Goal: Task Accomplishment & Management: Complete application form

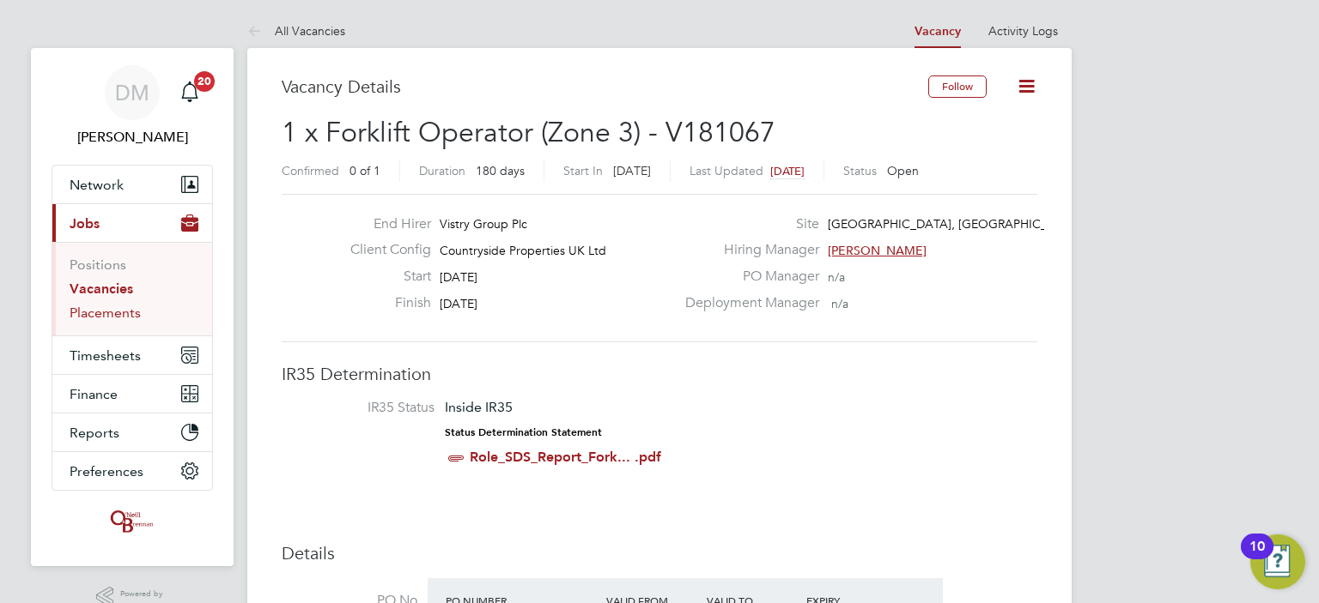
click at [117, 312] on link "Placements" at bounding box center [105, 313] width 71 height 16
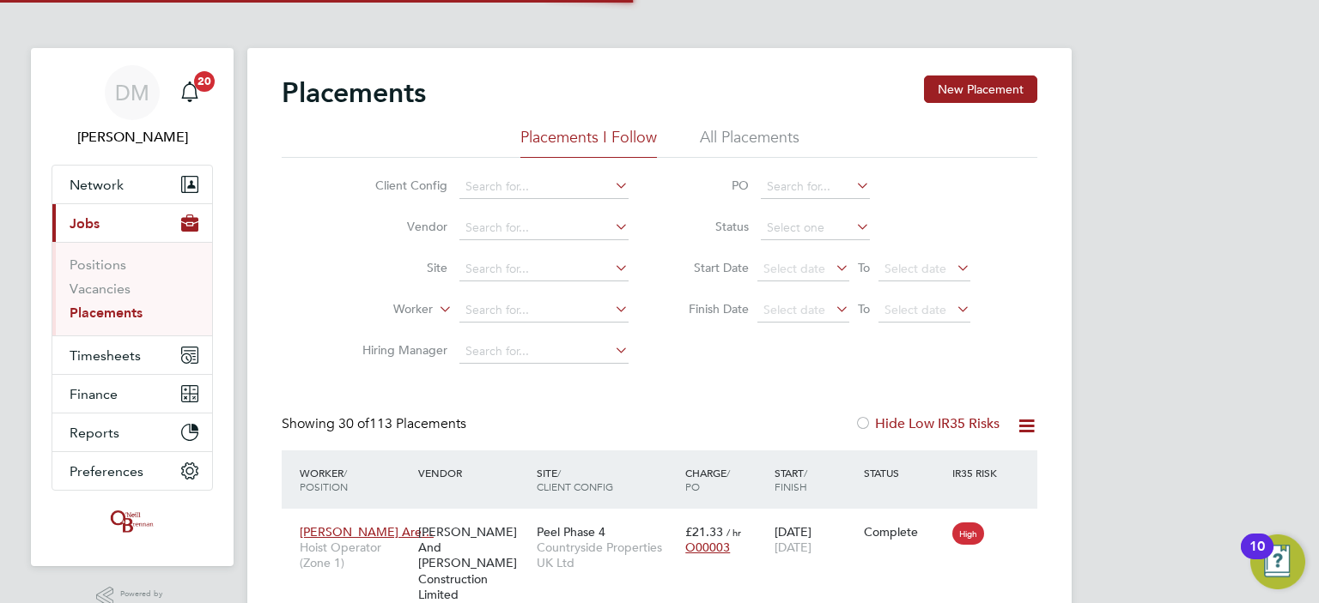
scroll to position [64, 149]
click at [498, 263] on input at bounding box center [543, 270] width 169 height 24
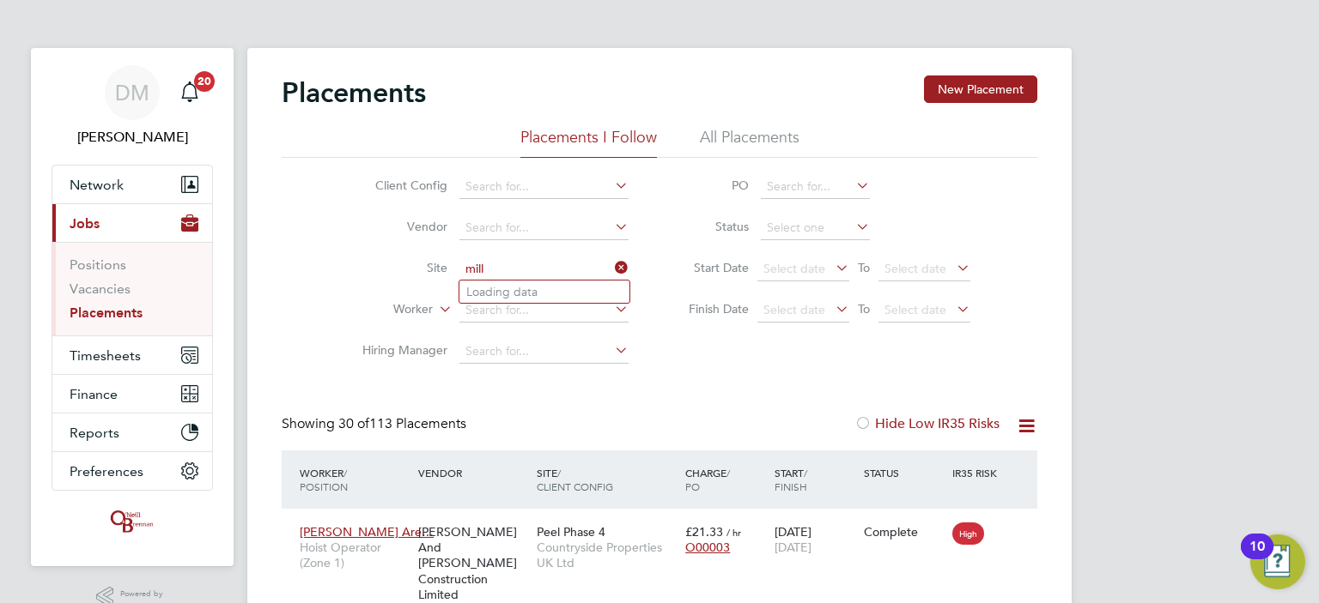
type input "55 Colmore Row (21S010)"
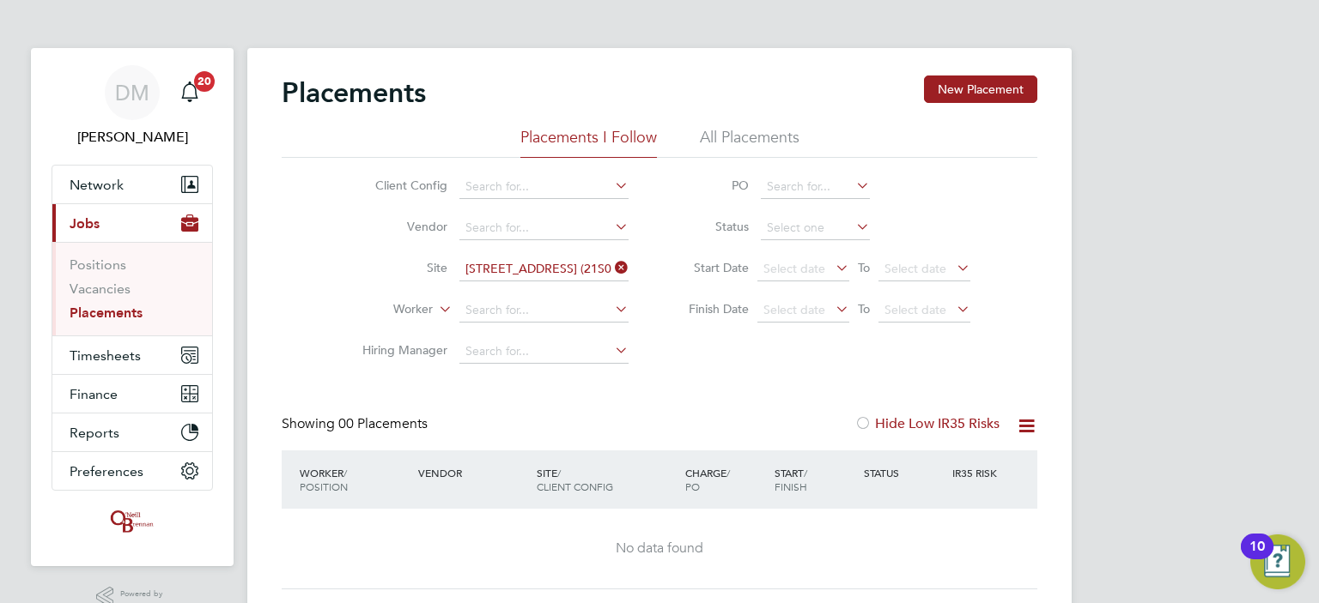
click at [611, 269] on icon at bounding box center [611, 268] width 0 height 24
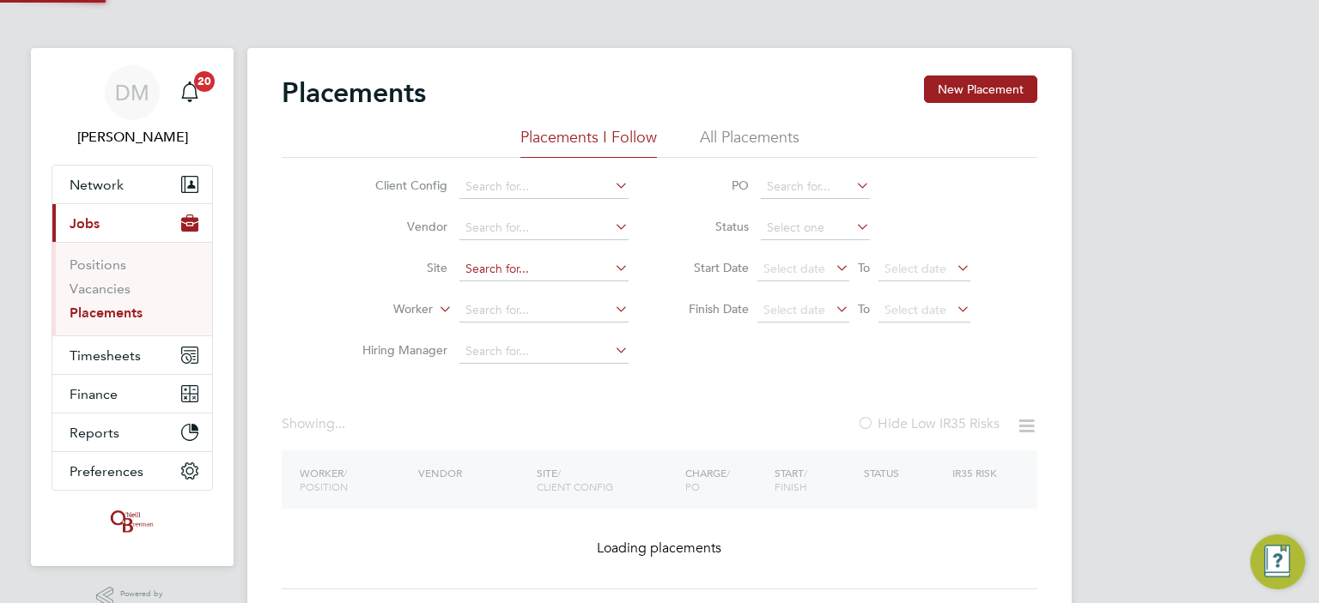
click at [536, 270] on input at bounding box center [543, 270] width 169 height 24
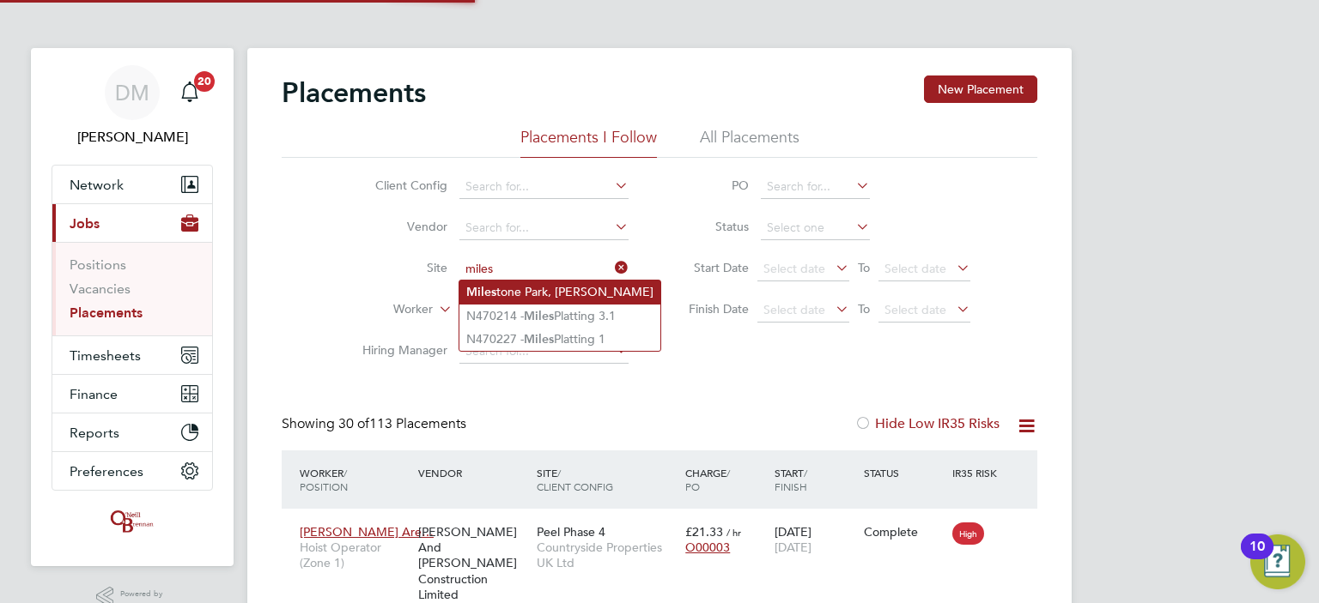
click at [533, 294] on li "Miles tone Park, Burwell" at bounding box center [559, 292] width 201 height 23
type input "[GEOGRAPHIC_DATA], [GEOGRAPHIC_DATA]"
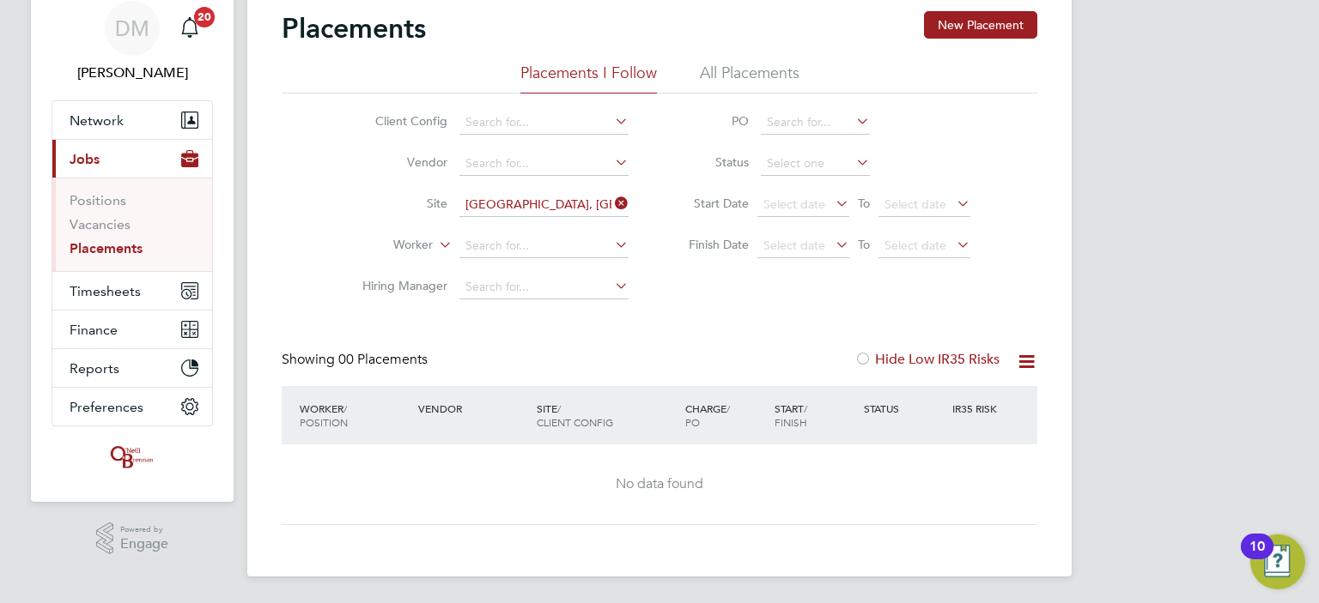
click at [832, 198] on icon at bounding box center [832, 203] width 0 height 24
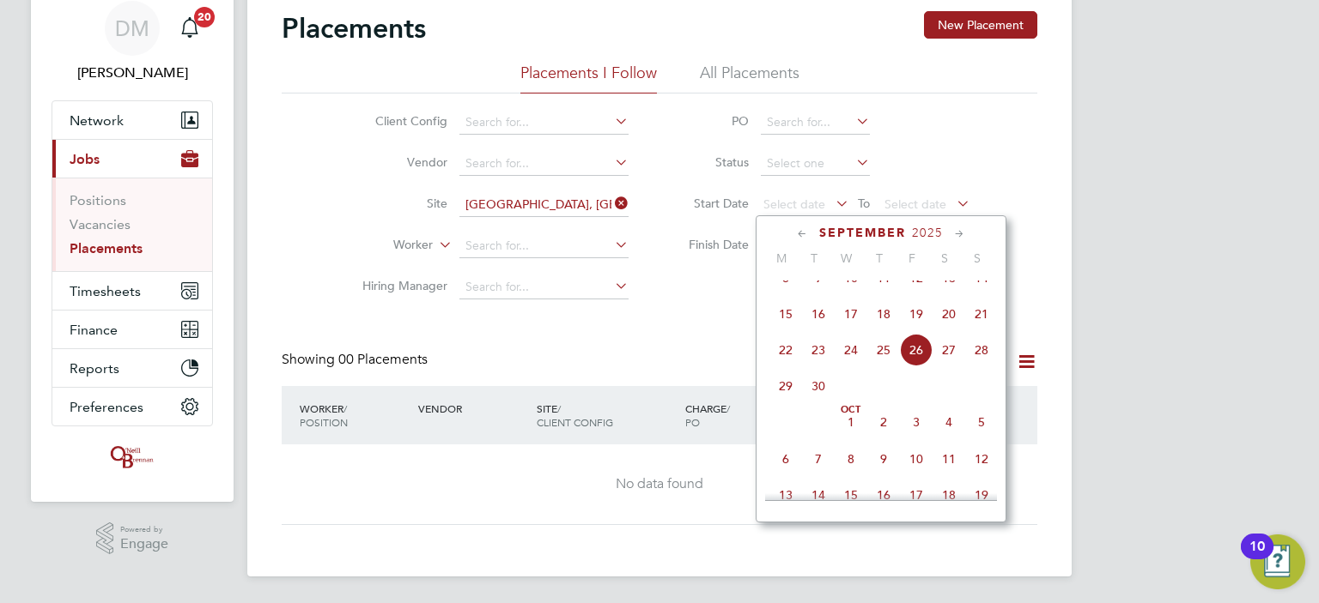
click at [781, 366] on span "22" at bounding box center [785, 350] width 33 height 33
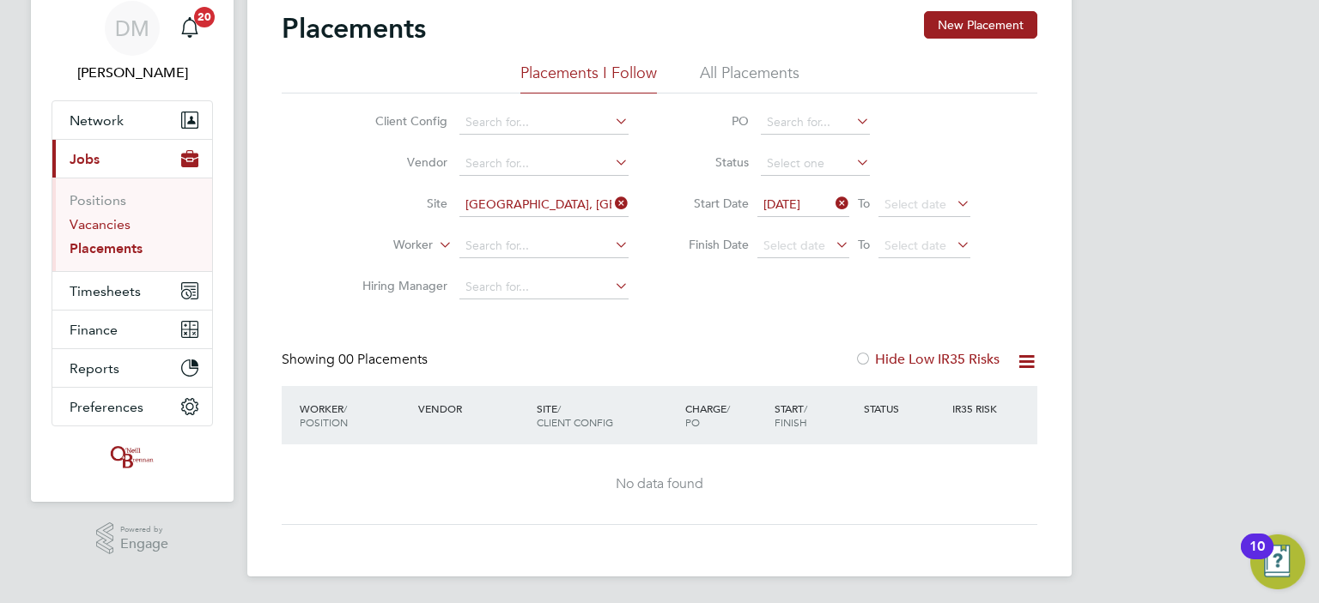
click at [89, 223] on link "Vacancies" at bounding box center [100, 224] width 61 height 16
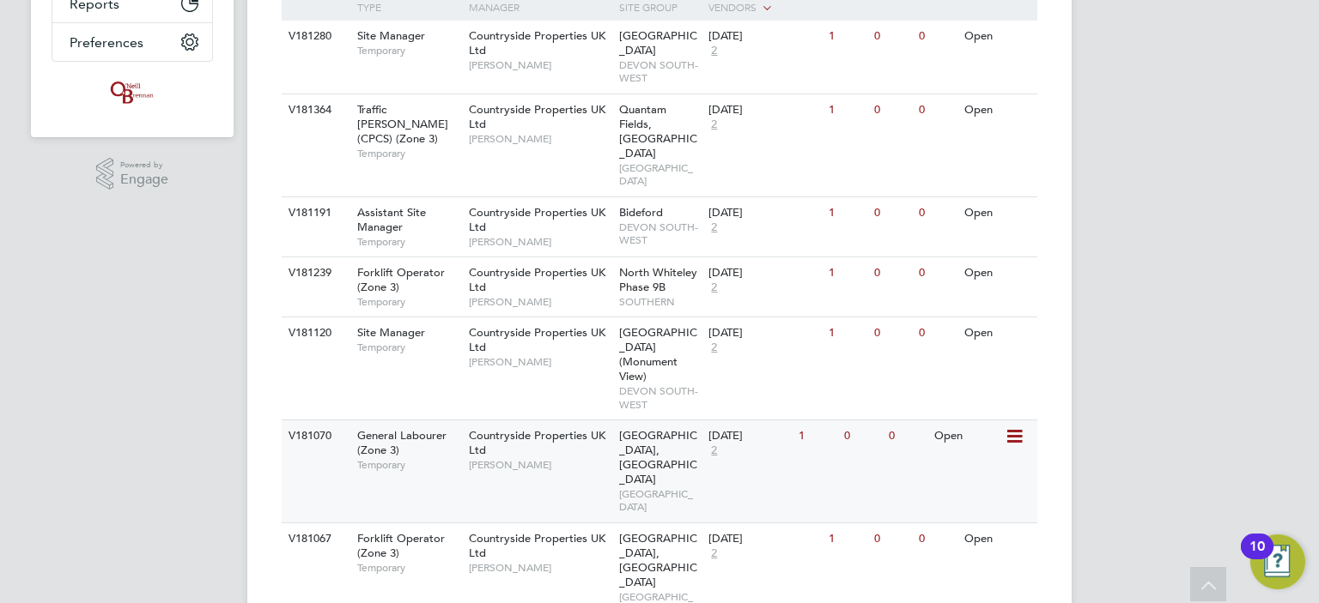
click at [426, 421] on div "General Labourer (Zone 3) Temporary" at bounding box center [404, 450] width 120 height 59
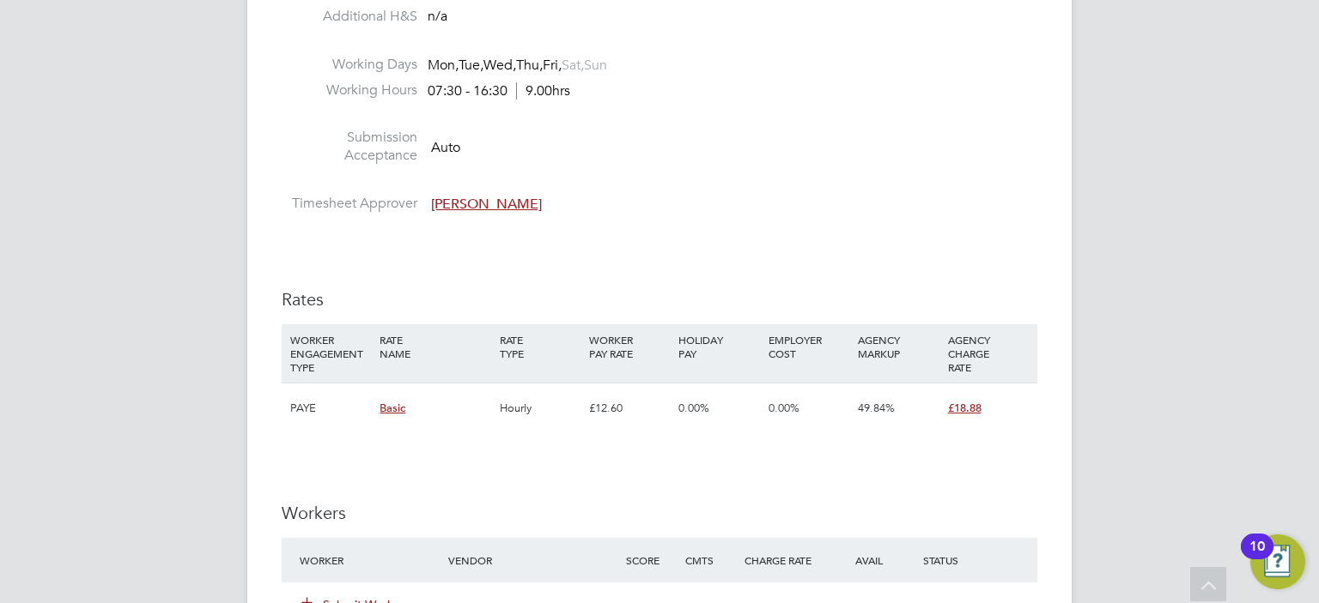
scroll to position [1037, 0]
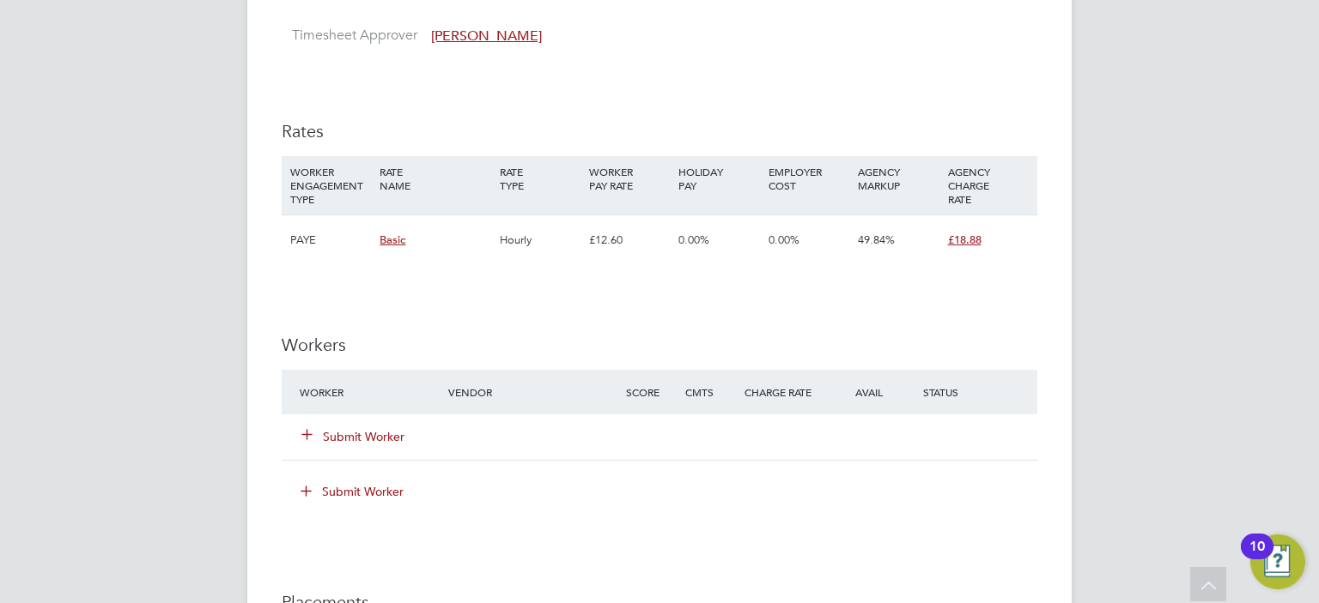
click at [366, 437] on button "Submit Worker" at bounding box center [353, 436] width 103 height 17
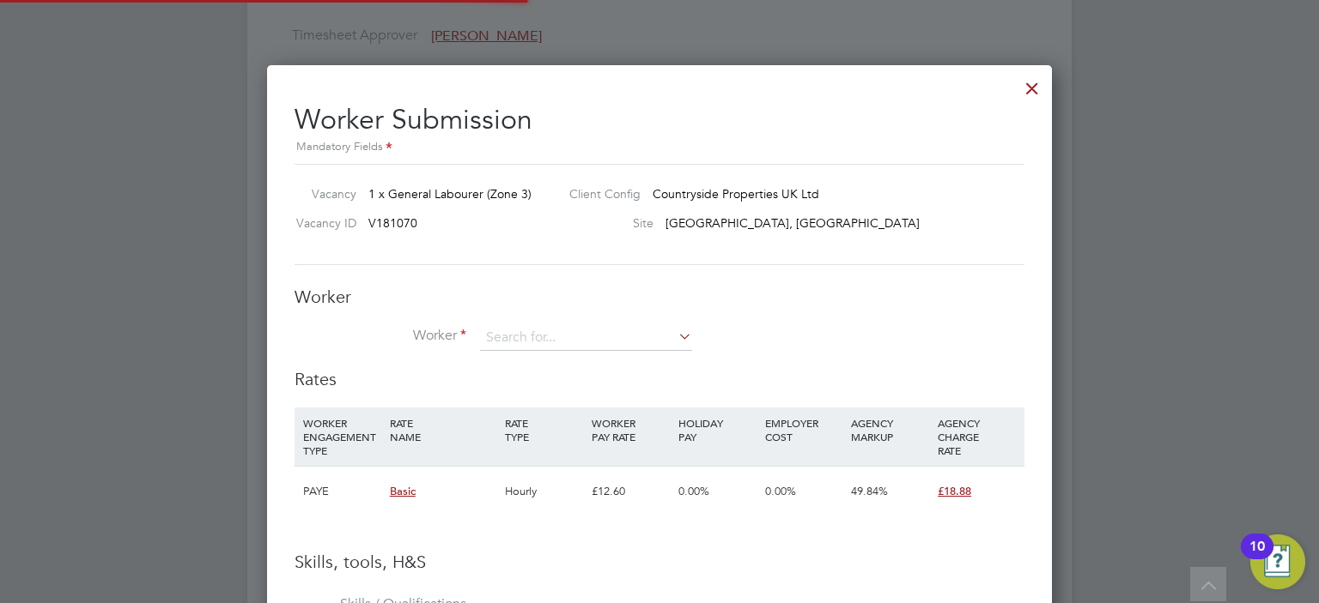
scroll to position [1082, 785]
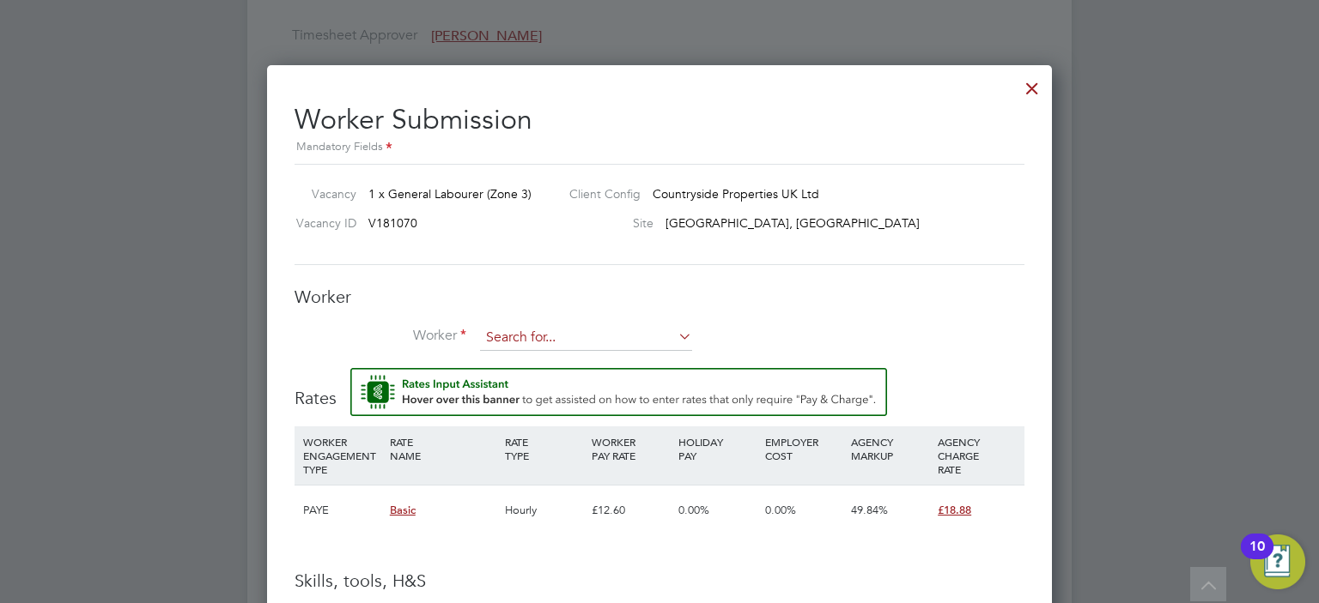
click at [530, 336] on input at bounding box center [586, 338] width 212 height 26
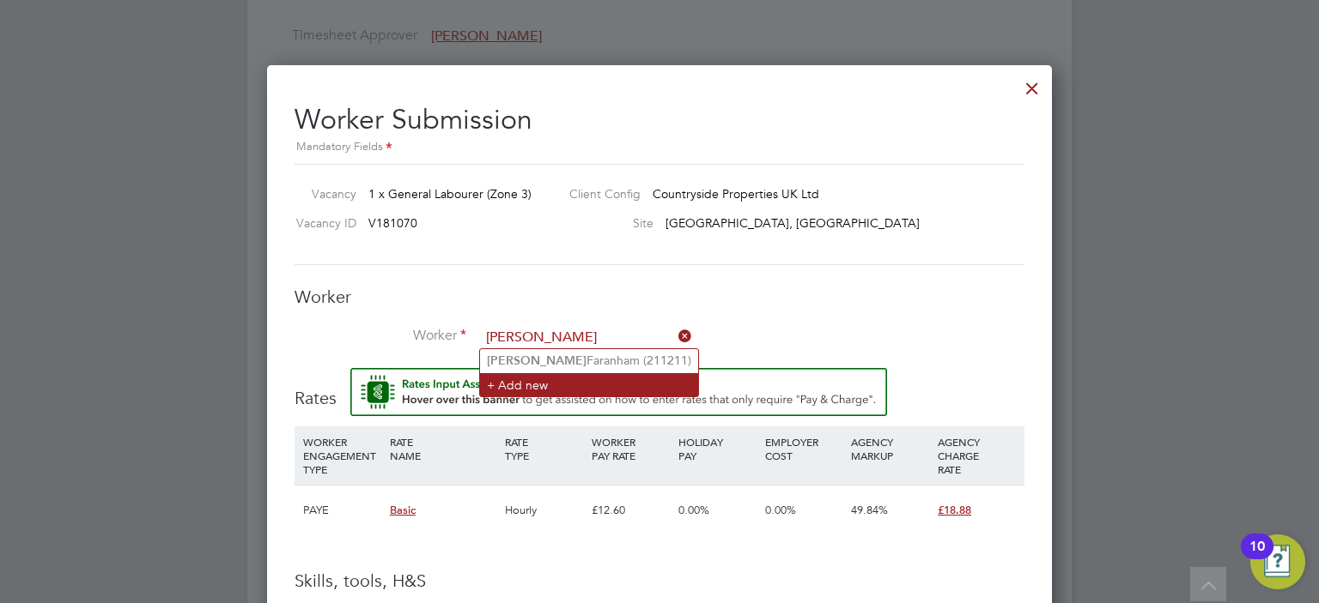
type input "shane"
click at [506, 384] on li "+ Add new" at bounding box center [589, 384] width 218 height 23
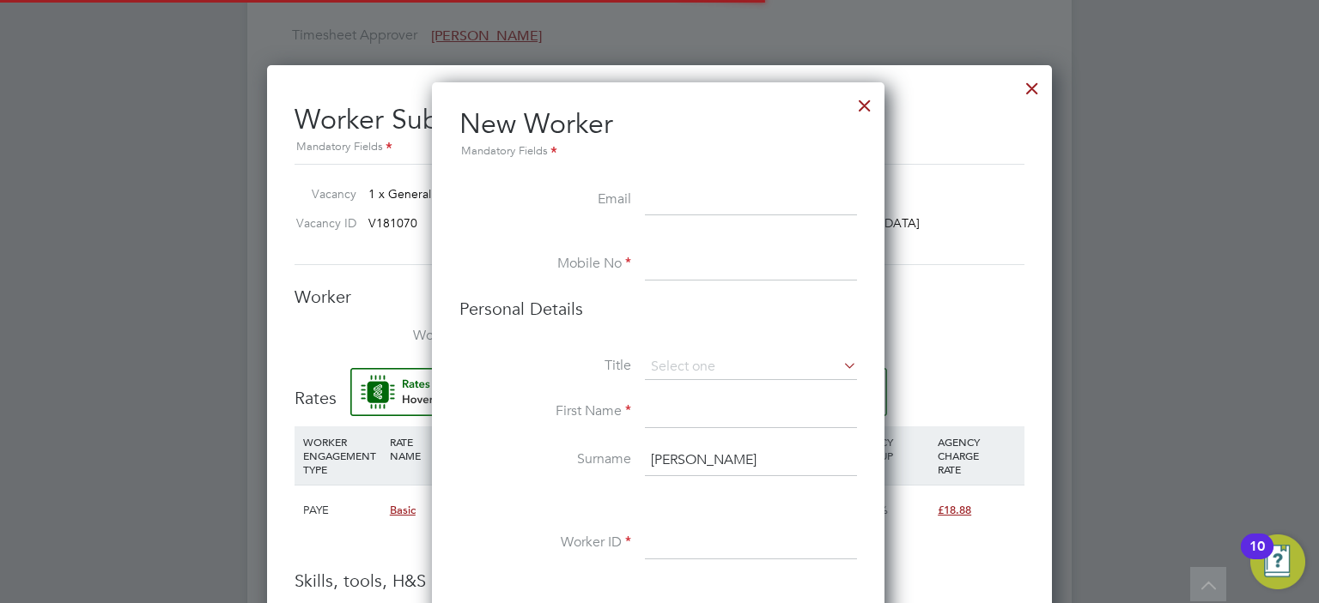
scroll to position [1446, 454]
click at [874, 101] on div at bounding box center [864, 101] width 31 height 31
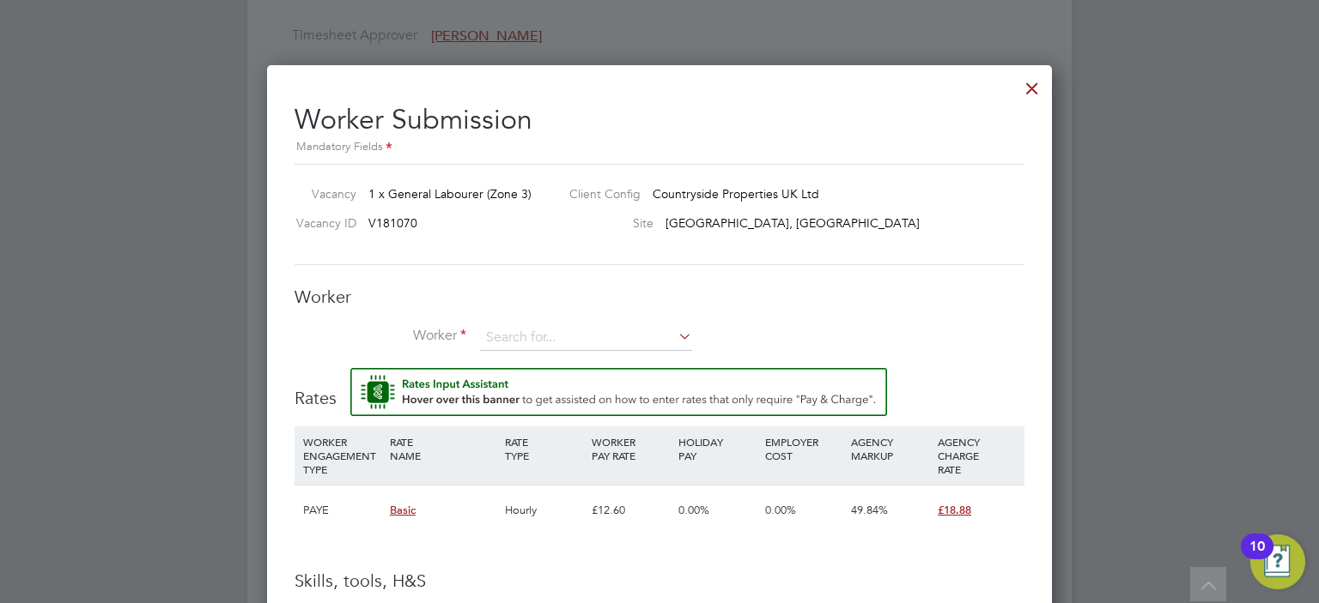
click at [1030, 91] on div at bounding box center [1031, 84] width 31 height 31
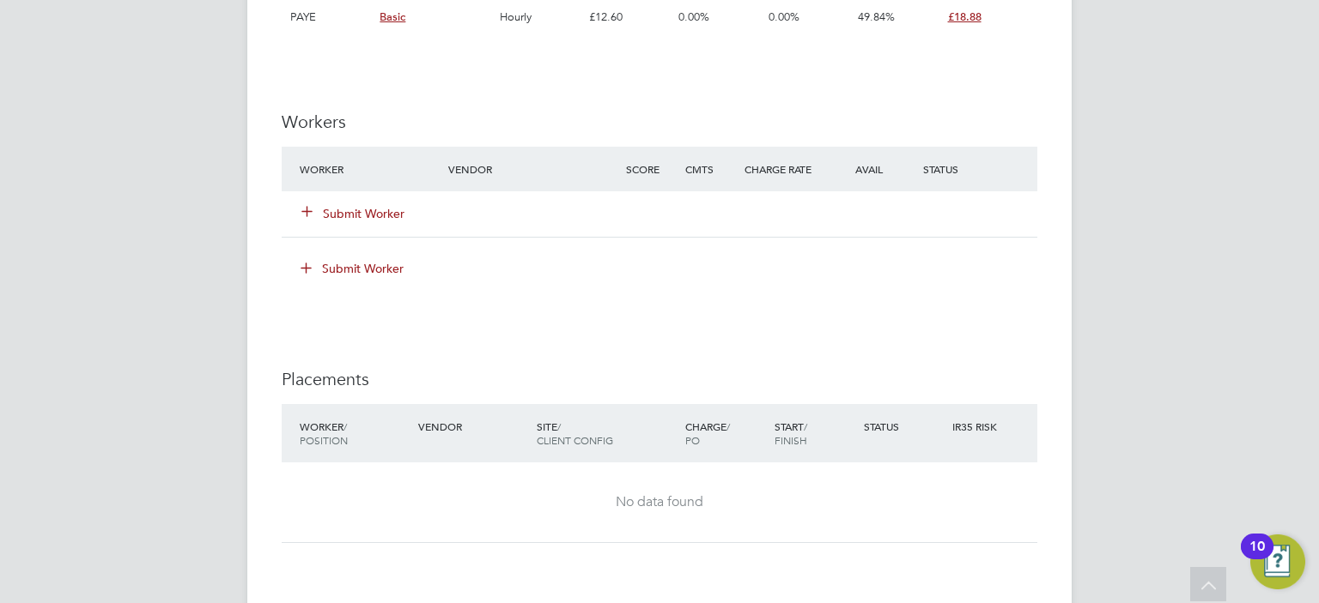
scroll to position [1284, 0]
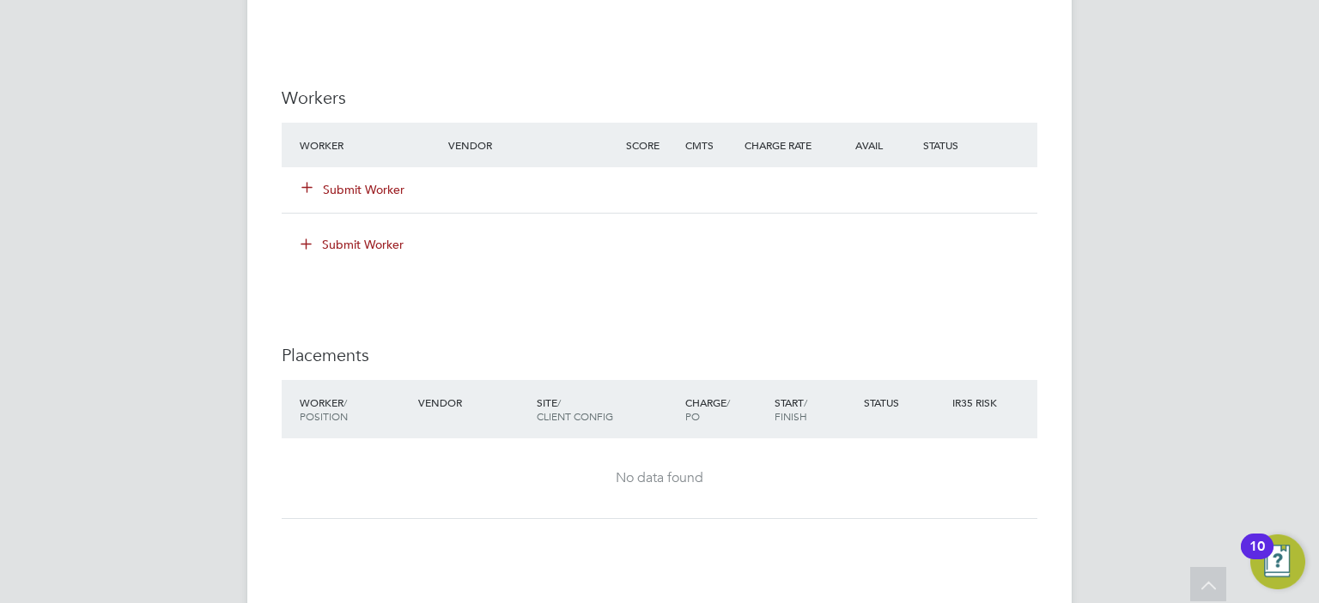
click at [372, 181] on button "Submit Worker" at bounding box center [353, 189] width 103 height 17
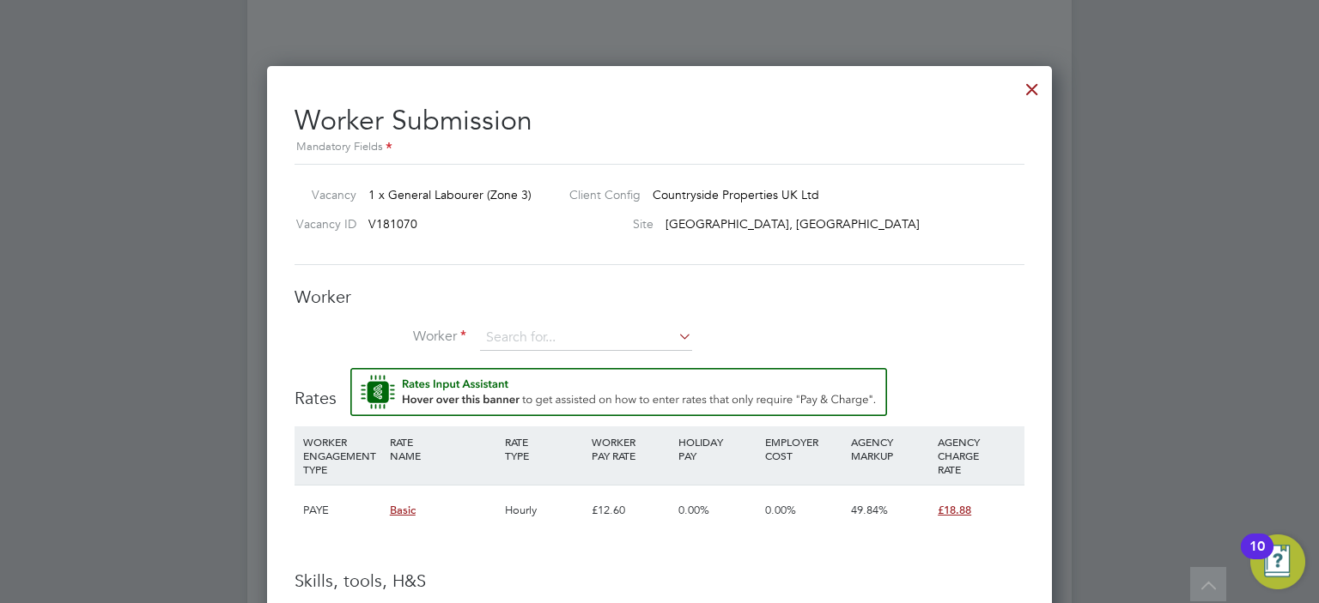
click at [675, 329] on icon at bounding box center [675, 336] width 0 height 24
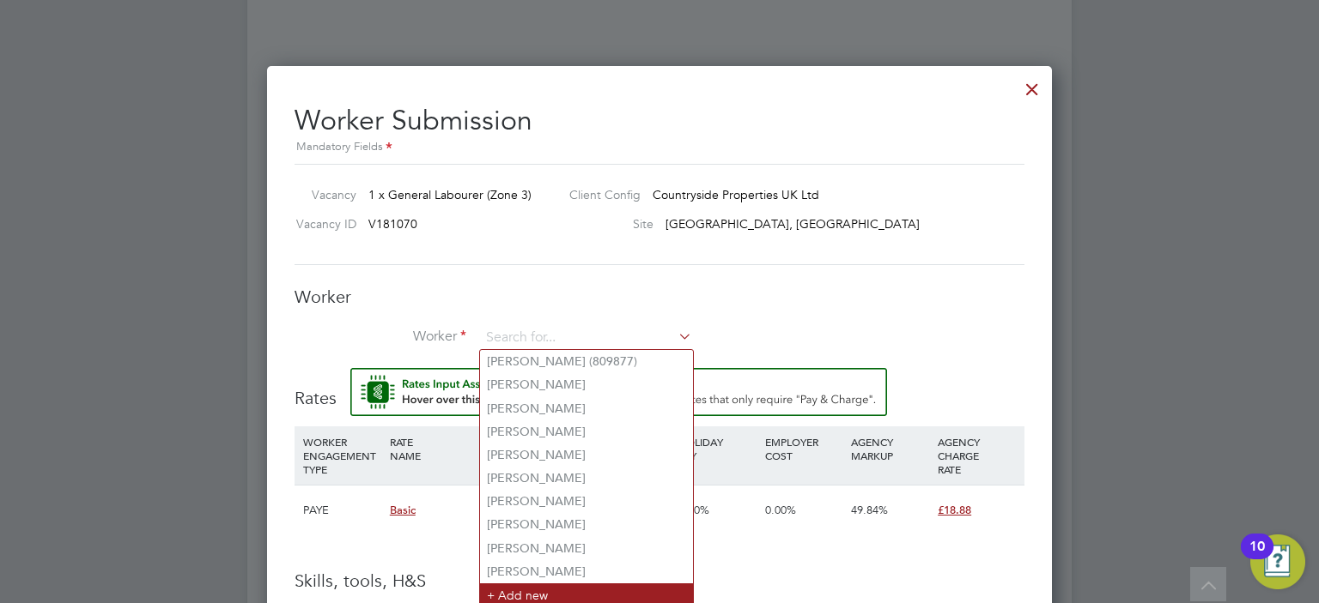
click at [525, 588] on li "+ Add new" at bounding box center [586, 595] width 213 height 23
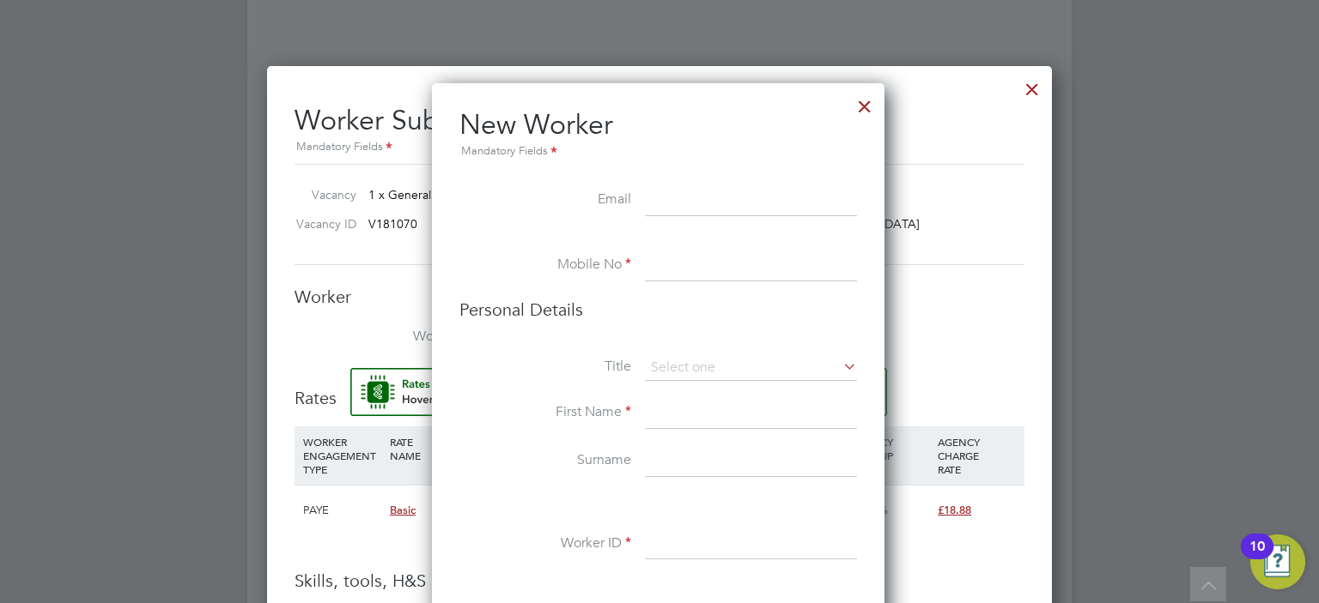
click at [653, 198] on input at bounding box center [751, 200] width 212 height 31
paste input "shanecarroll619@gmail.com"
type input "shanecarroll619@gmail.com"
click at [670, 267] on input at bounding box center [751, 266] width 212 height 31
click at [693, 261] on input at bounding box center [751, 266] width 212 height 31
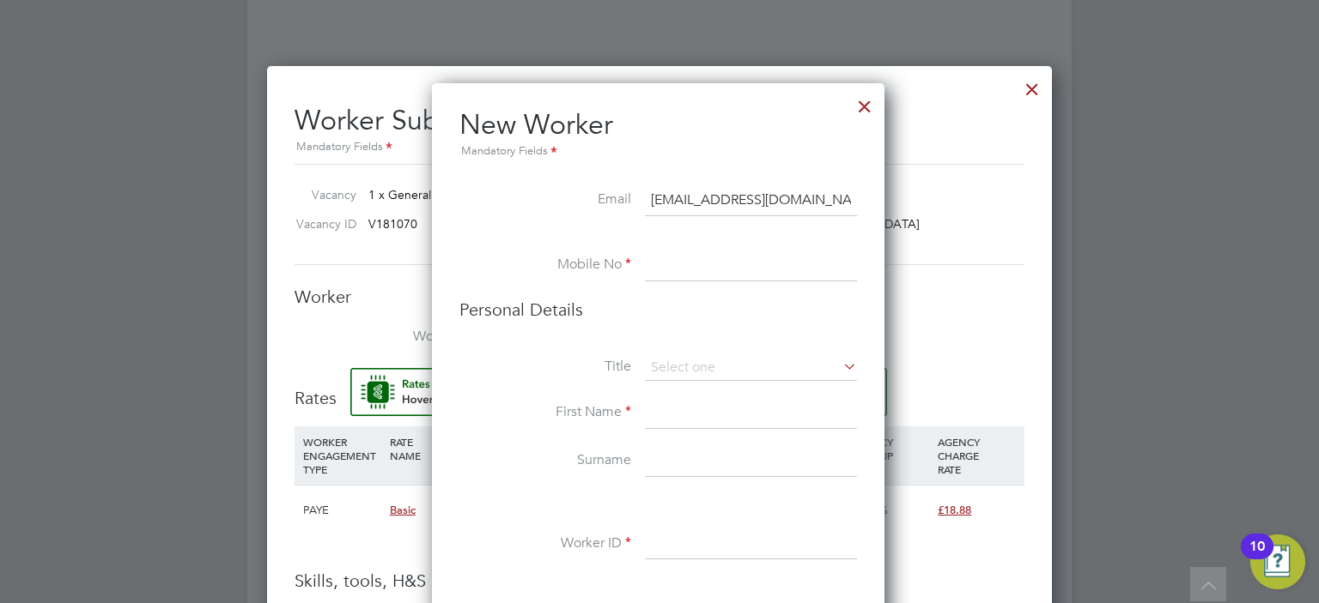
paste input "07736718833"
type input "07736718833"
click at [654, 370] on input at bounding box center [751, 368] width 212 height 26
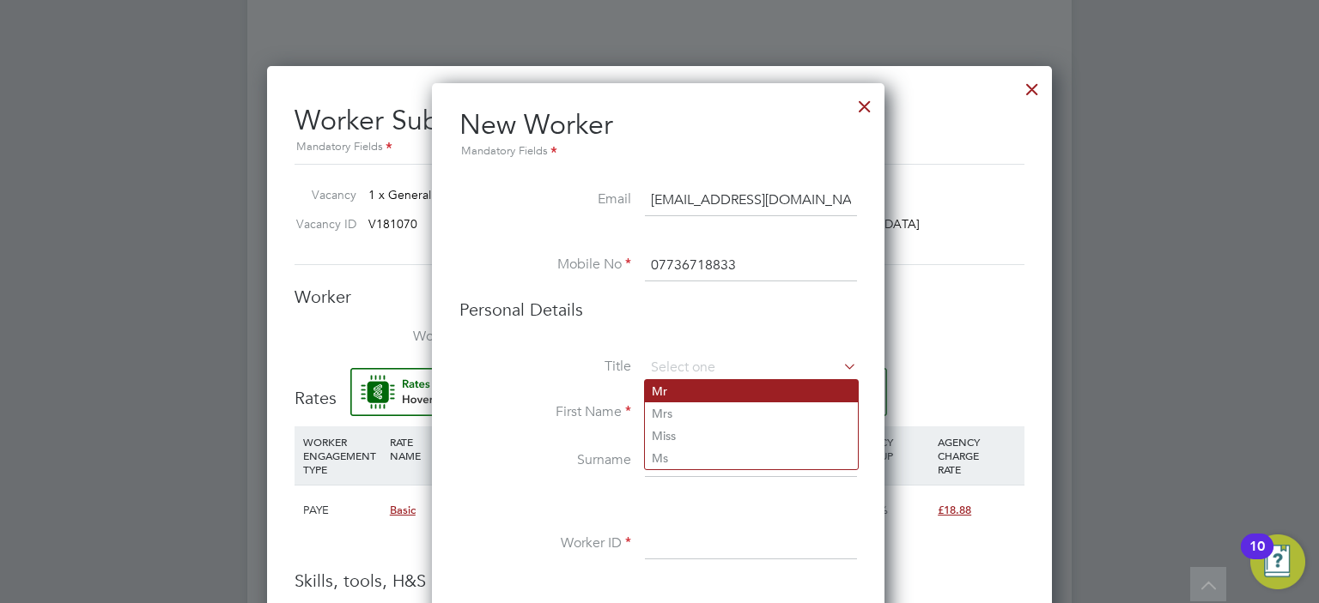
click at [658, 400] on li "Mr" at bounding box center [751, 391] width 213 height 22
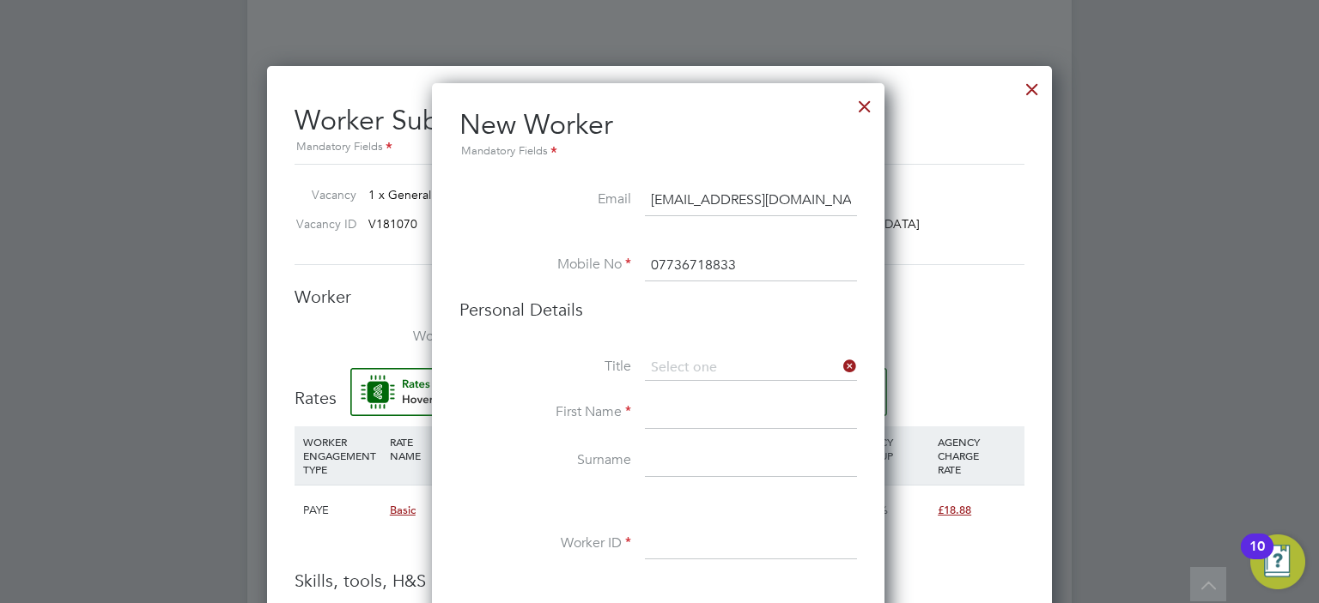
type input "Mr"
click at [659, 411] on input at bounding box center [751, 413] width 212 height 31
type input "Shane"
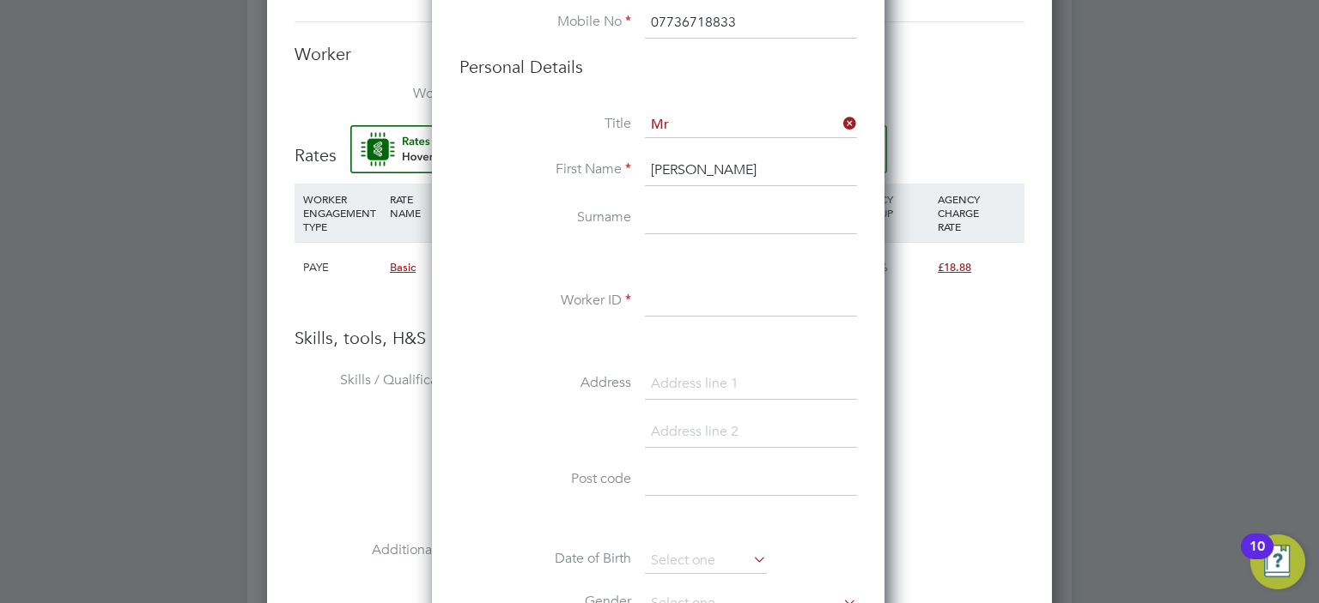
scroll to position [1528, 0]
type input "Carroll"
click at [684, 304] on input at bounding box center [751, 301] width 212 height 31
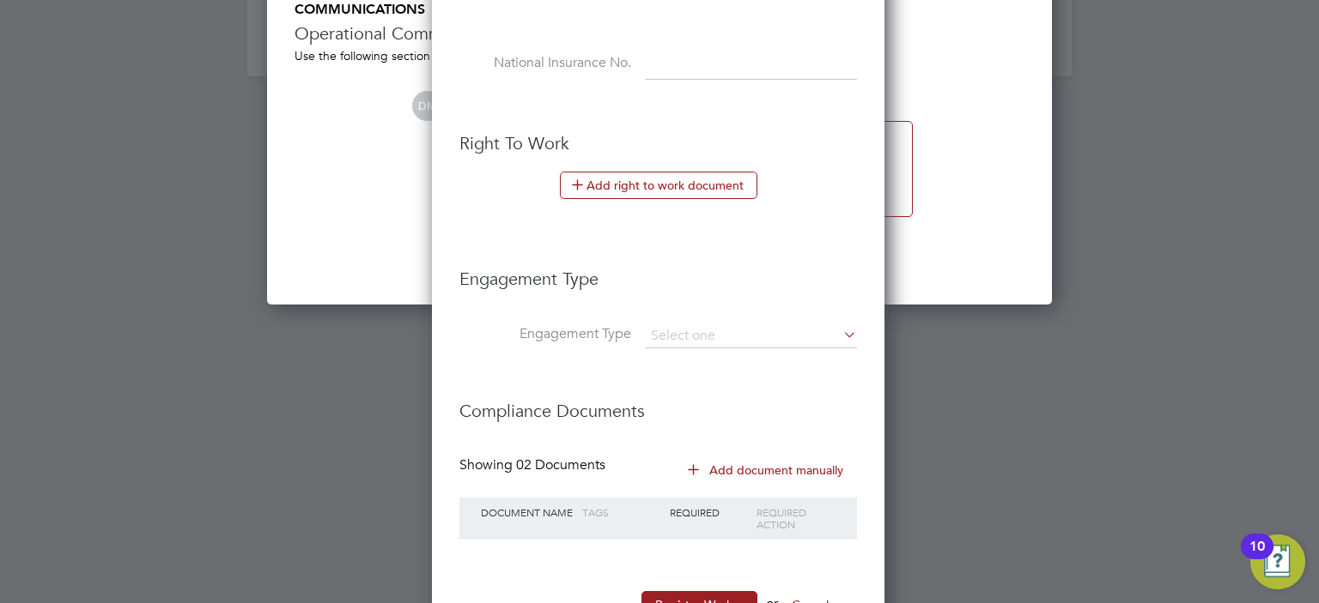
scroll to position [2149, 0]
type input "SCarroll1"
click at [711, 383] on h3 "Compliance Documents" at bounding box center [657, 401] width 397 height 39
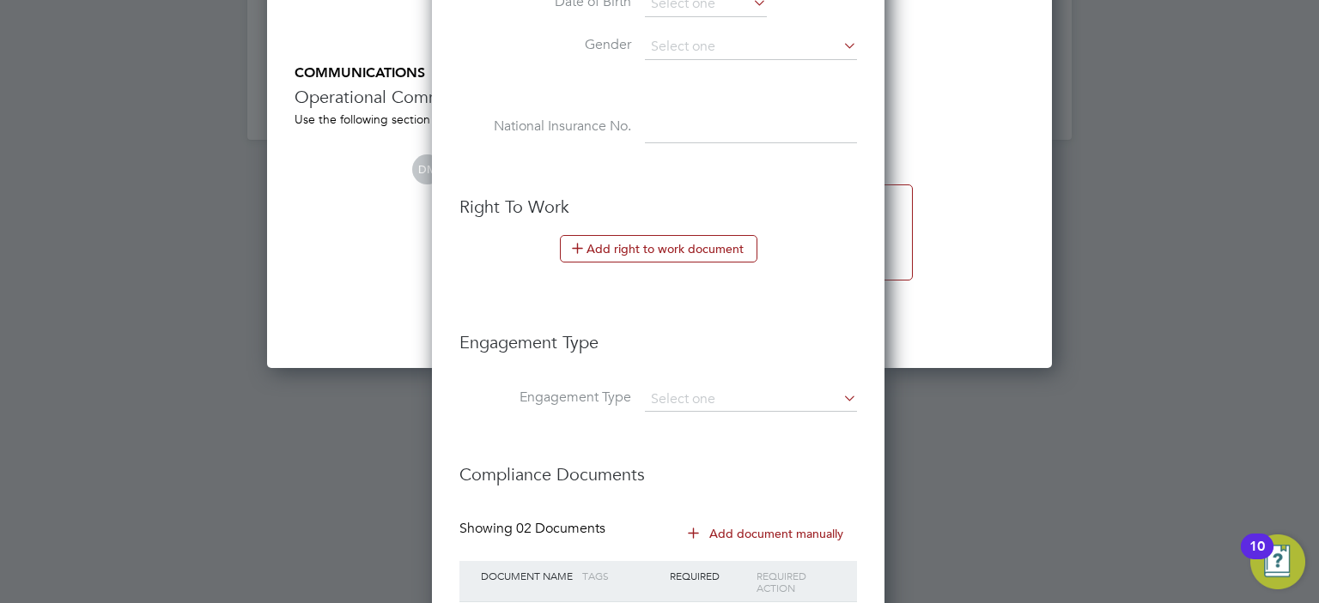
scroll to position [2084, 0]
click at [714, 399] on input at bounding box center [751, 400] width 212 height 24
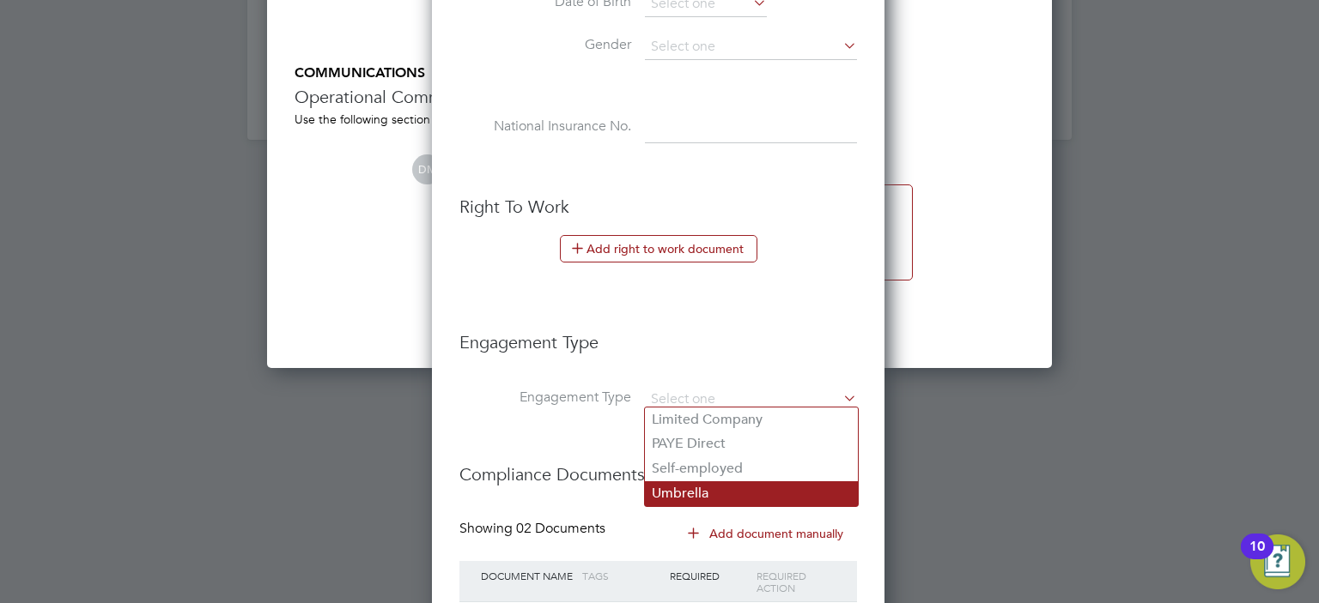
click at [701, 499] on li "Umbrella" at bounding box center [751, 494] width 213 height 25
type input "Umbrella"
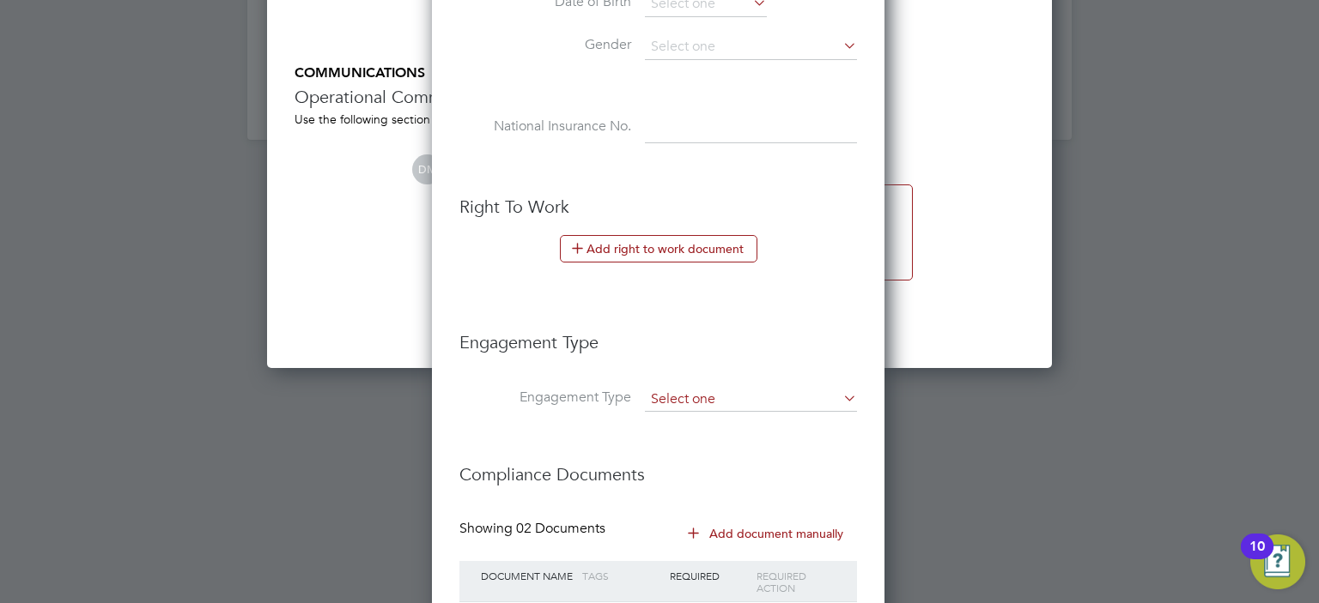
click at [774, 389] on input at bounding box center [751, 400] width 212 height 24
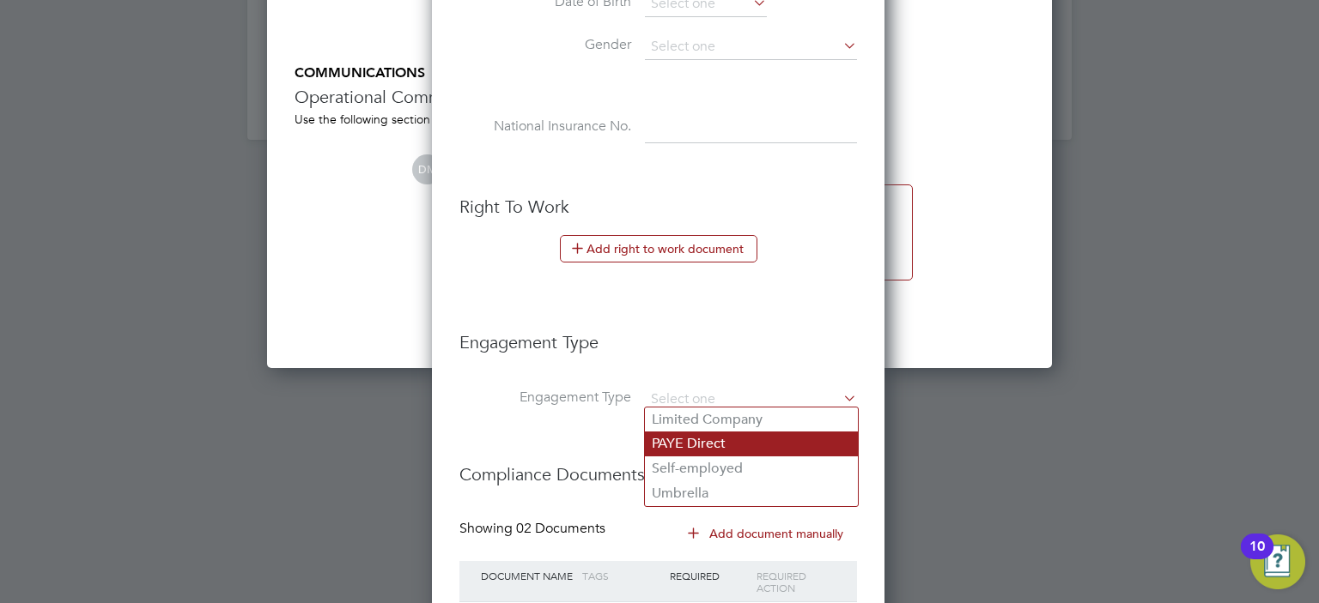
click at [738, 436] on li "PAYE Direct" at bounding box center [751, 444] width 213 height 25
type input "PAYE Direct"
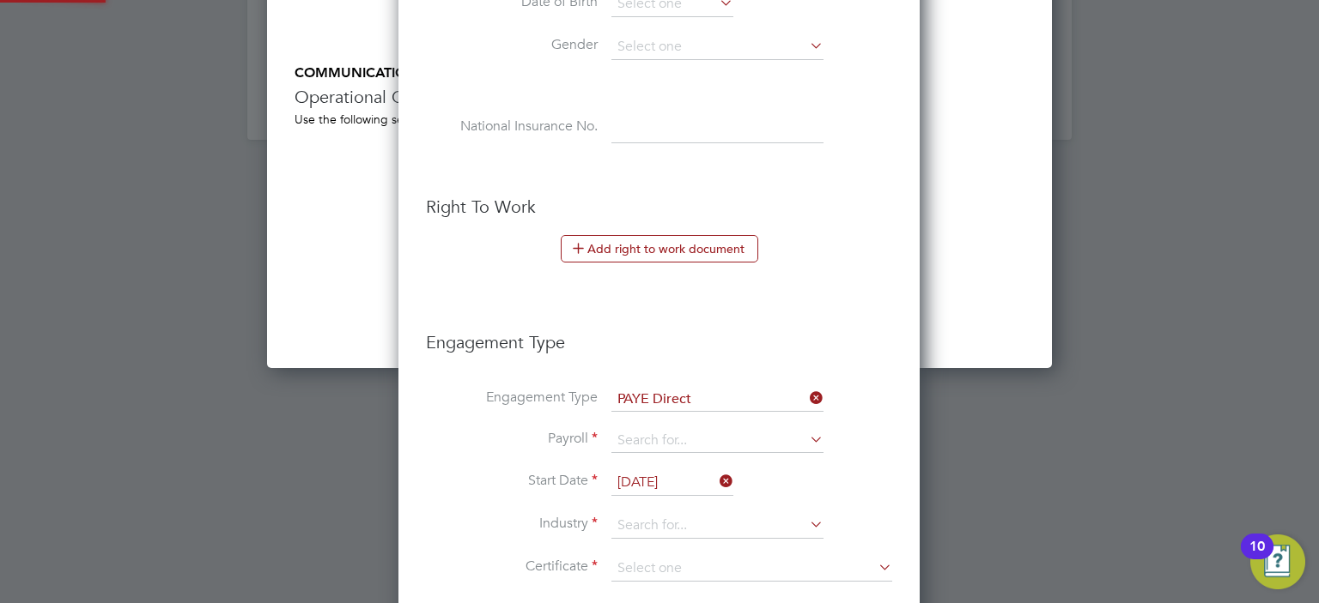
scroll to position [1943, 522]
click at [773, 348] on h3 "Engagement Type" at bounding box center [659, 333] width 466 height 39
click at [694, 446] on input at bounding box center [717, 441] width 212 height 24
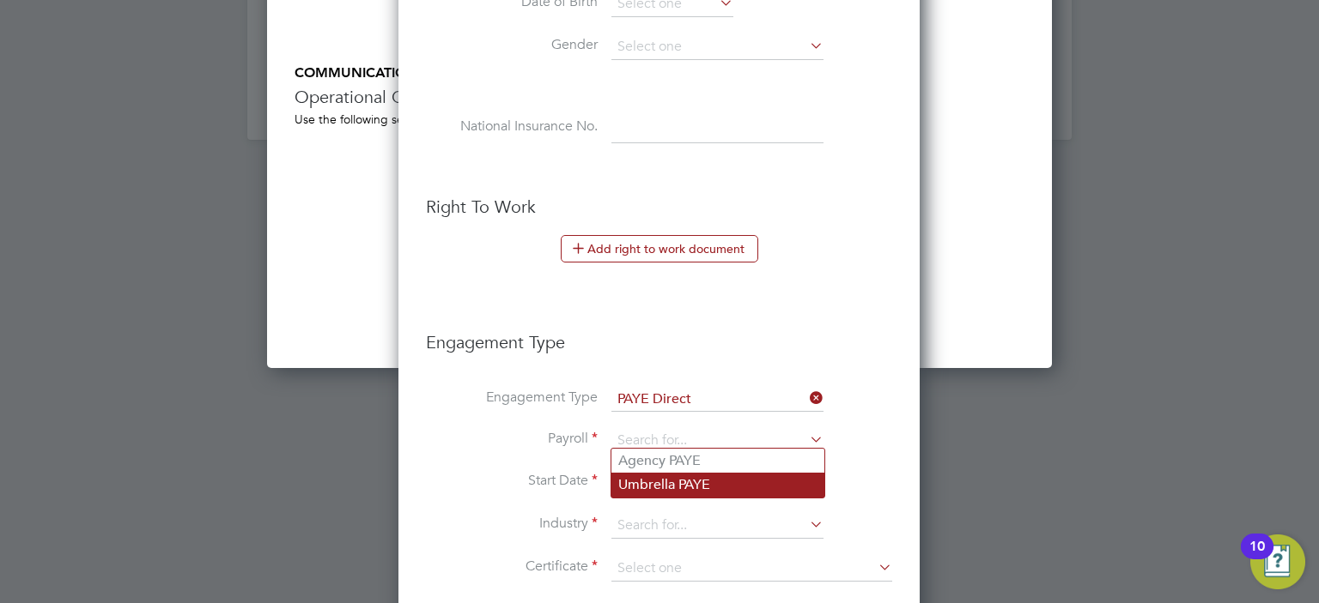
click at [726, 482] on li "Umbrella PAYE" at bounding box center [717, 485] width 213 height 25
type input "Umbrella PAYE"
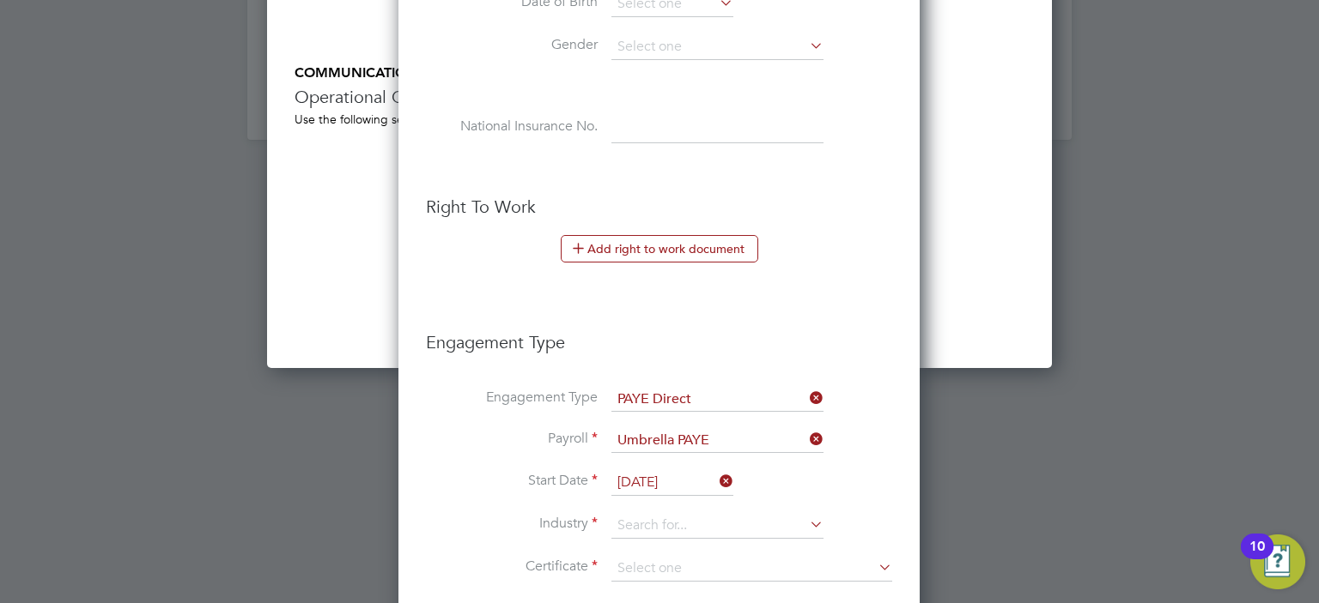
click at [802, 327] on h3 "Engagement Type" at bounding box center [659, 333] width 466 height 39
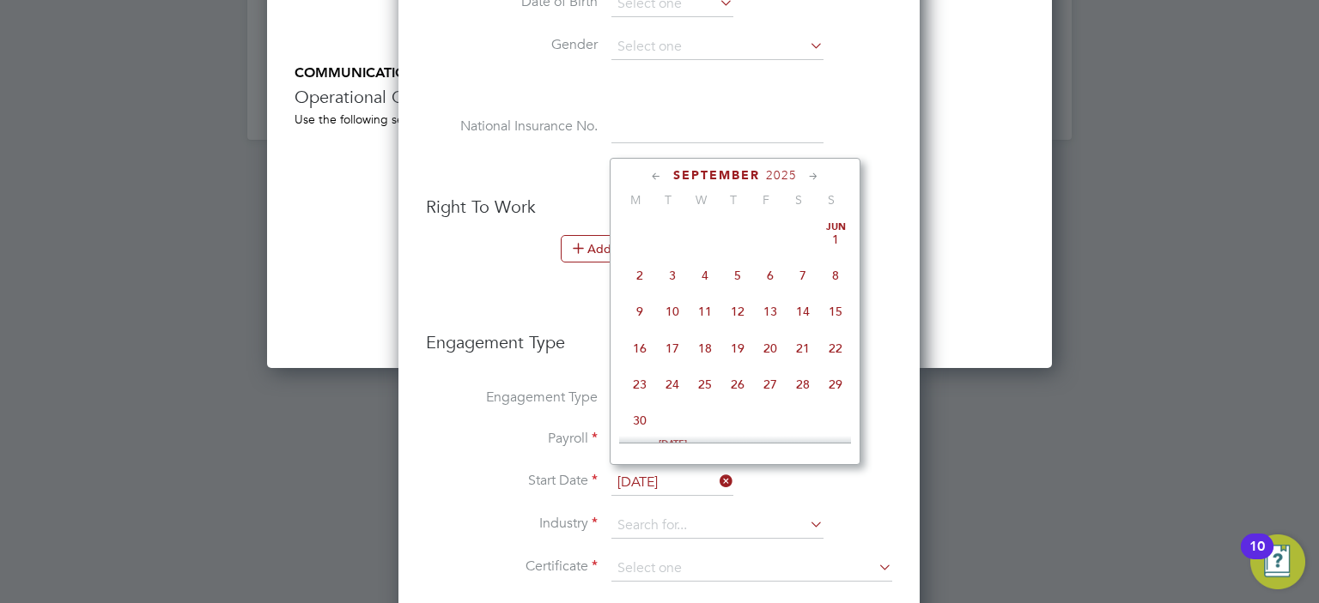
click at [694, 477] on input "26 Sep 2025" at bounding box center [672, 483] width 122 height 26
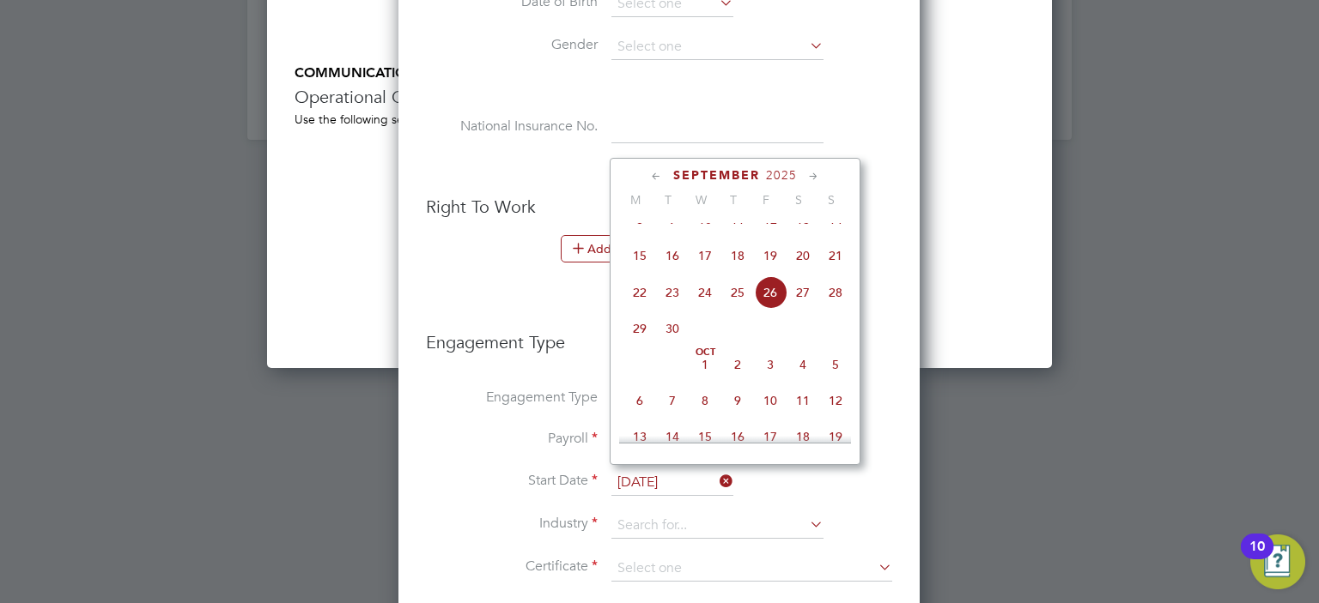
click at [742, 308] on span "25" at bounding box center [737, 292] width 33 height 33
type input "25 Sep 2025"
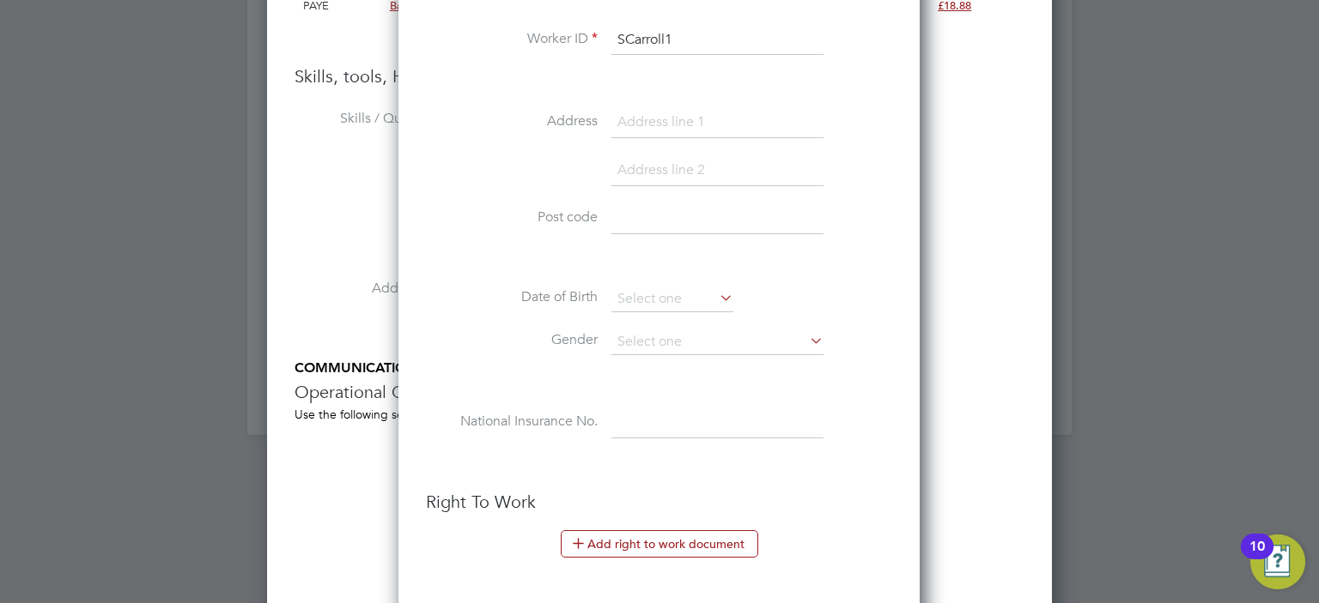
scroll to position [1945, 0]
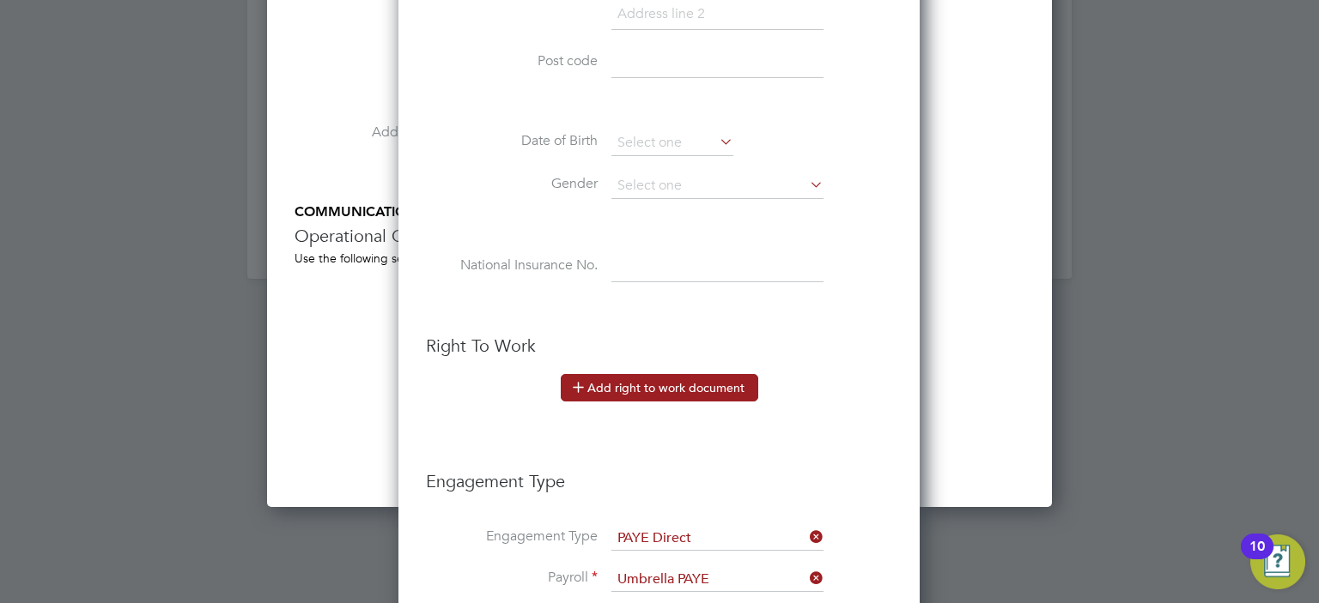
click at [670, 377] on button "Add right to work document" at bounding box center [659, 387] width 197 height 27
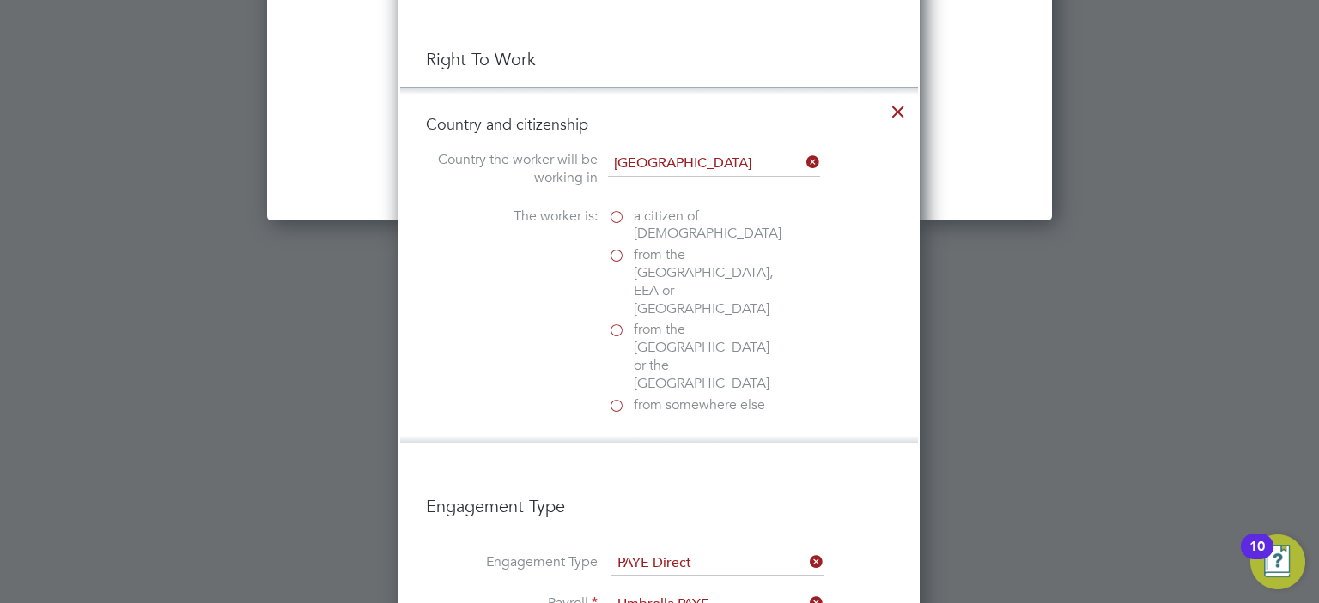
scroll to position [2307, 0]
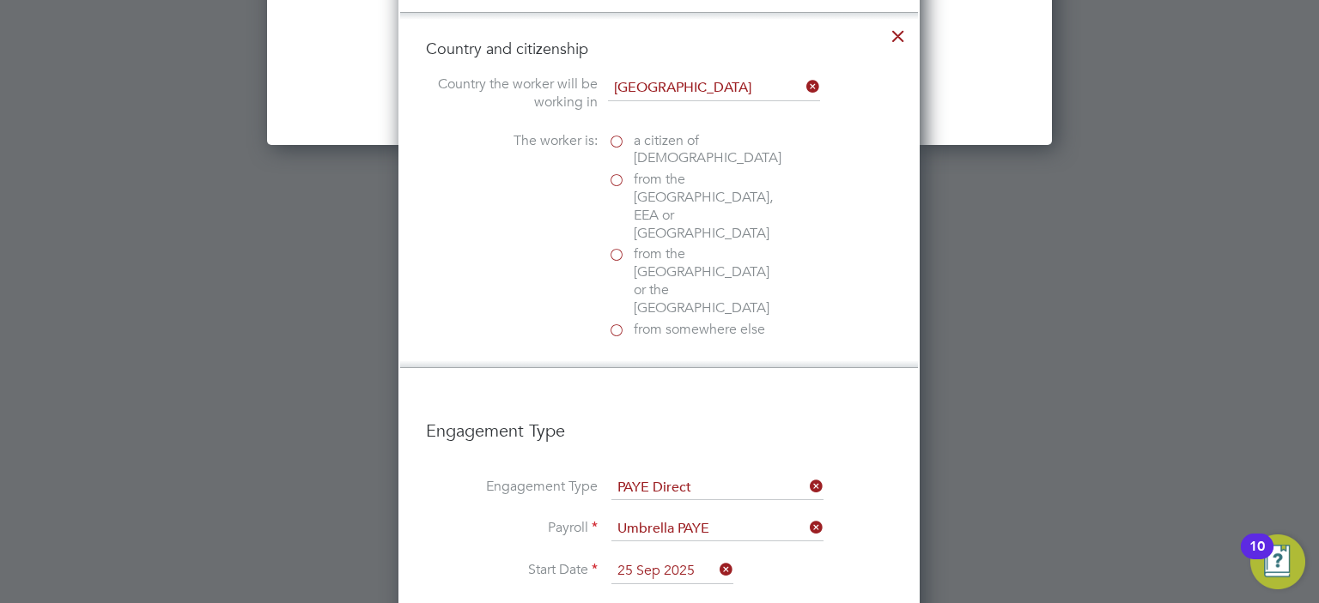
click at [902, 27] on icon at bounding box center [897, 31] width 31 height 31
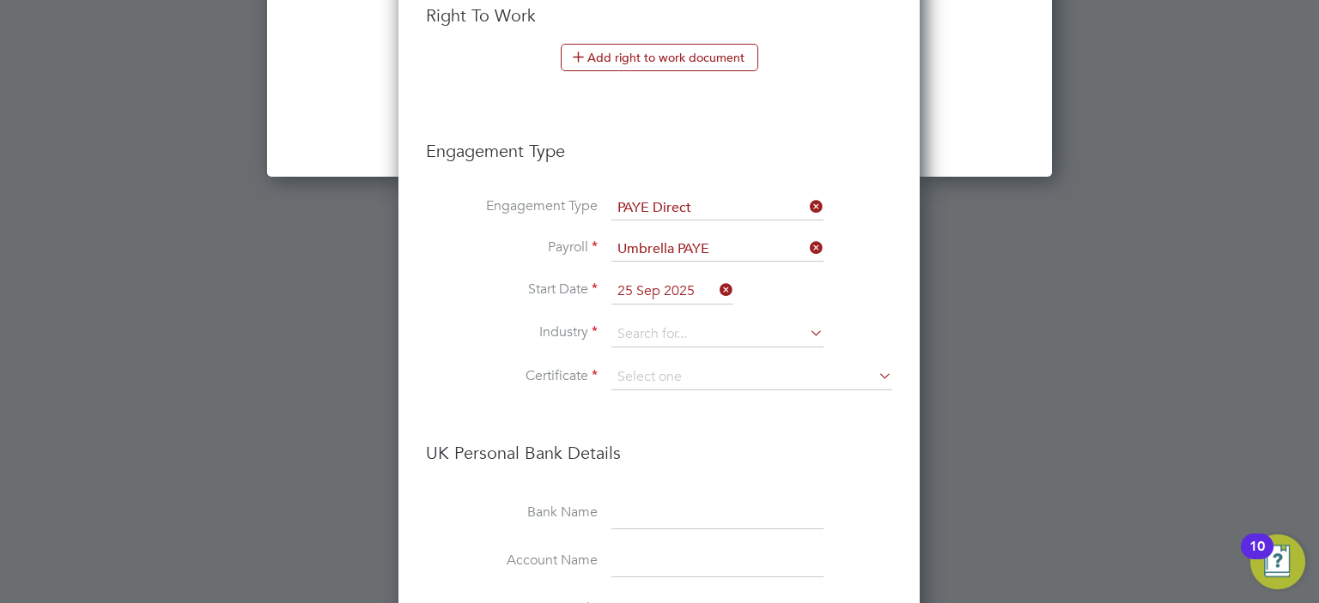
scroll to position [1943, 522]
click at [690, 44] on button "Add right to work document" at bounding box center [659, 57] width 197 height 27
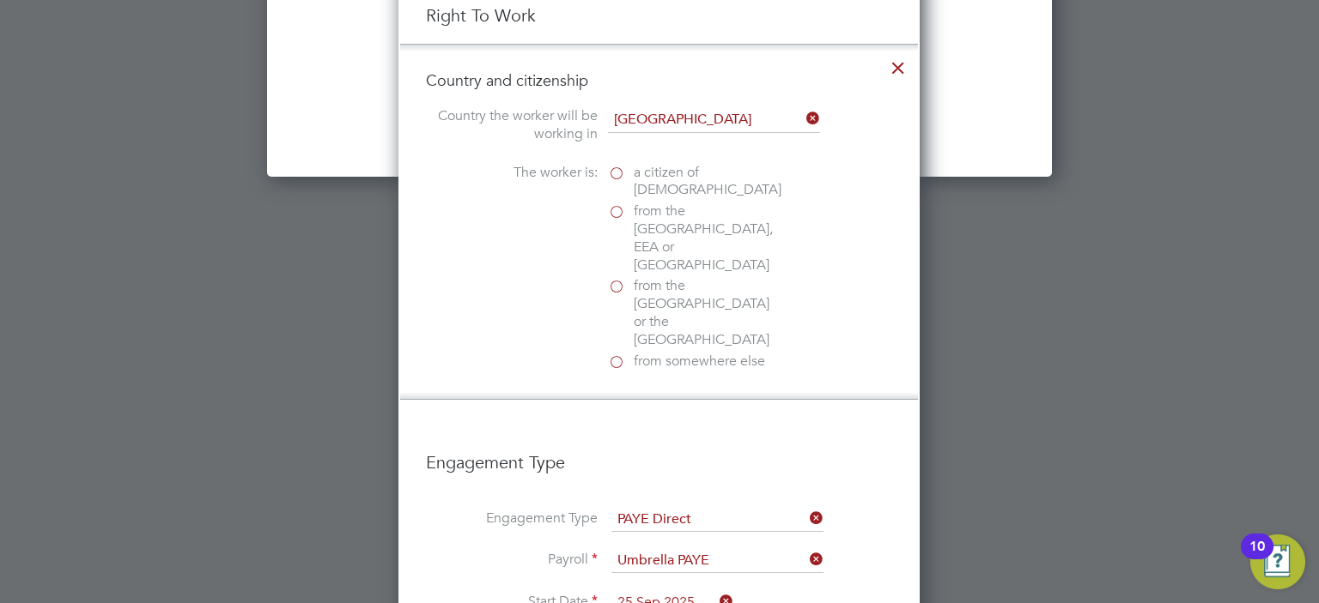
click at [615, 164] on label "a citizen of United Kingdom" at bounding box center [694, 182] width 172 height 36
click at [0, 0] on input "a citizen of United Kingdom" at bounding box center [0, 0] width 0 height 0
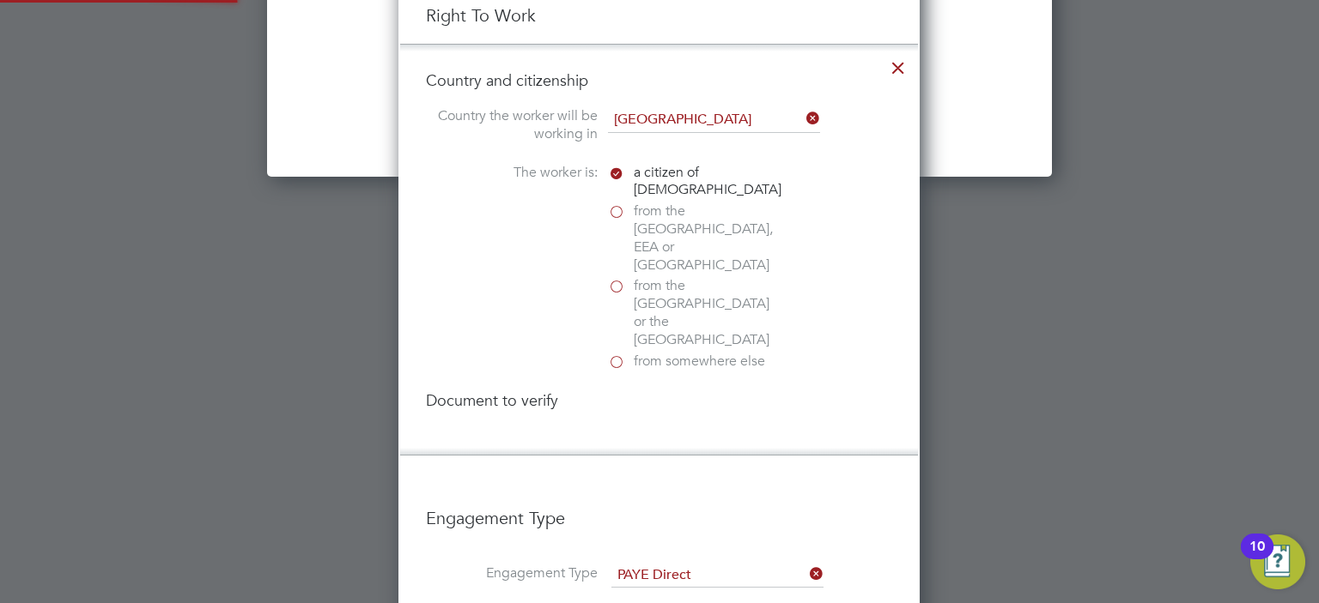
scroll to position [2295, 522]
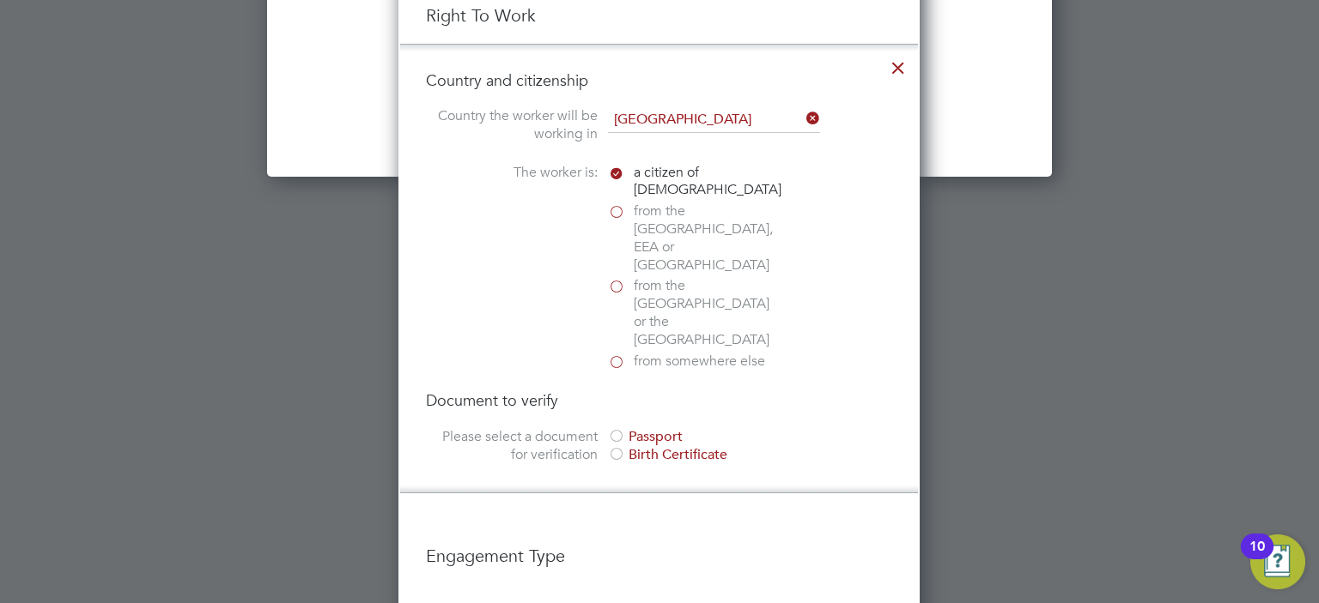
click at [616, 429] on div at bounding box center [616, 437] width 17 height 17
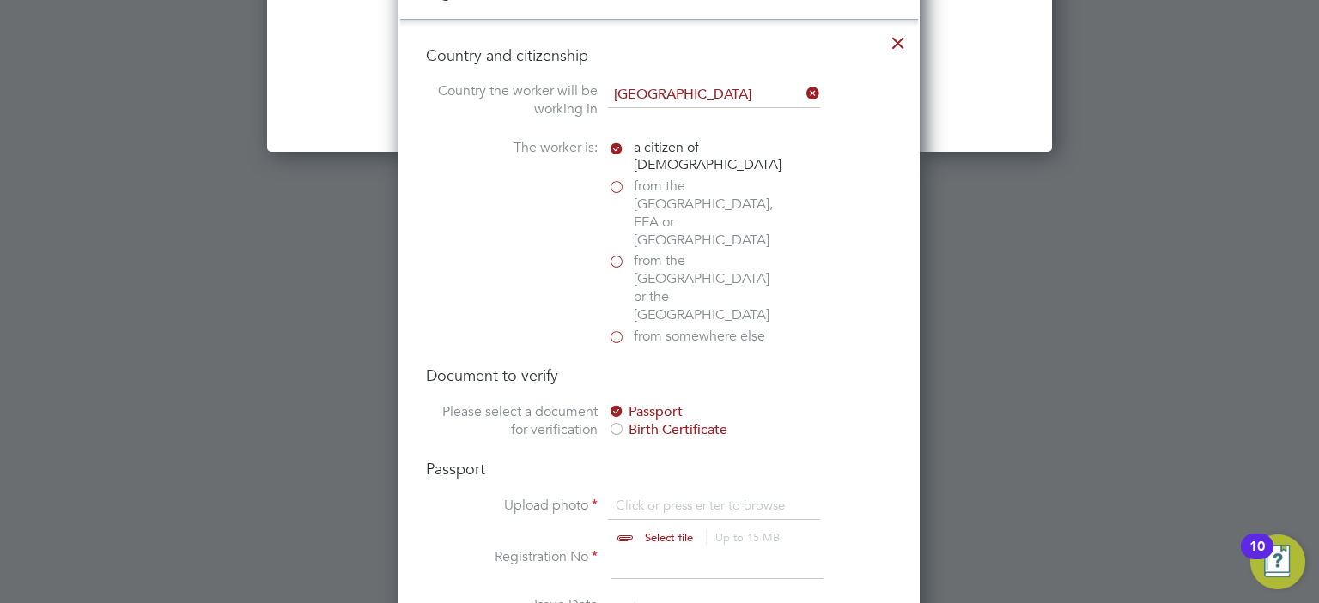
scroll to position [2136, 0]
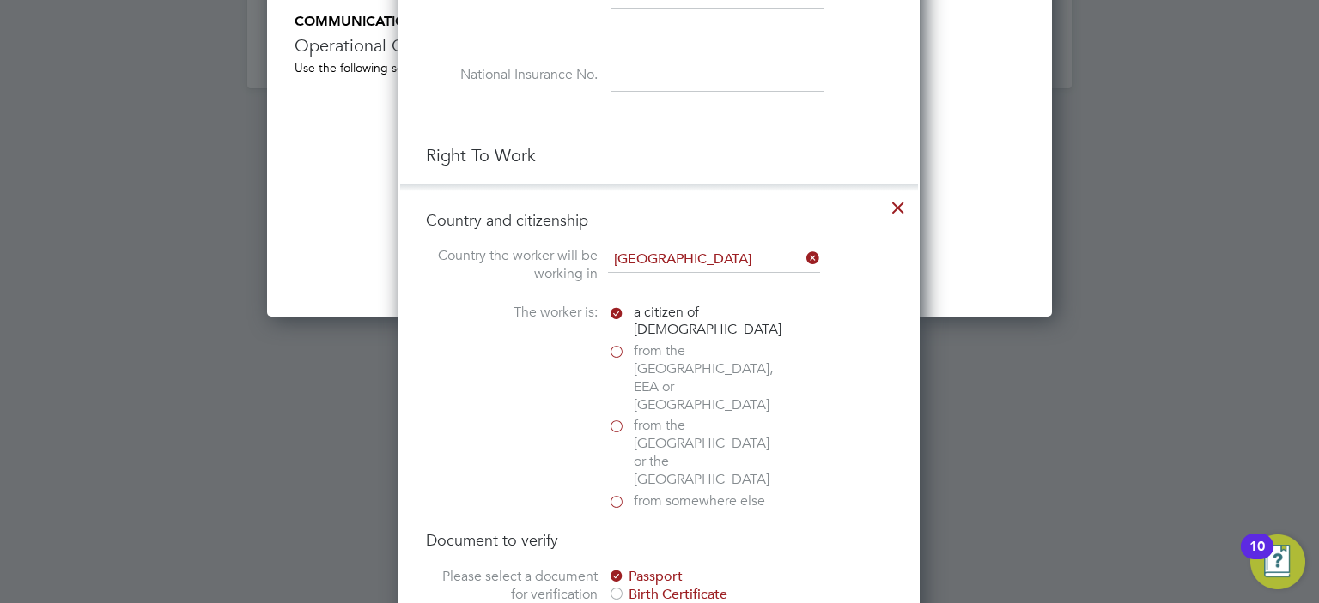
click at [895, 197] on icon at bounding box center [897, 203] width 31 height 31
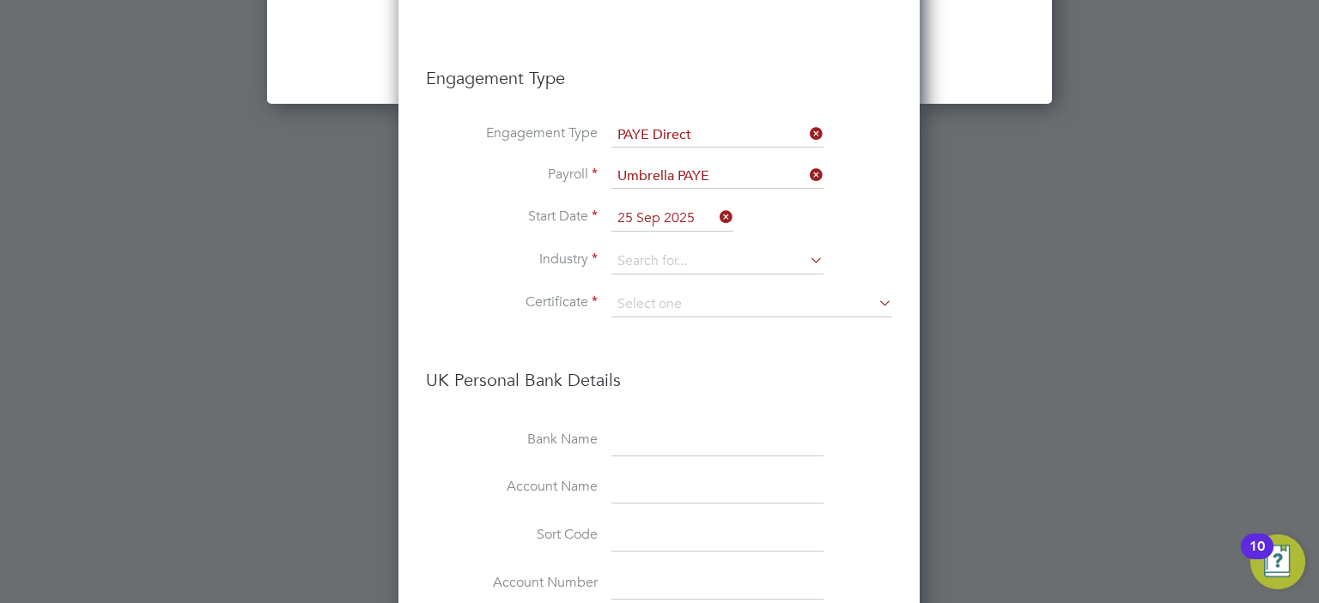
scroll to position [2349, 0]
click at [737, 260] on input at bounding box center [717, 262] width 212 height 26
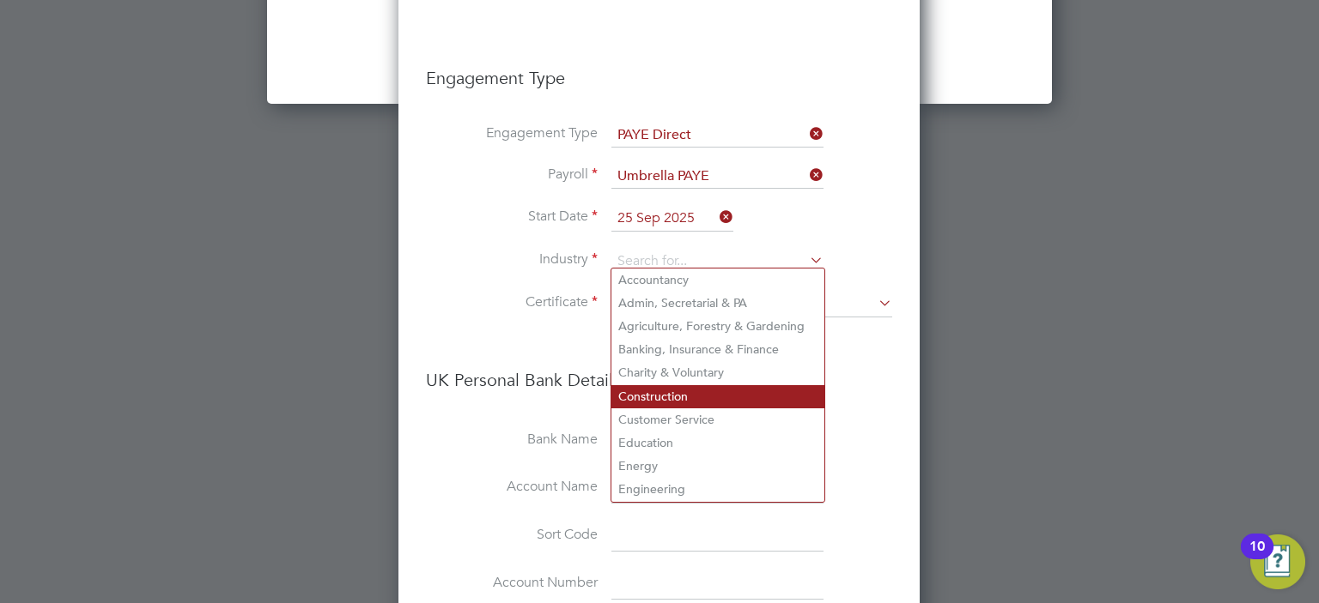
click at [700, 391] on li "Construction" at bounding box center [717, 396] width 213 height 23
type input "Construction"
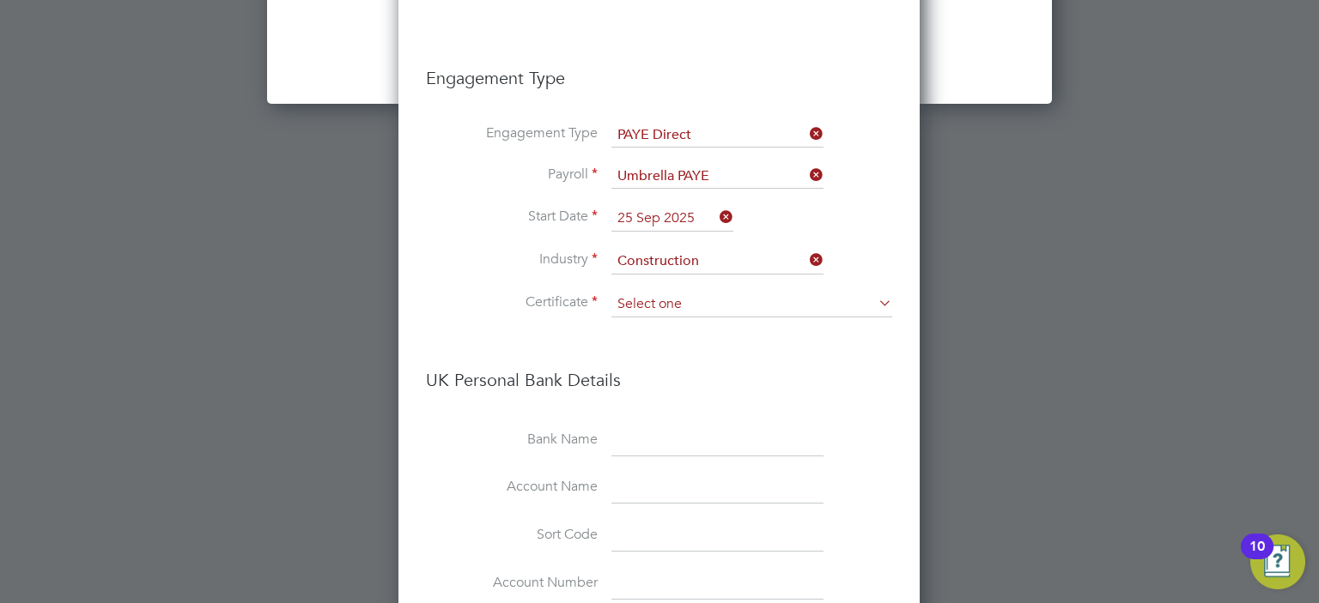
click at [680, 294] on input at bounding box center [751, 305] width 281 height 26
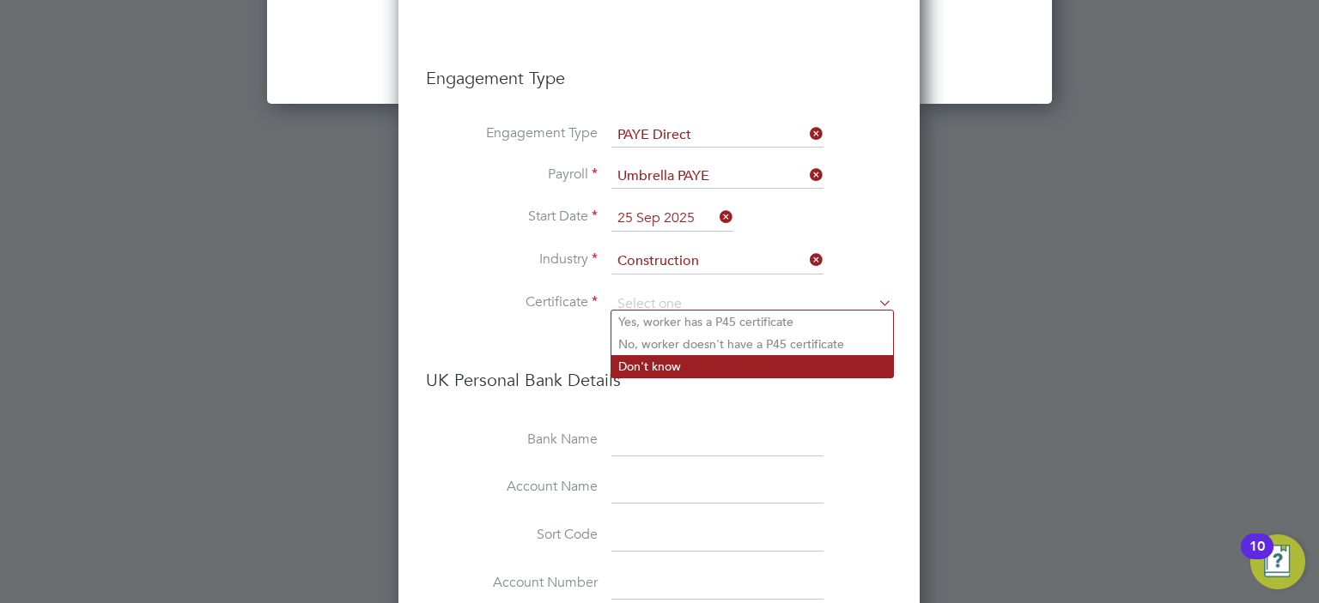
click at [689, 366] on li "Don't know" at bounding box center [752, 366] width 282 height 22
type input "Don't know"
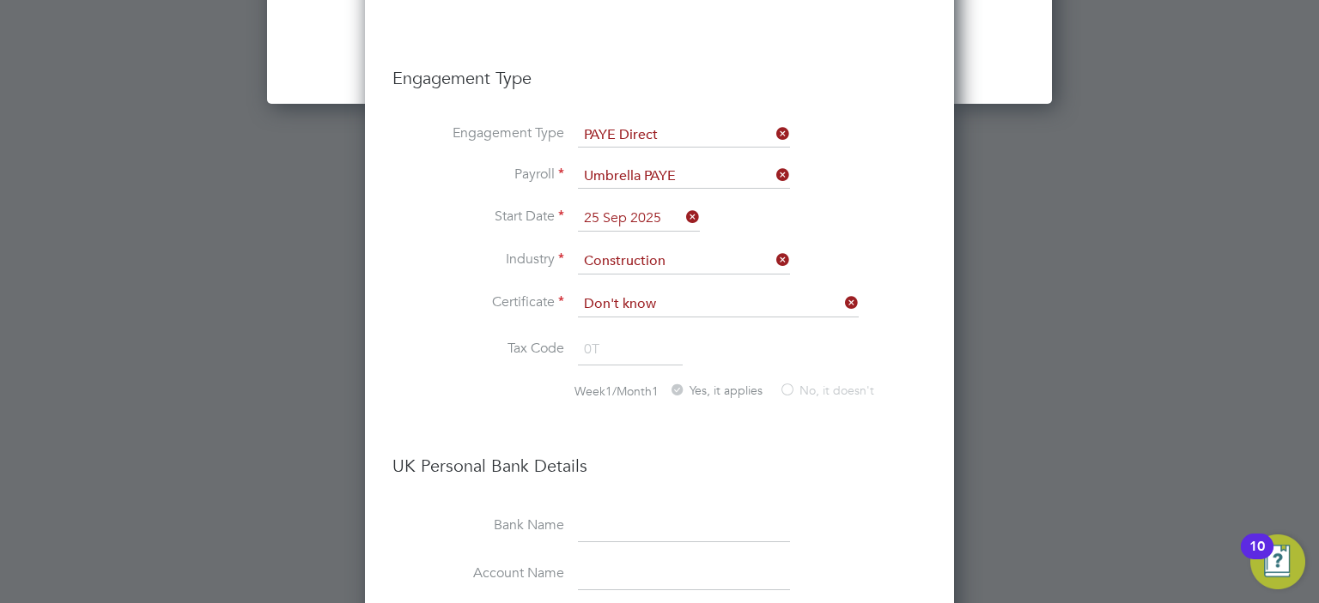
click at [841, 292] on icon at bounding box center [841, 303] width 0 height 24
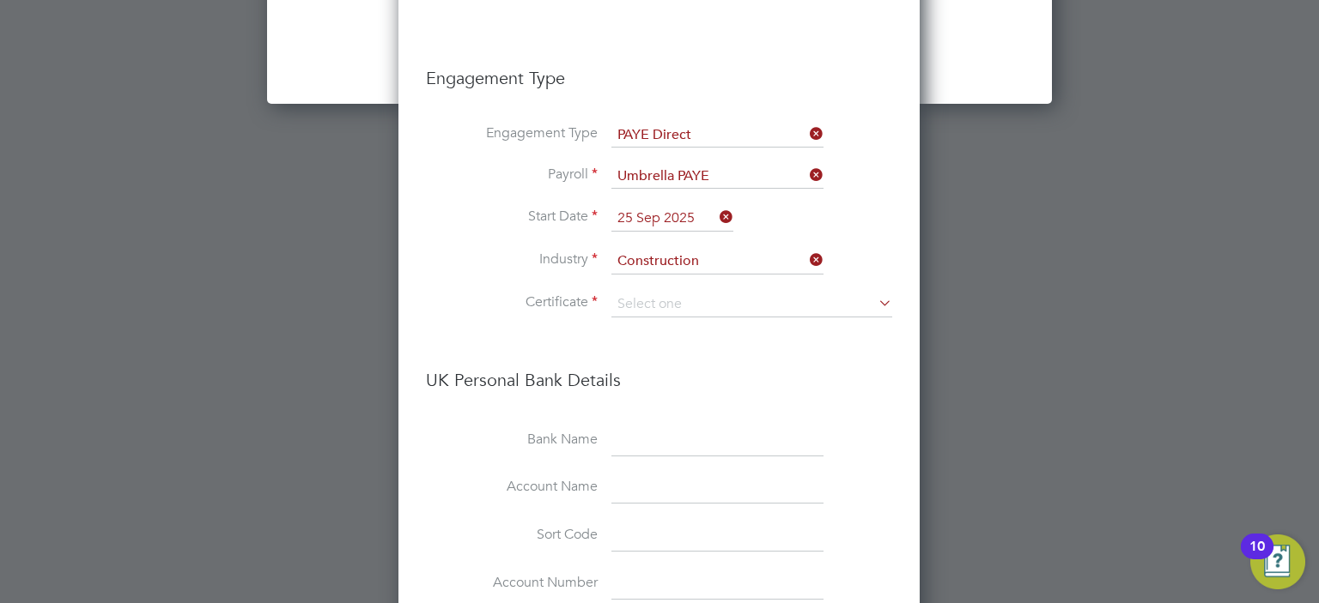
scroll to position [1943, 522]
click at [803, 299] on input at bounding box center [751, 305] width 281 height 26
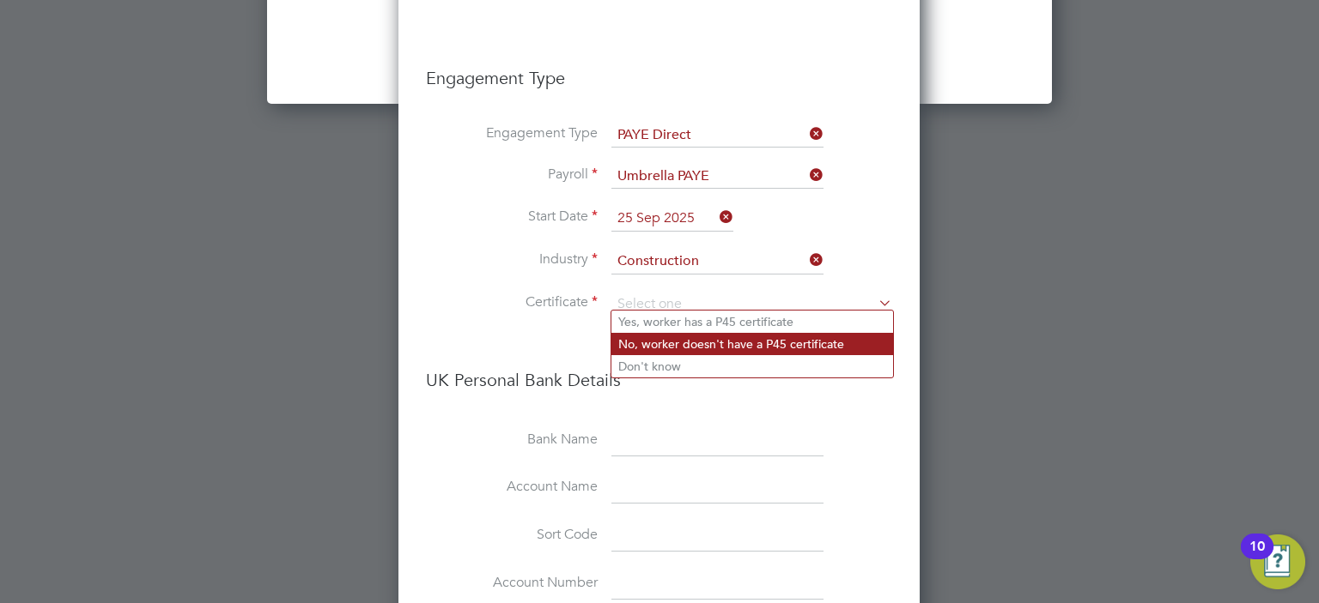
click at [740, 349] on li "No, worker doesn't have a P45 certificate" at bounding box center [752, 344] width 282 height 22
type input "No, worker doesn't have a P45 certificate"
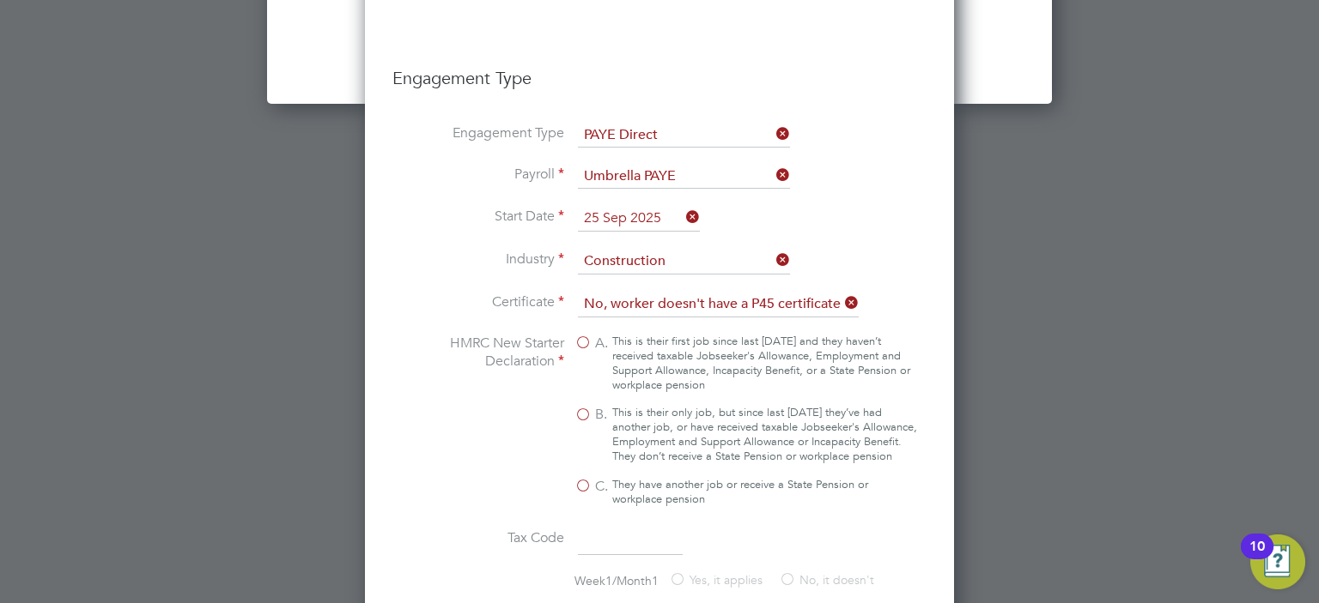
click at [841, 294] on icon at bounding box center [841, 303] width 0 height 24
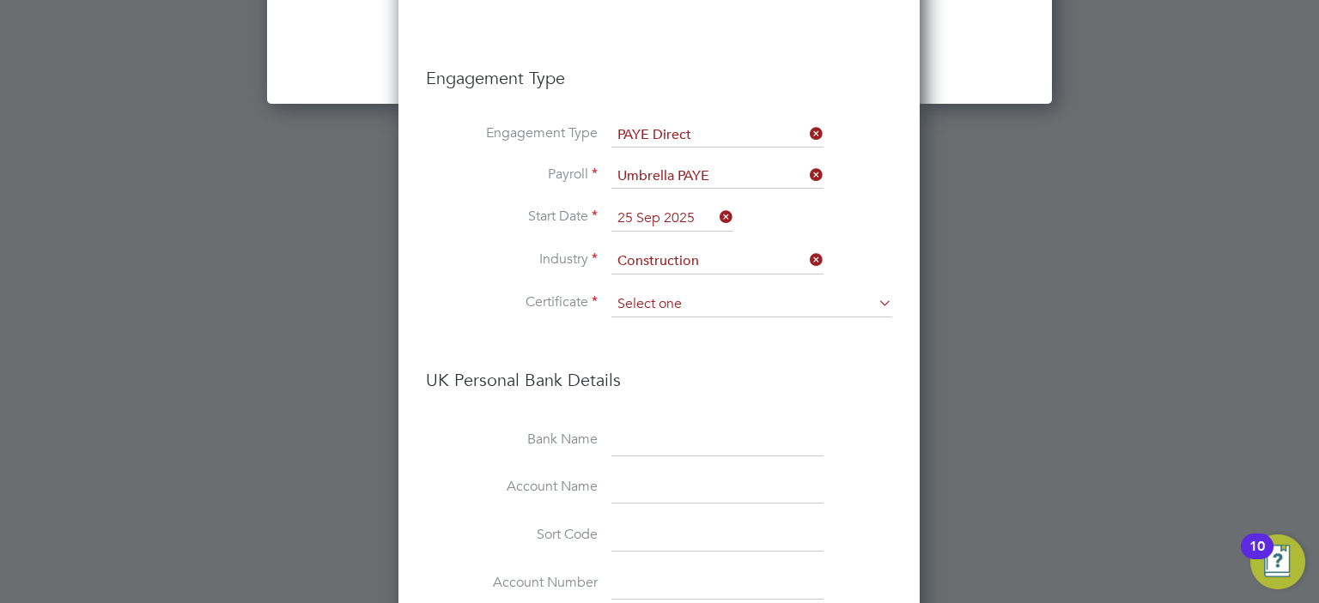
click at [747, 296] on input at bounding box center [751, 305] width 281 height 26
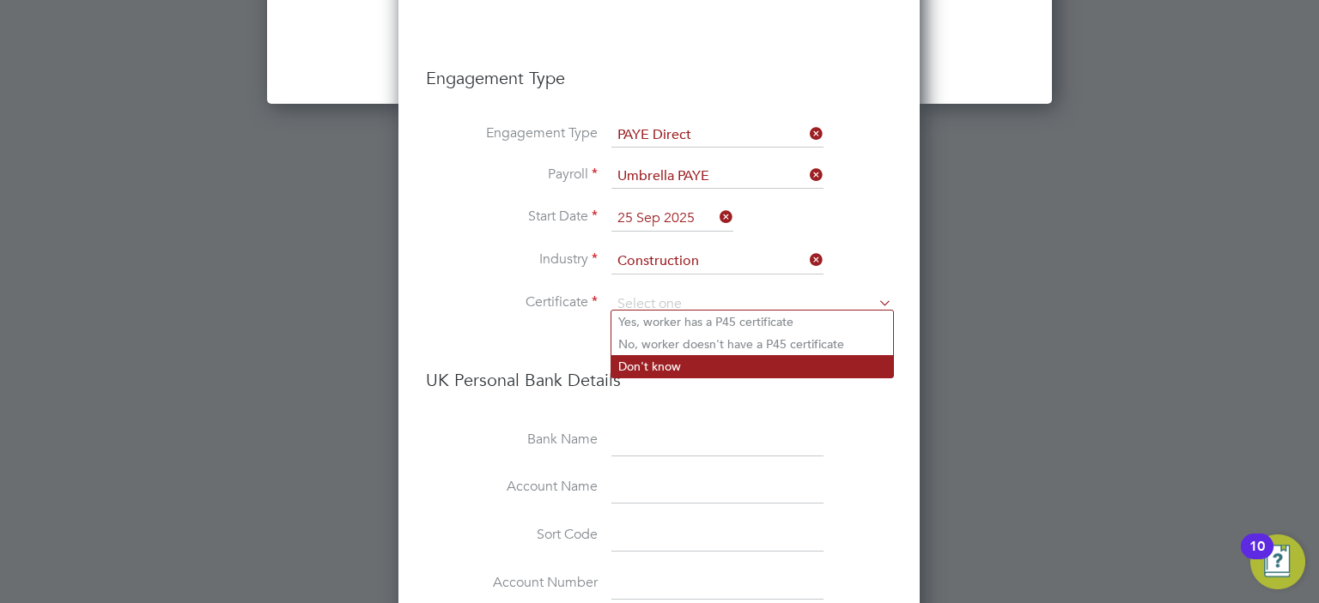
click at [647, 363] on li "Don't know" at bounding box center [752, 366] width 282 height 22
type input "Don't know"
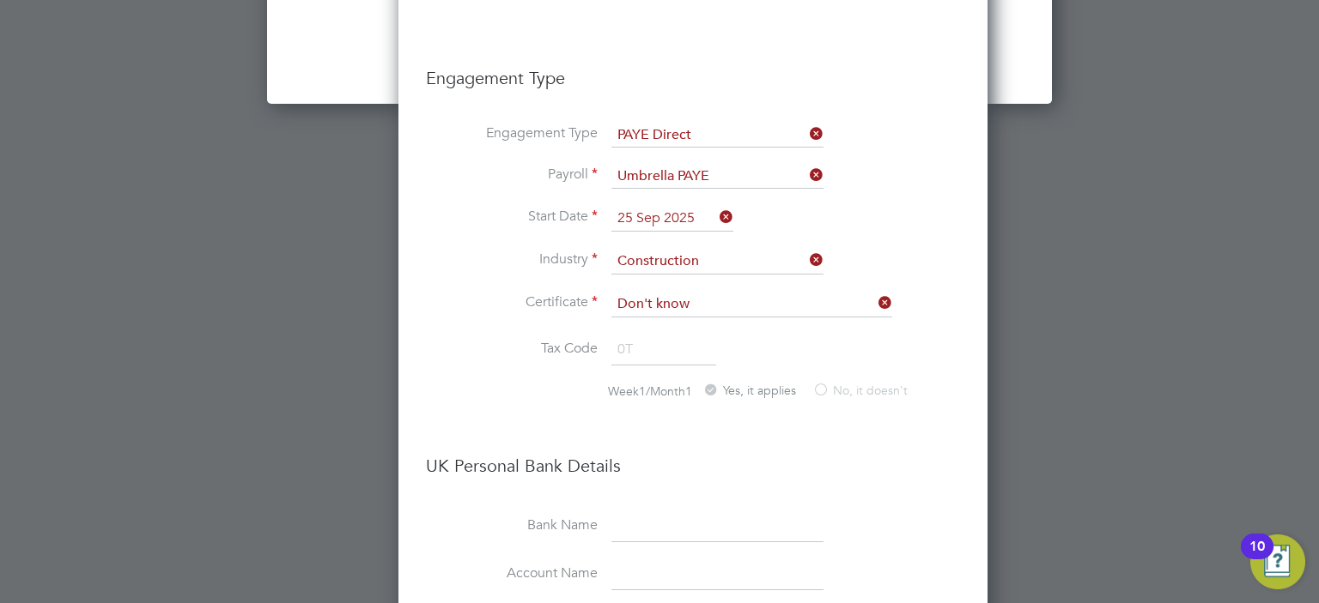
scroll to position [2029, 588]
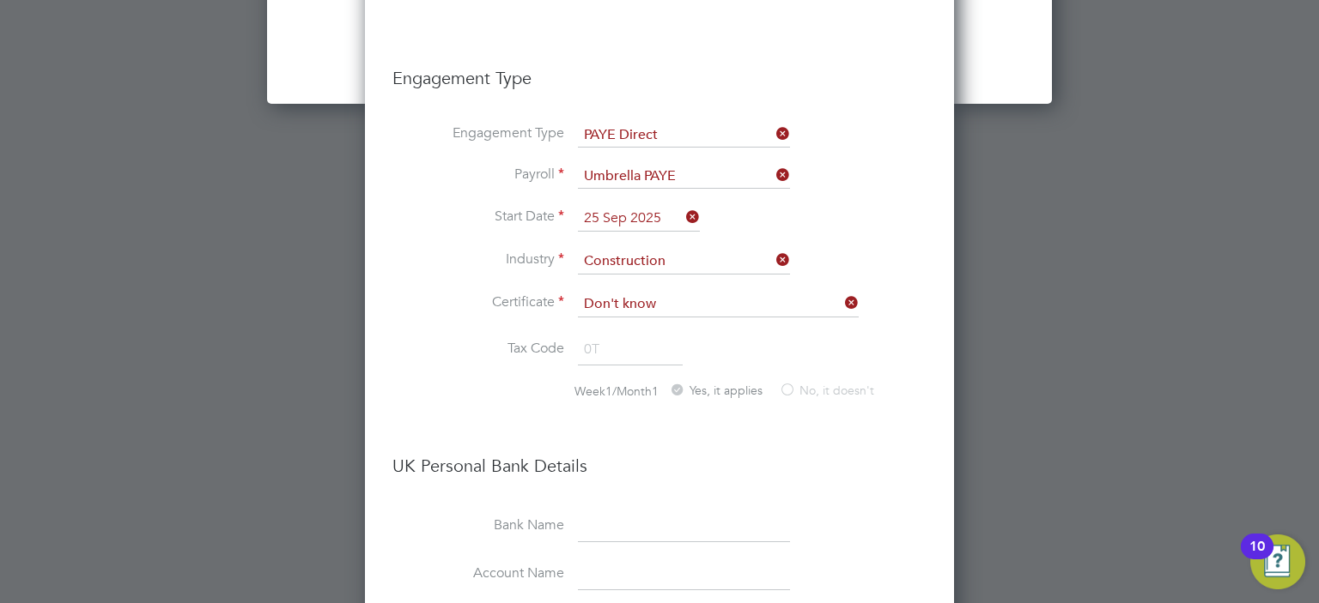
click at [547, 367] on li "Tax Code 0T" at bounding box center [659, 359] width 534 height 48
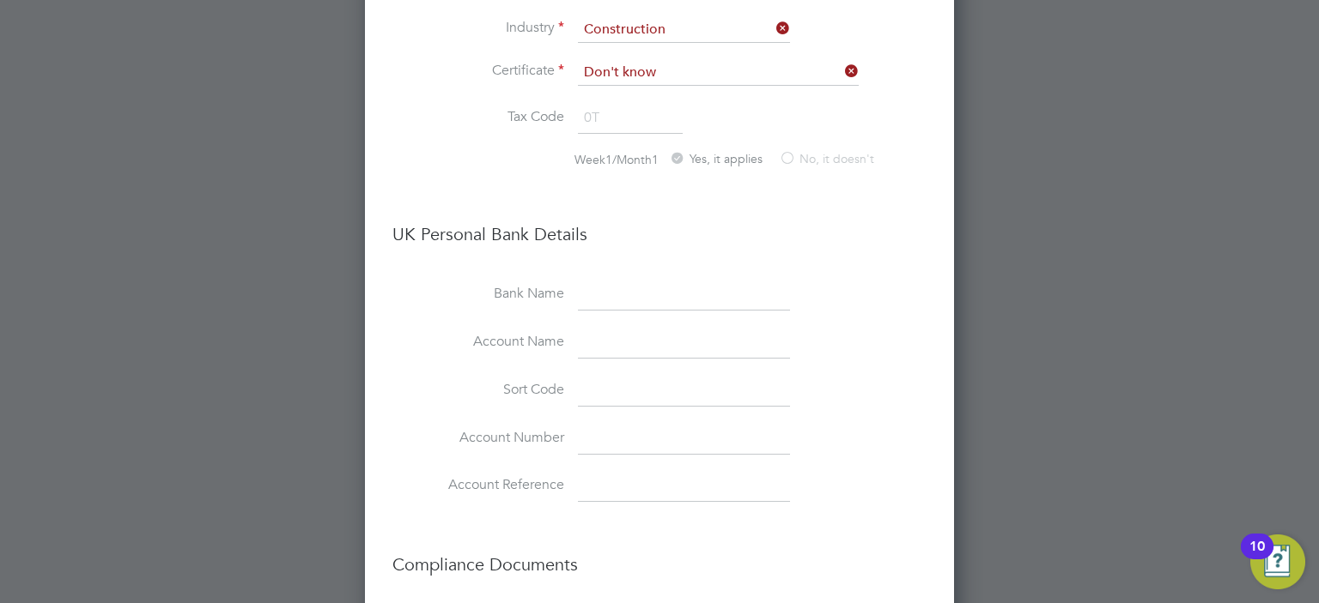
scroll to position [2792, 0]
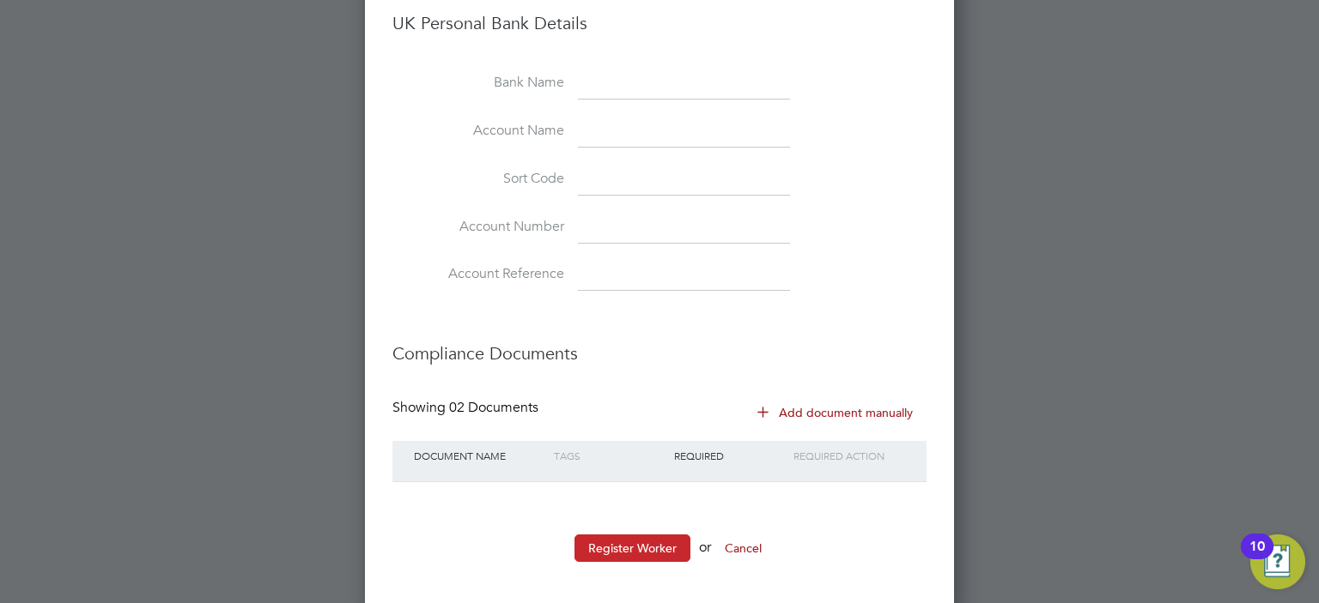
click at [623, 540] on button "Register Worker" at bounding box center [632, 548] width 116 height 27
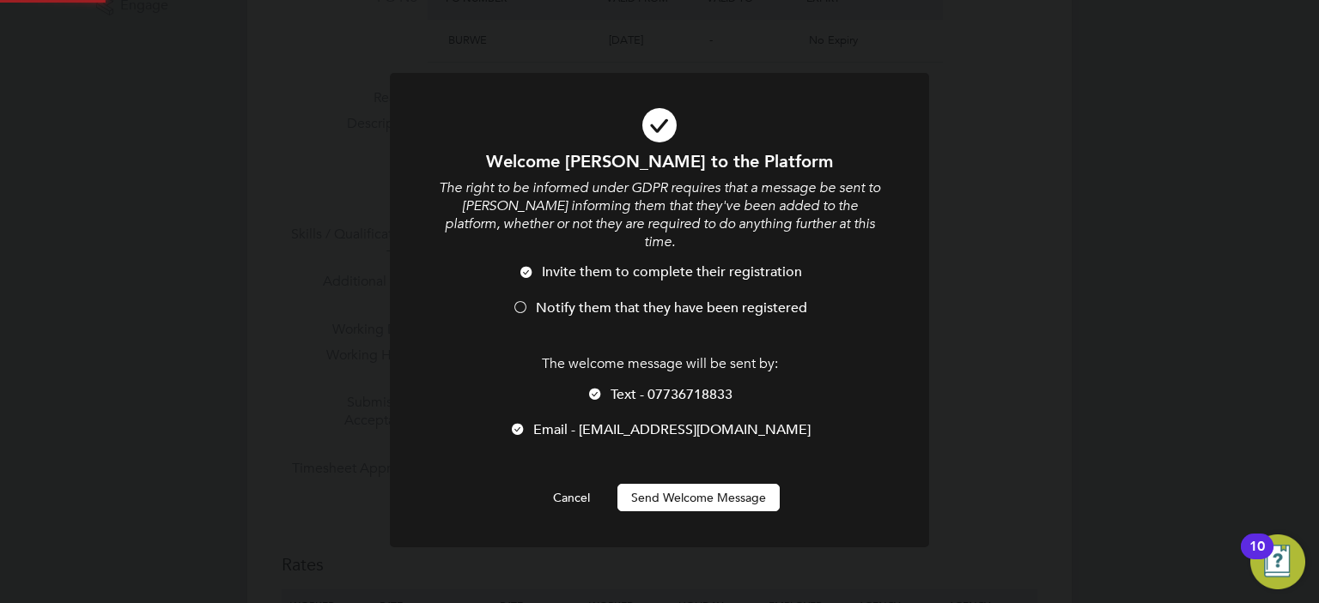
scroll to position [0, 0]
click at [539, 300] on span "Notify them that they have been registered" at bounding box center [671, 308] width 271 height 17
click at [683, 490] on button "Send Welcome Message" at bounding box center [698, 497] width 162 height 27
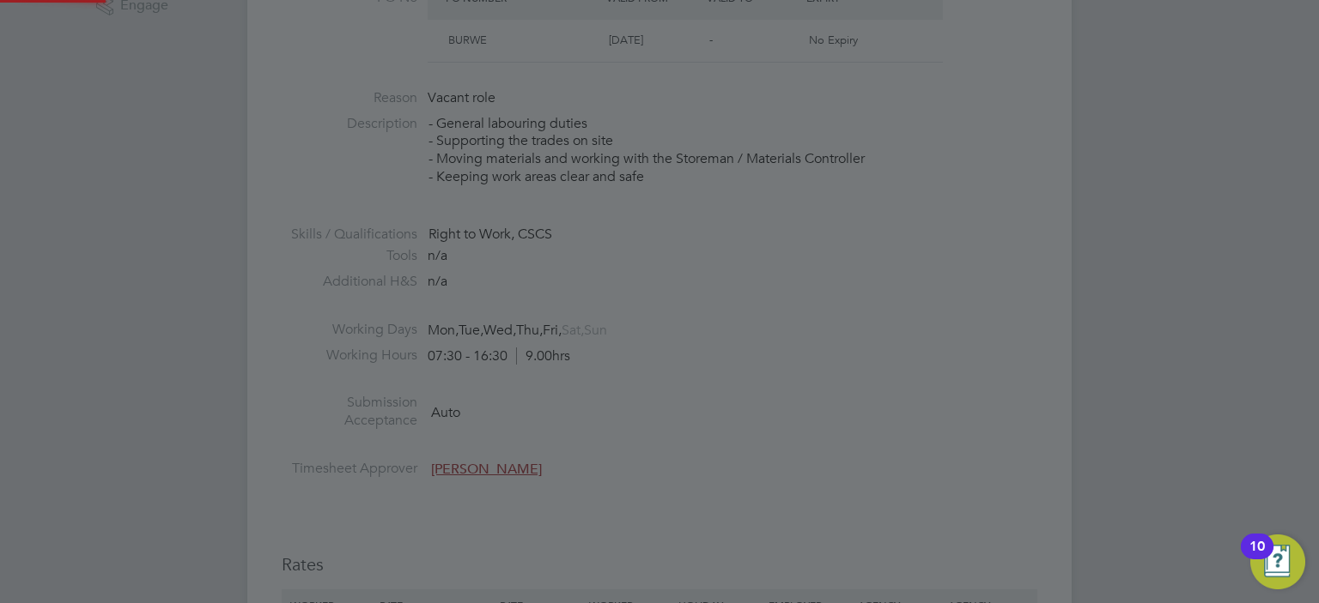
type input "Shane Carroll (SCarroll1)"
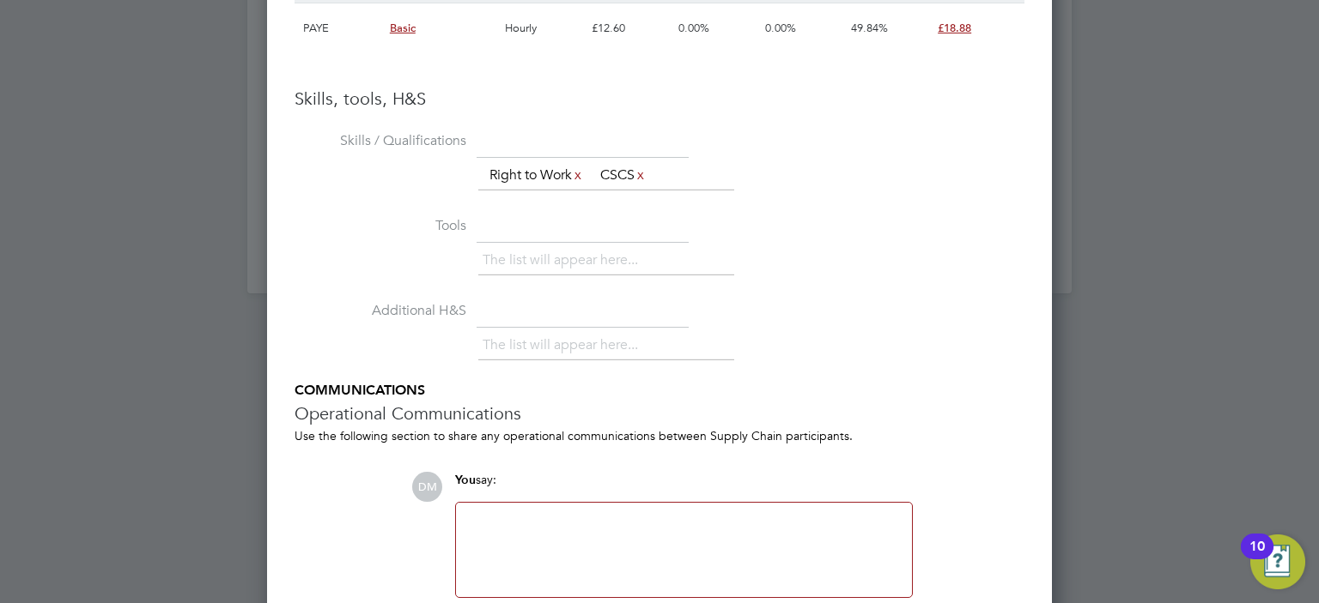
scroll to position [2009, 0]
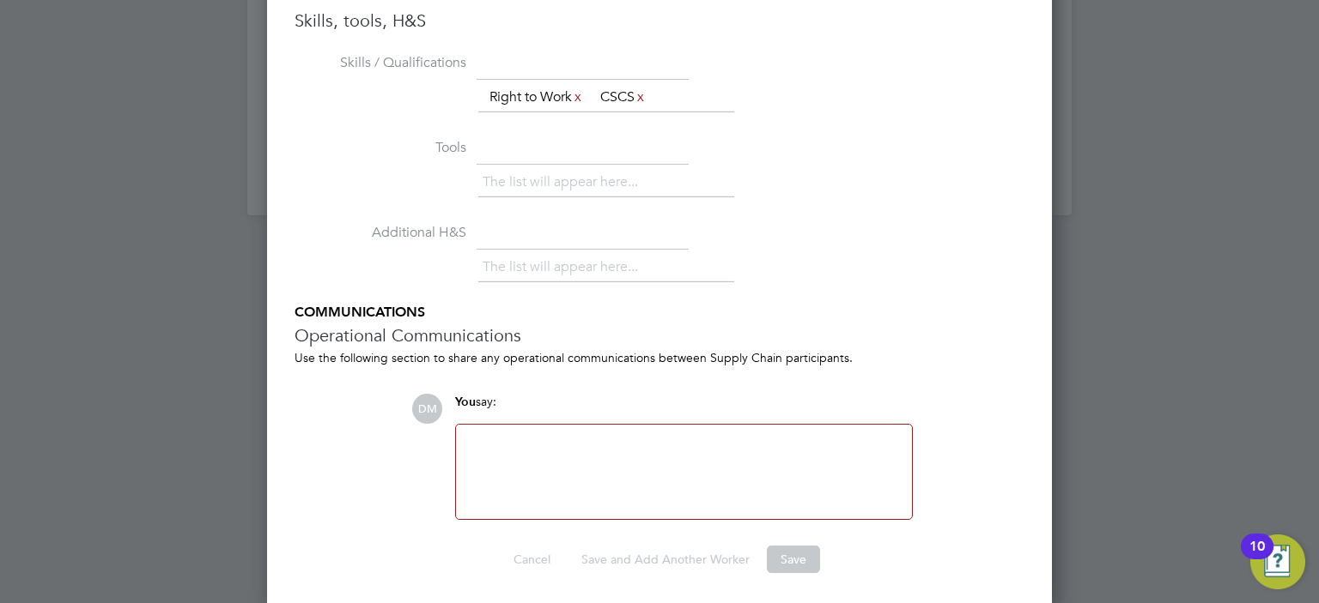
click at [655, 440] on div at bounding box center [683, 472] width 435 height 74
click at [713, 546] on div "Cancel Save and Add Another Worker Save" at bounding box center [659, 559] width 730 height 27
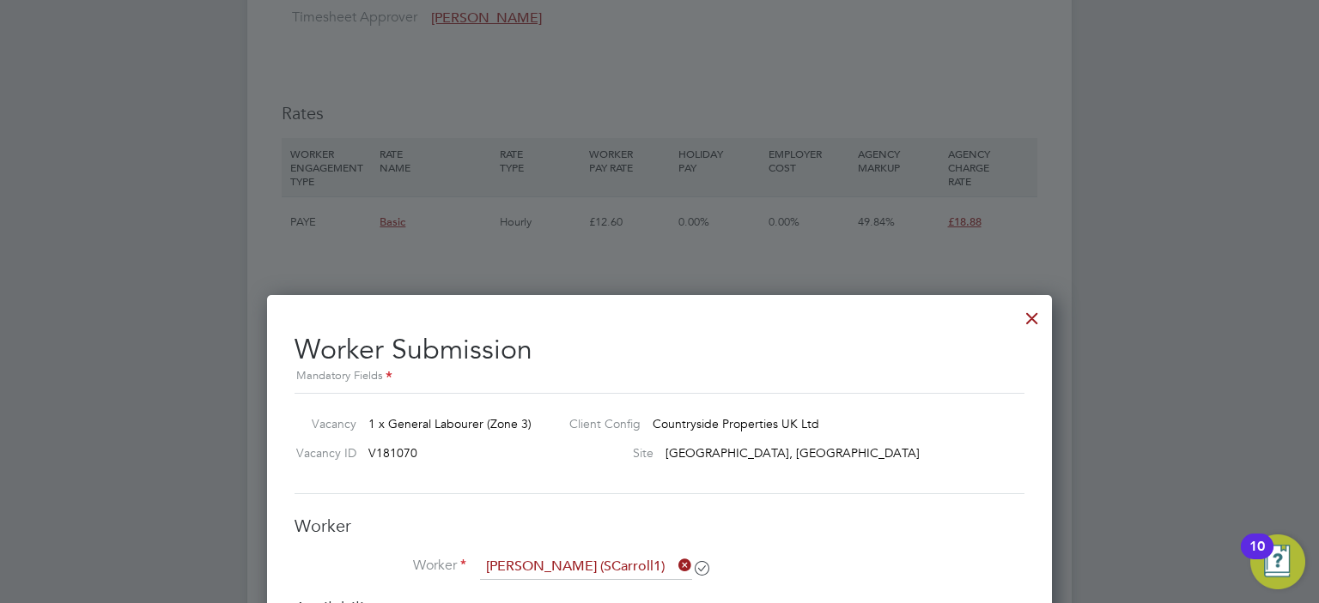
scroll to position [1052, 0]
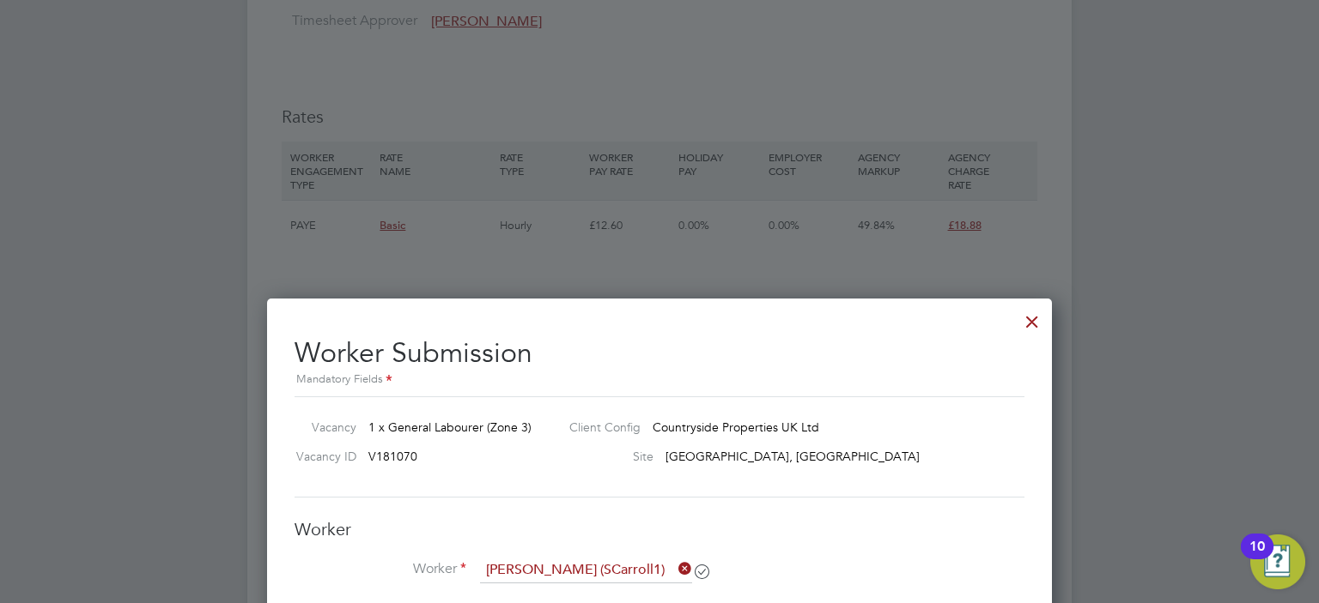
click at [1030, 317] on div at bounding box center [1031, 317] width 31 height 31
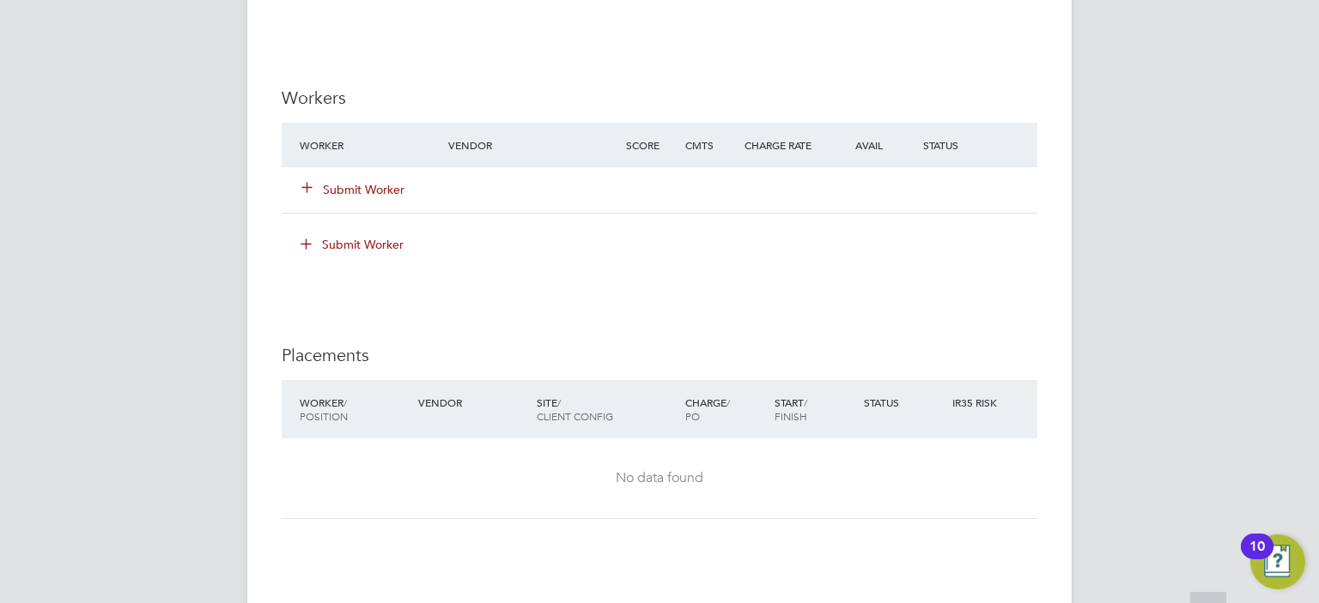
scroll to position [1284, 0]
click at [382, 194] on button "Submit Worker" at bounding box center [353, 189] width 103 height 17
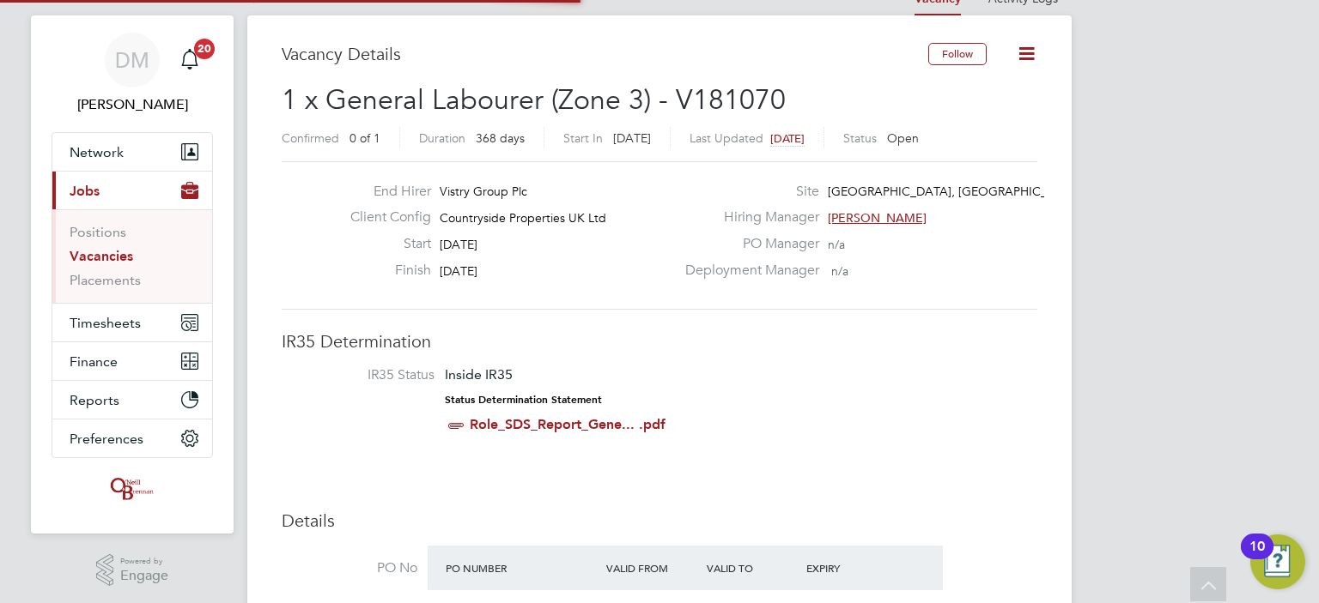
scroll to position [9, 8]
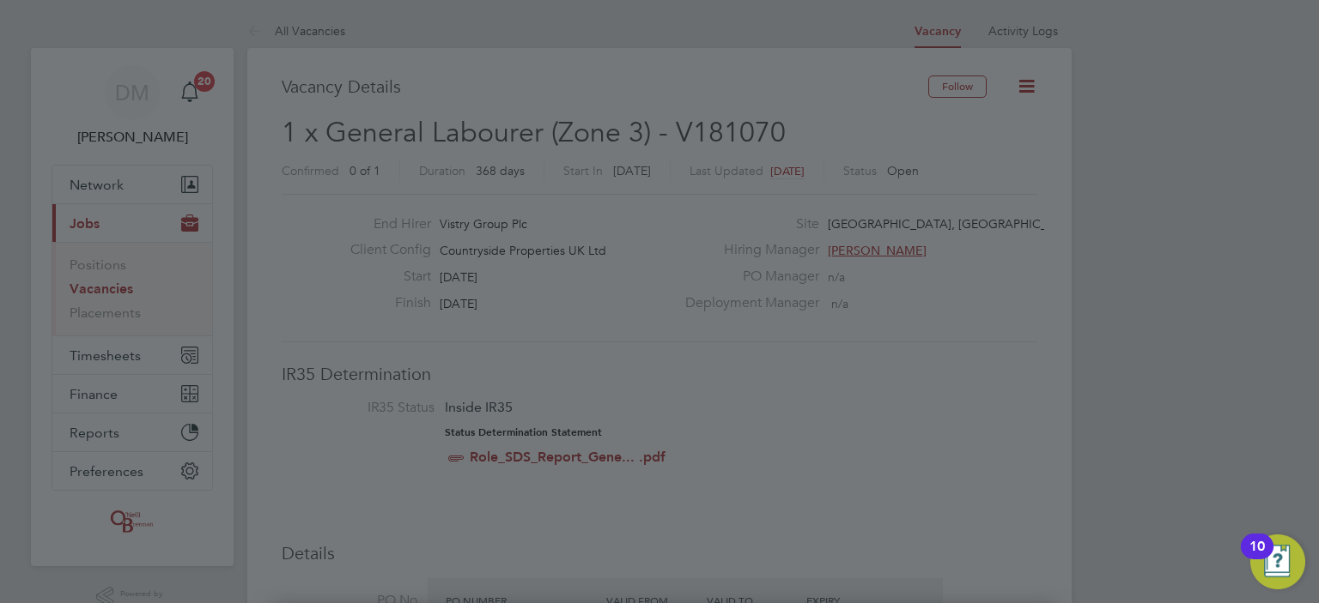
click at [1040, 390] on div at bounding box center [659, 301] width 1319 height 603
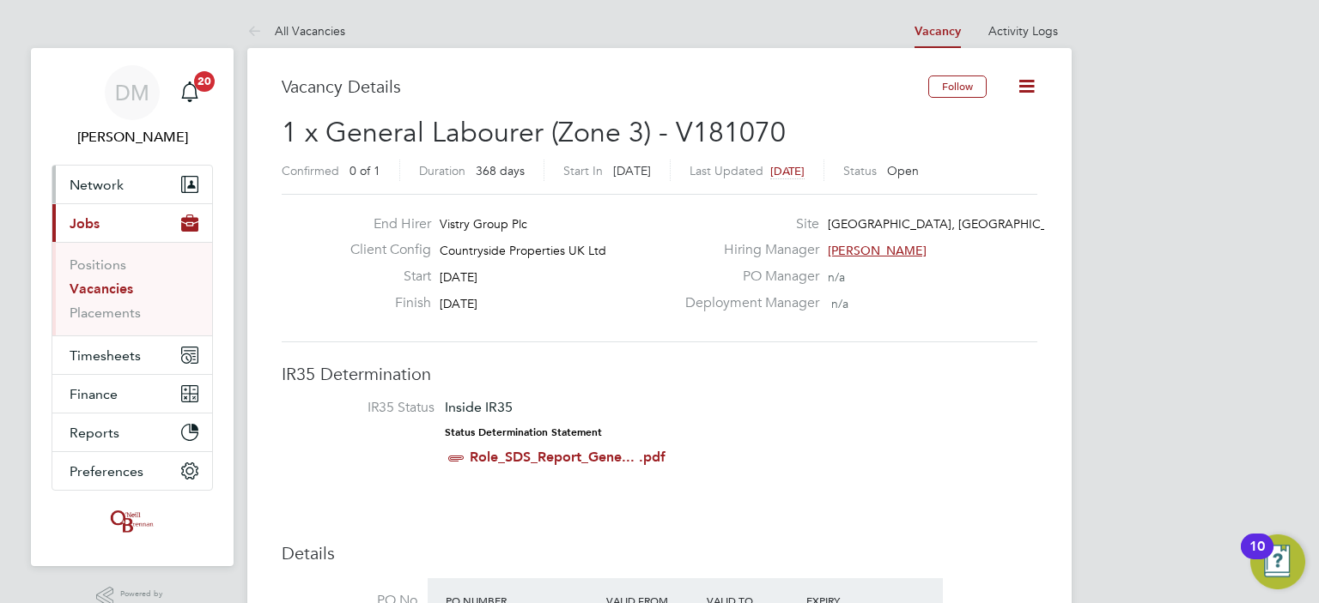
click at [118, 177] on span "Network" at bounding box center [97, 185] width 54 height 16
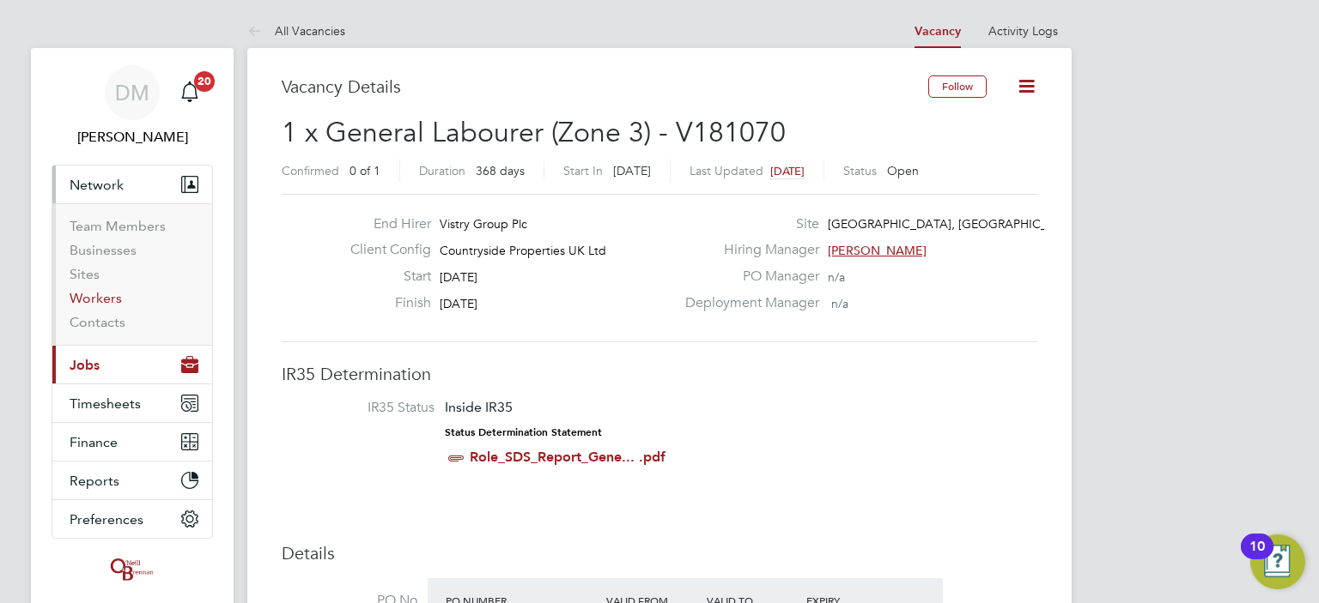
click at [106, 294] on link "Workers" at bounding box center [96, 298] width 52 height 16
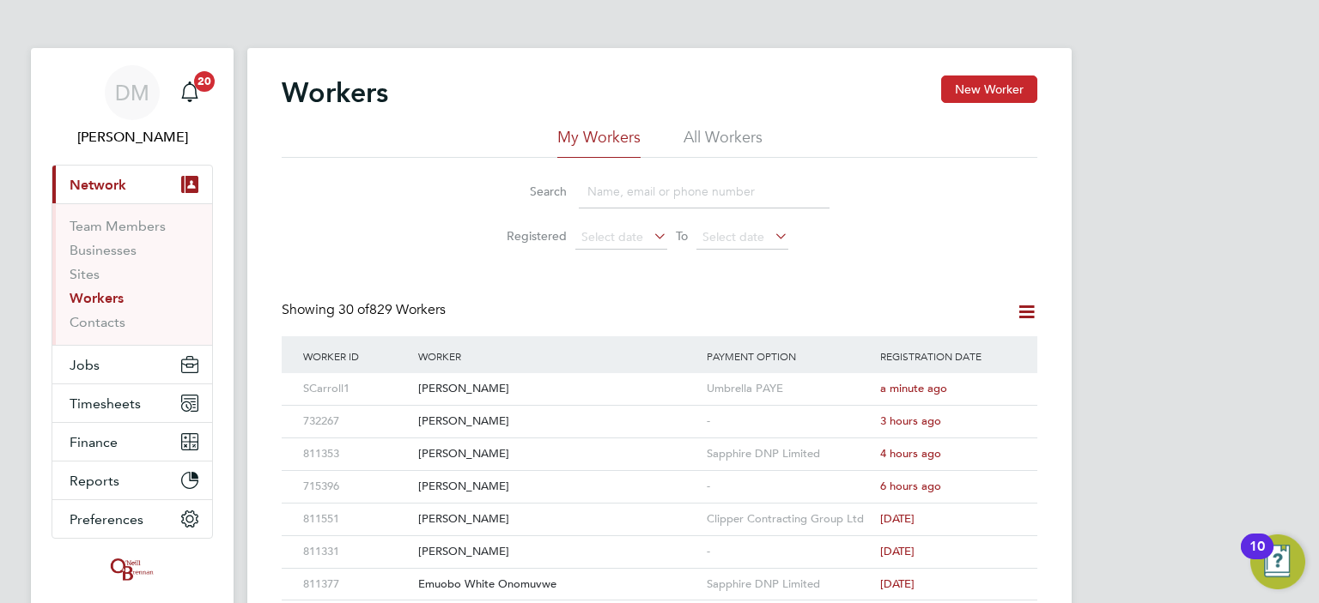
click at [976, 92] on button "New Worker" at bounding box center [989, 89] width 96 height 27
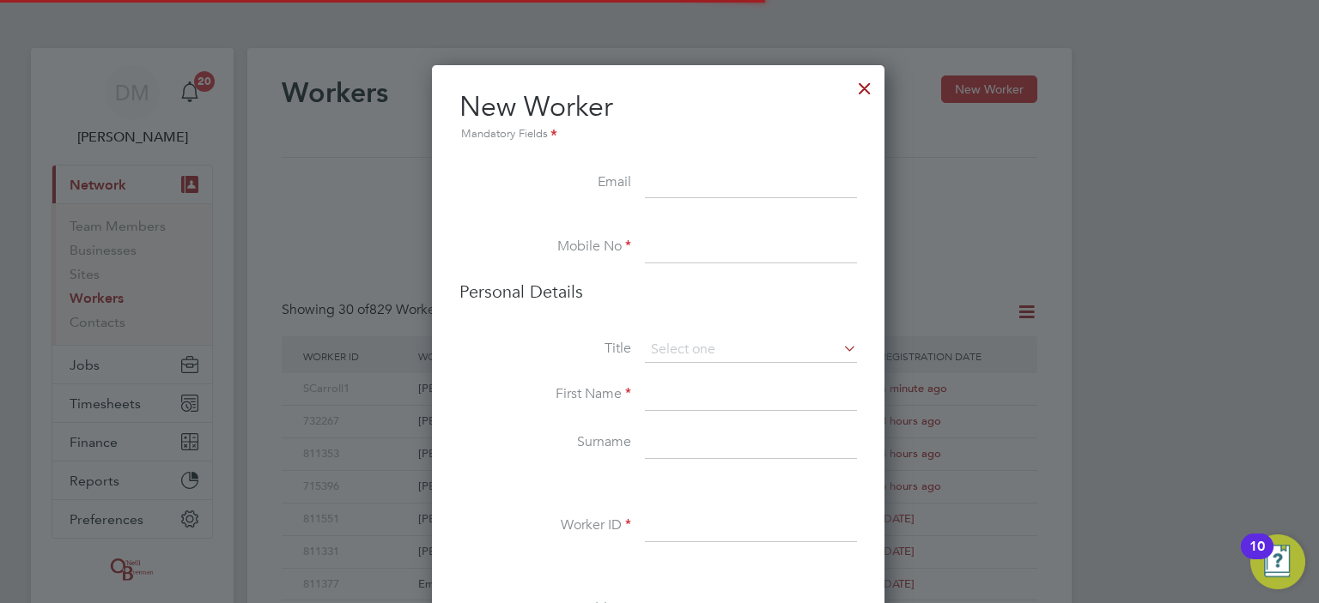
scroll to position [1446, 454]
click at [670, 251] on input at bounding box center [751, 248] width 212 height 31
paste input "07736718833"
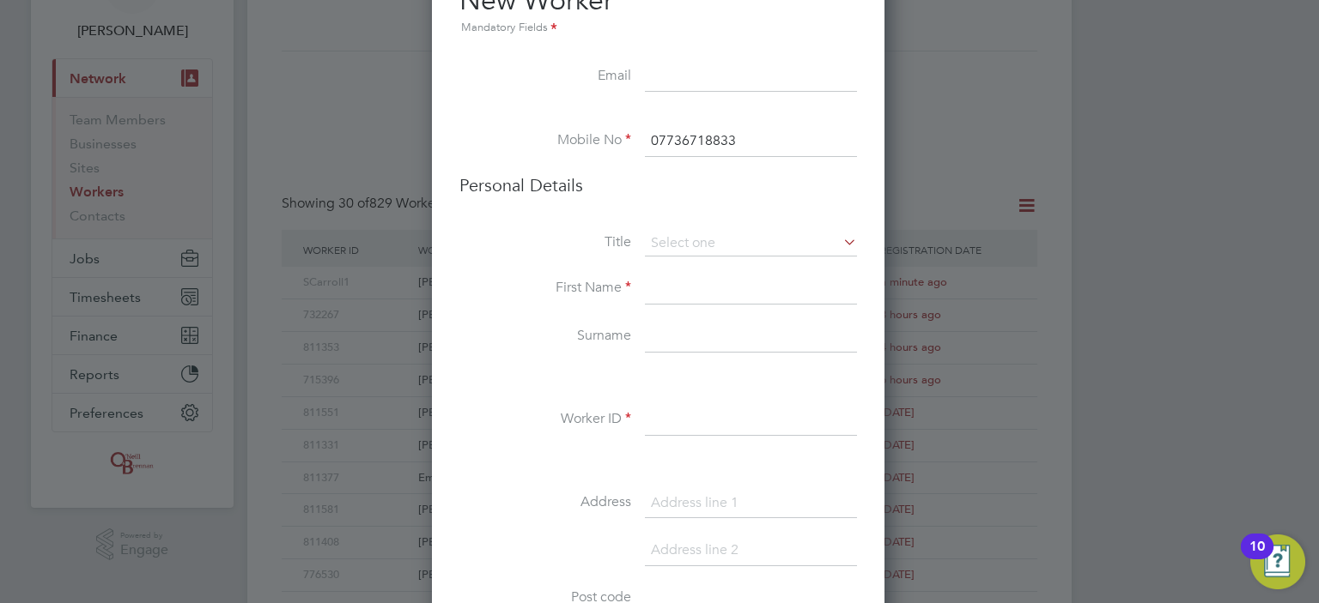
scroll to position [0, 0]
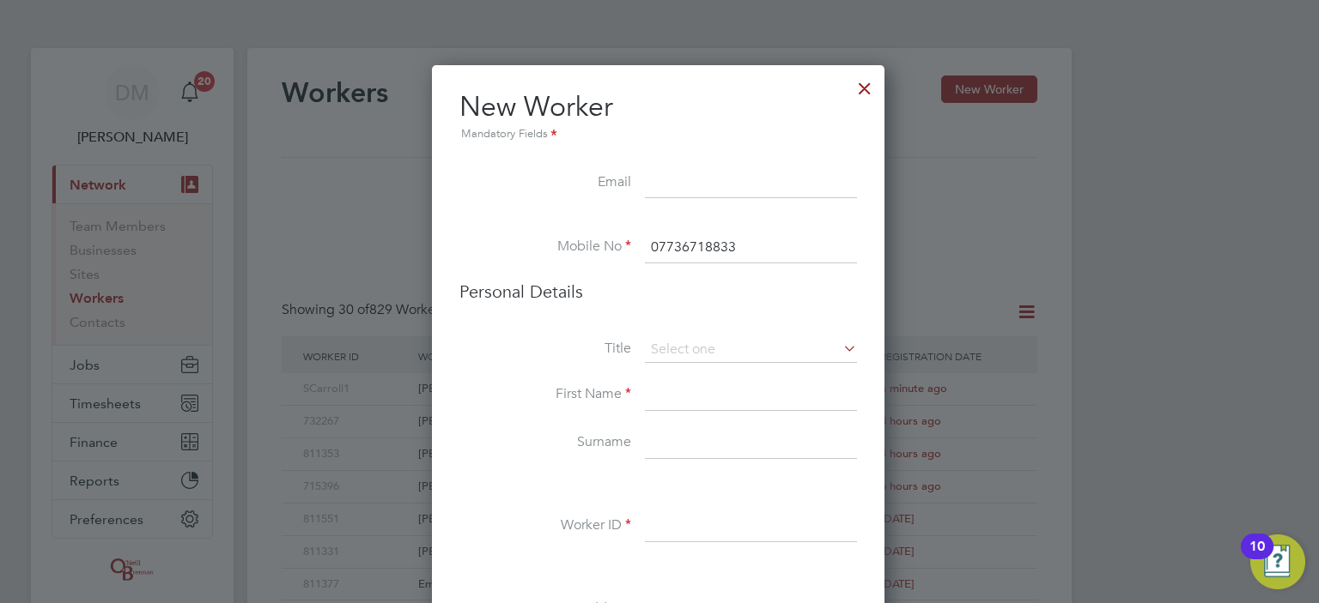
type input "07736718833"
click at [864, 85] on div at bounding box center [864, 84] width 31 height 31
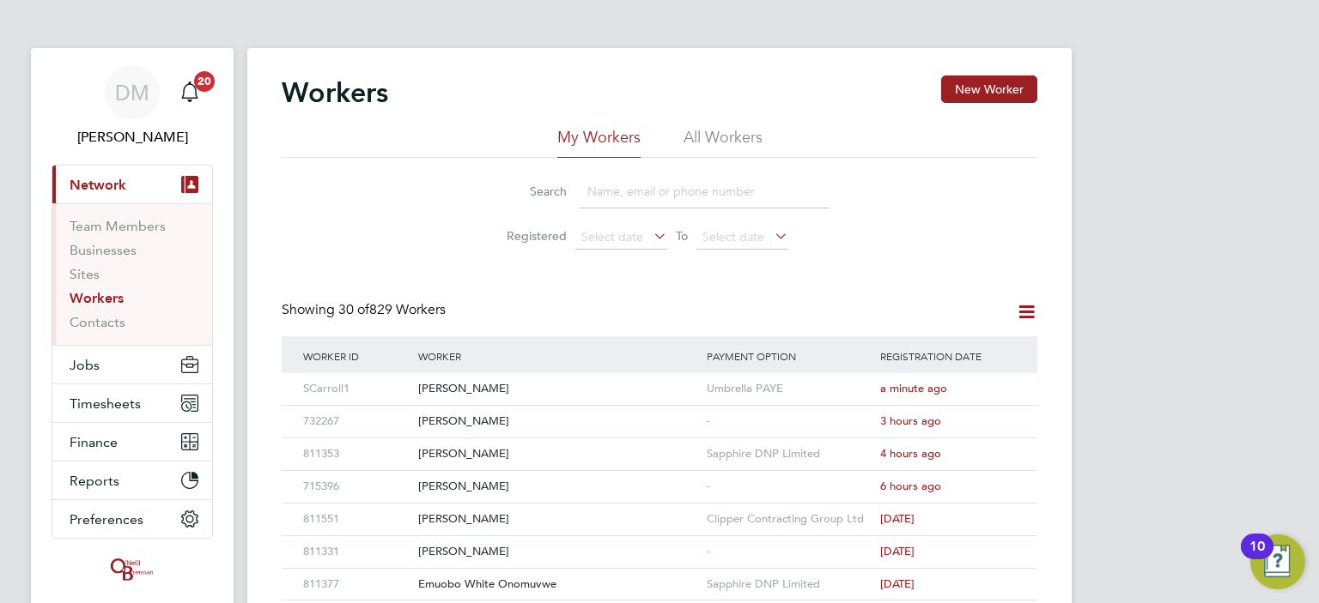
click at [628, 189] on input at bounding box center [704, 191] width 251 height 33
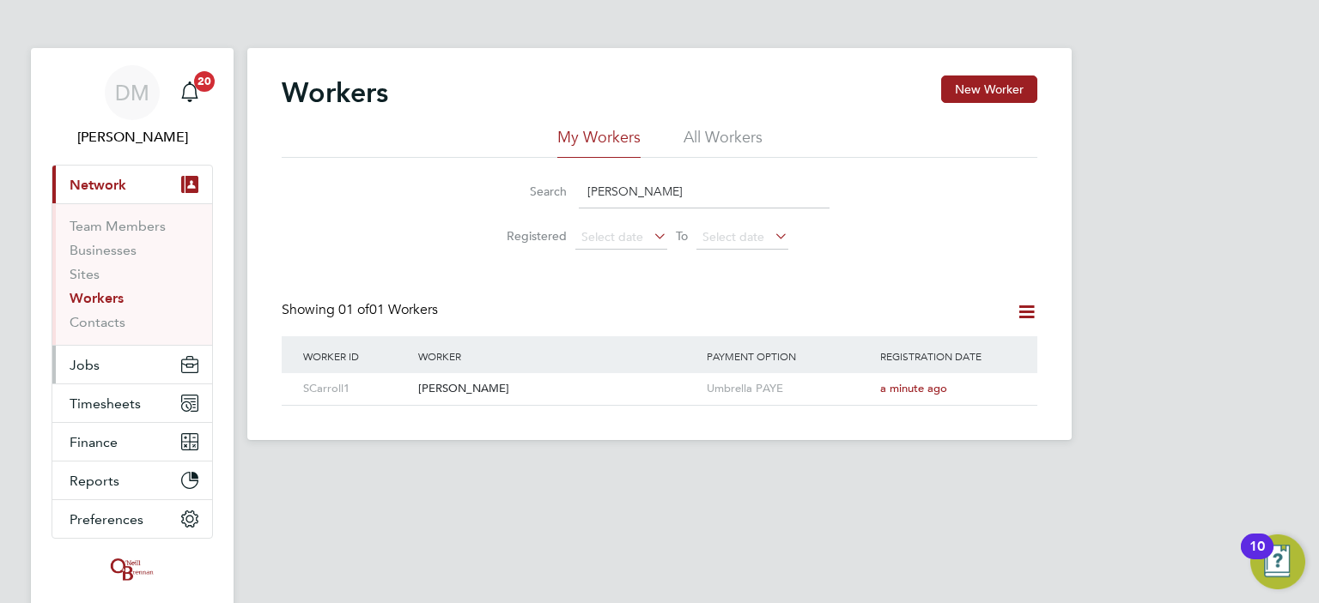
type input "carroll"
click at [1000, 389] on icon at bounding box center [999, 389] width 17 height 21
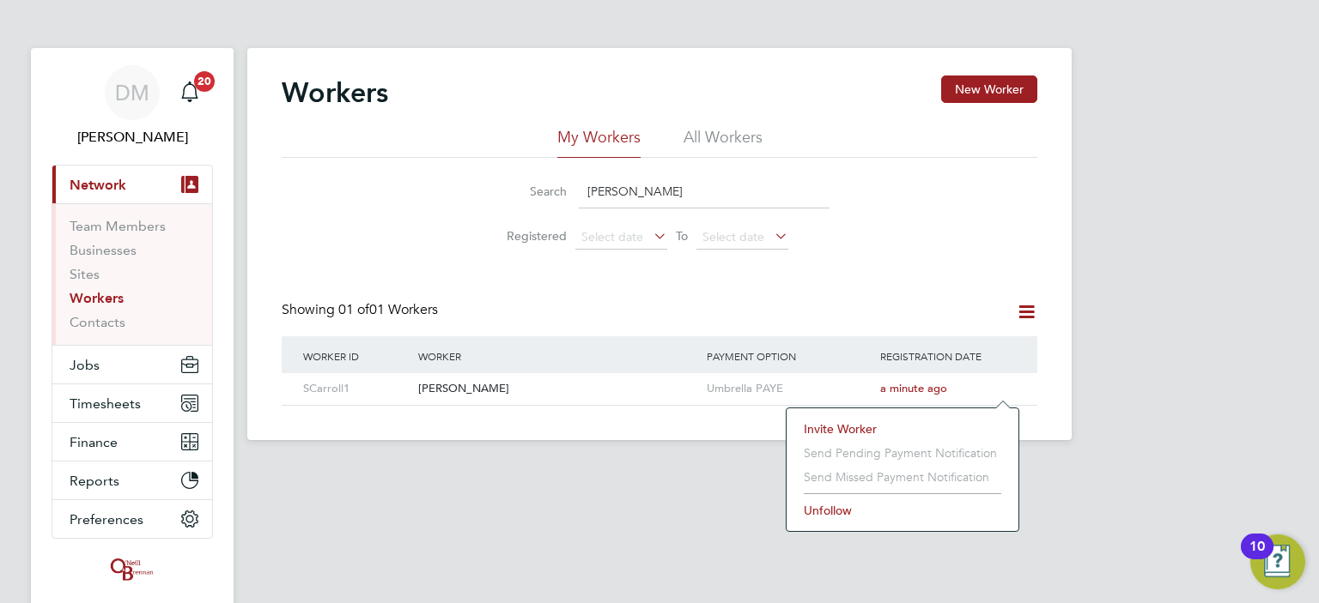
click at [535, 468] on html "DM Danielle Murphy Notifications 20 Applications: Current page: Network Team Me…" at bounding box center [659, 234] width 1319 height 468
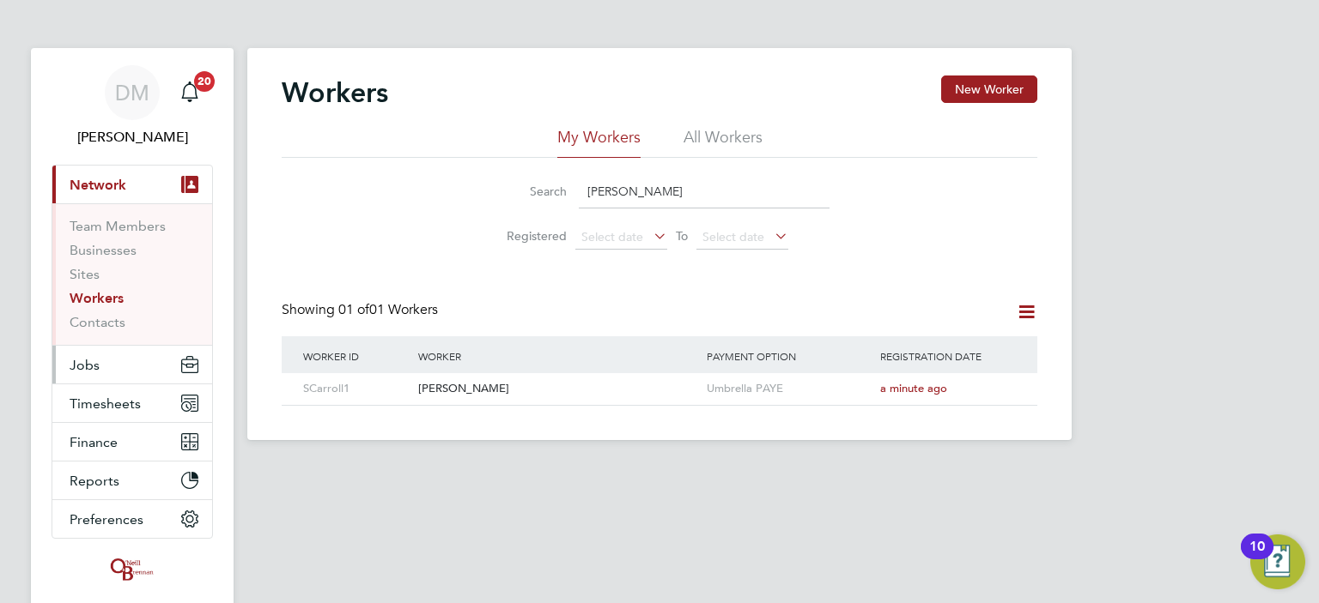
click at [117, 363] on button "Jobs" at bounding box center [132, 365] width 160 height 38
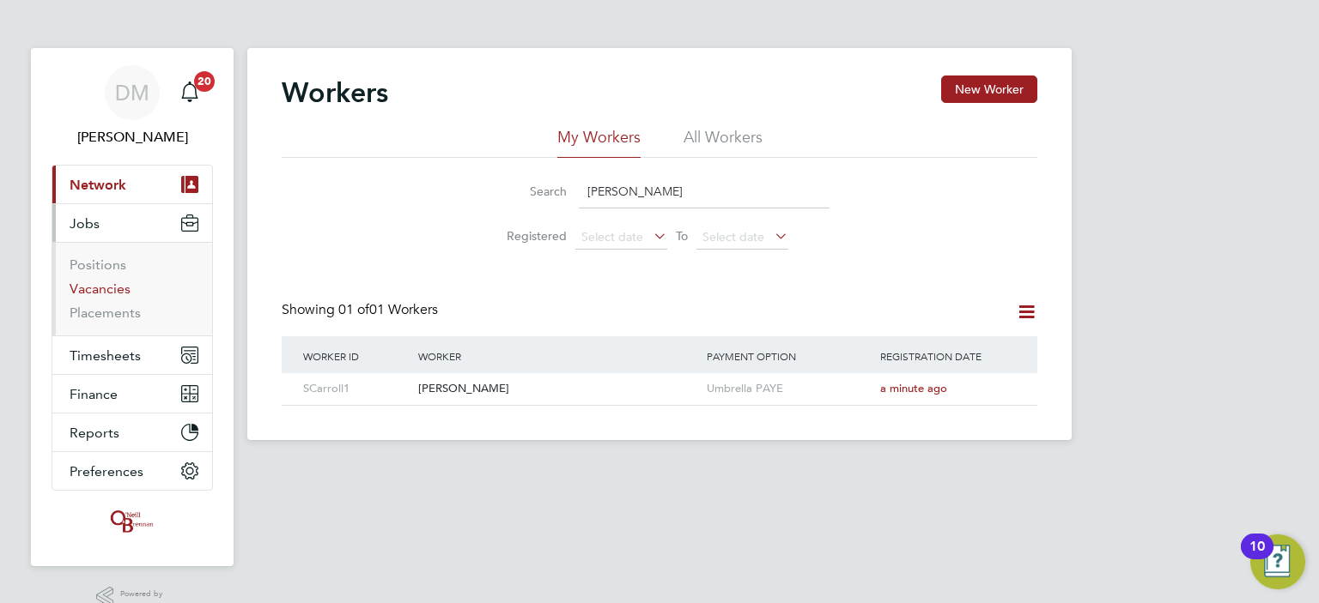
click at [101, 288] on link "Vacancies" at bounding box center [100, 289] width 61 height 16
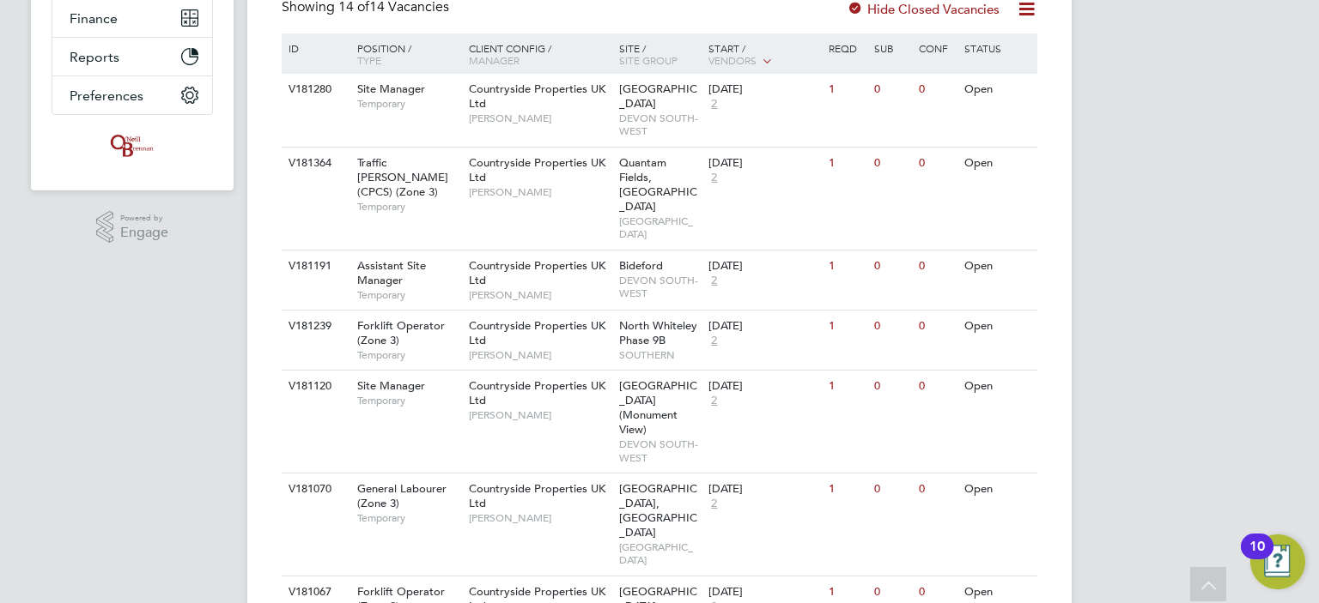
scroll to position [381, 0]
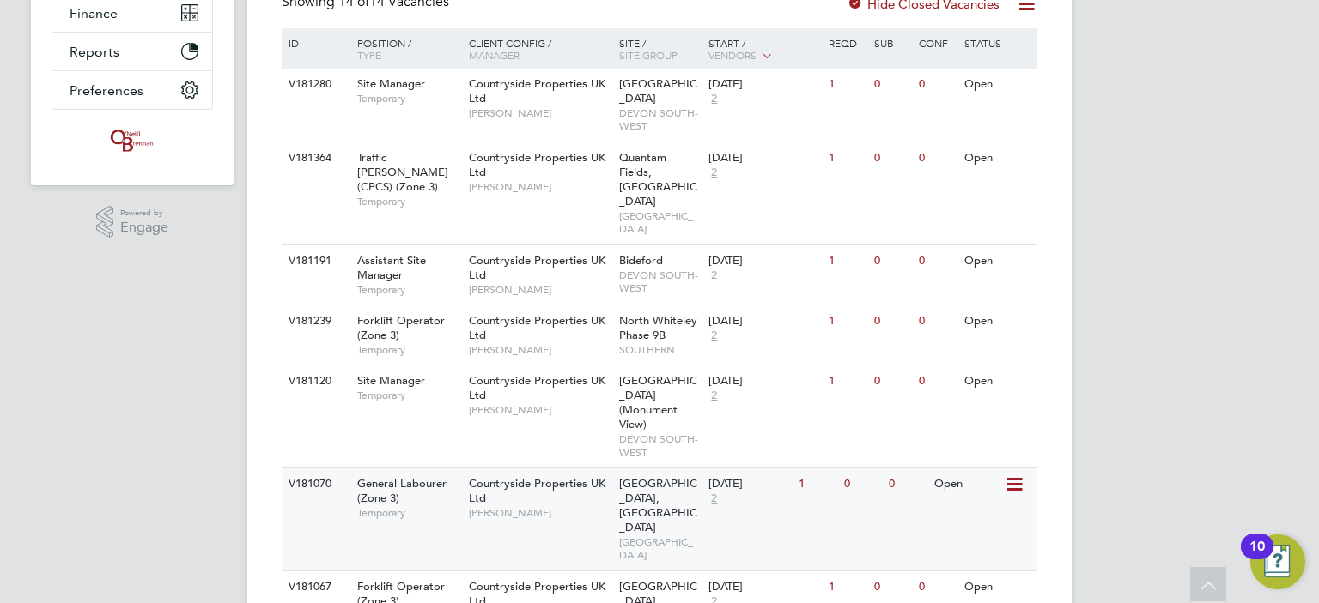
click at [1018, 475] on icon at bounding box center [1012, 485] width 17 height 21
click at [855, 468] on div "V181070 General Labourer (Zone 3) Temporary Countryside Properties UK Ltd Mike …" at bounding box center [659, 519] width 755 height 103
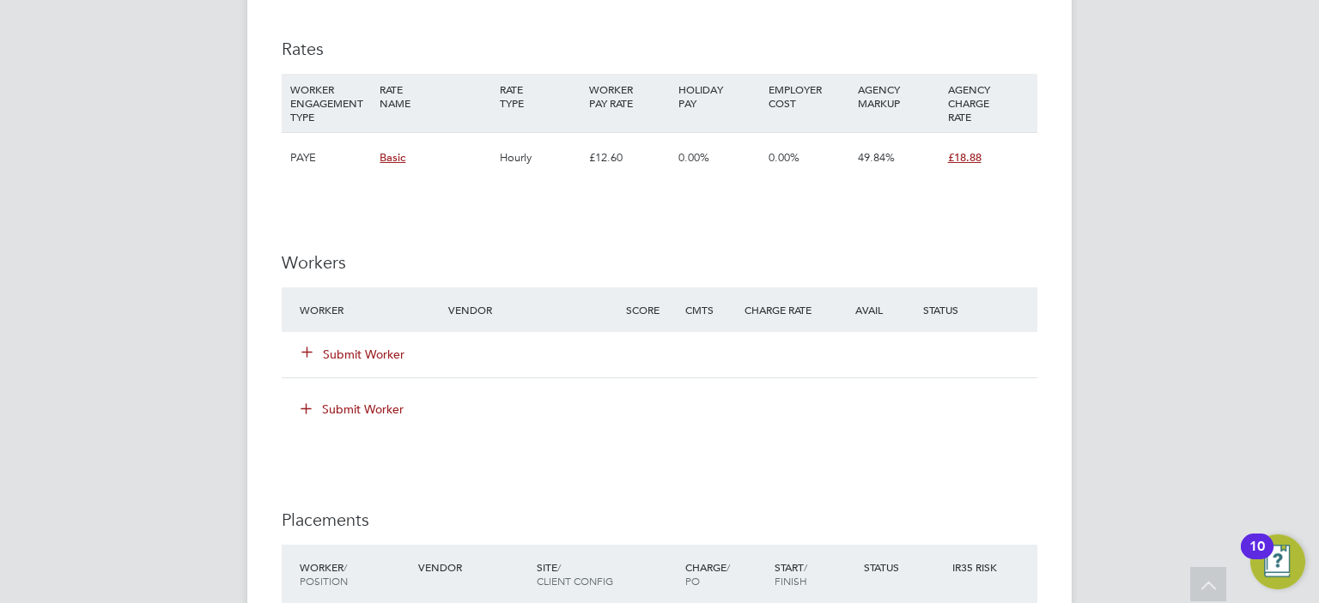
scroll to position [1150, 0]
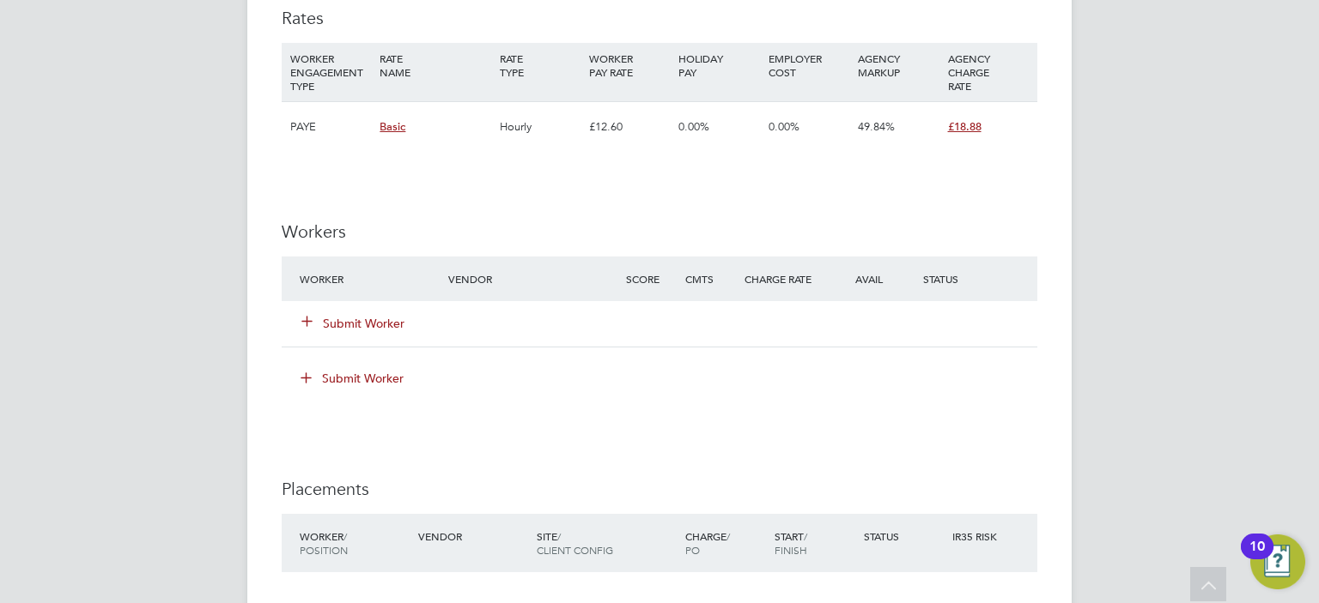
click at [358, 326] on button "Submit Worker" at bounding box center [353, 323] width 103 height 17
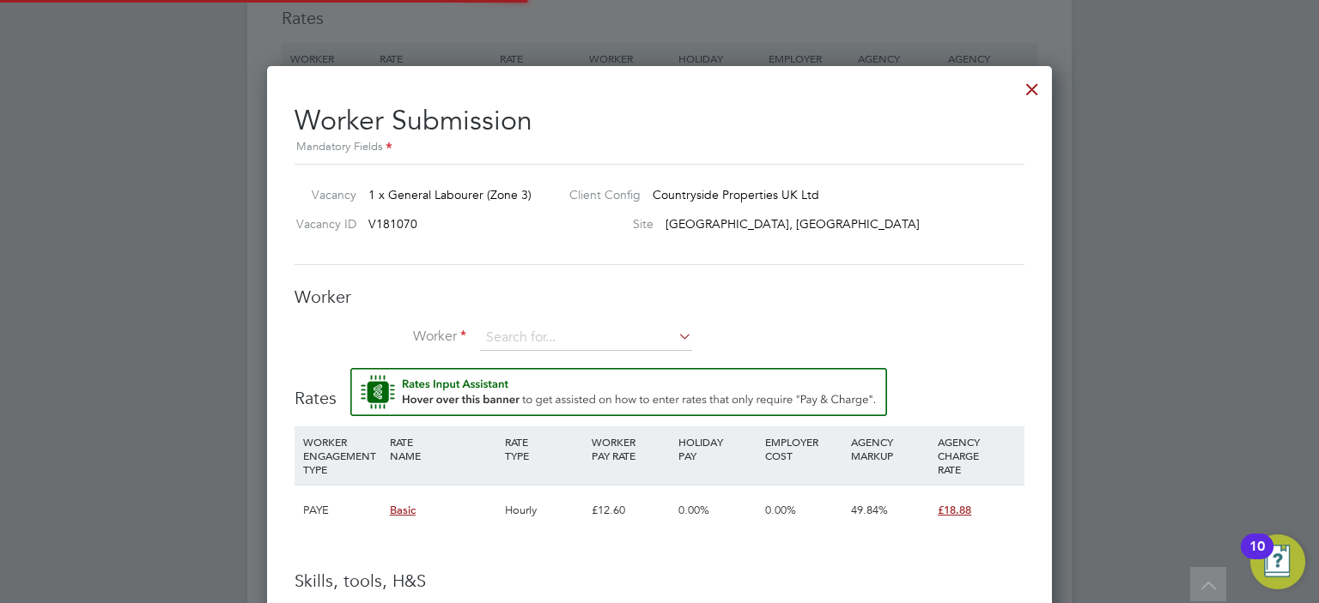
scroll to position [51, 117]
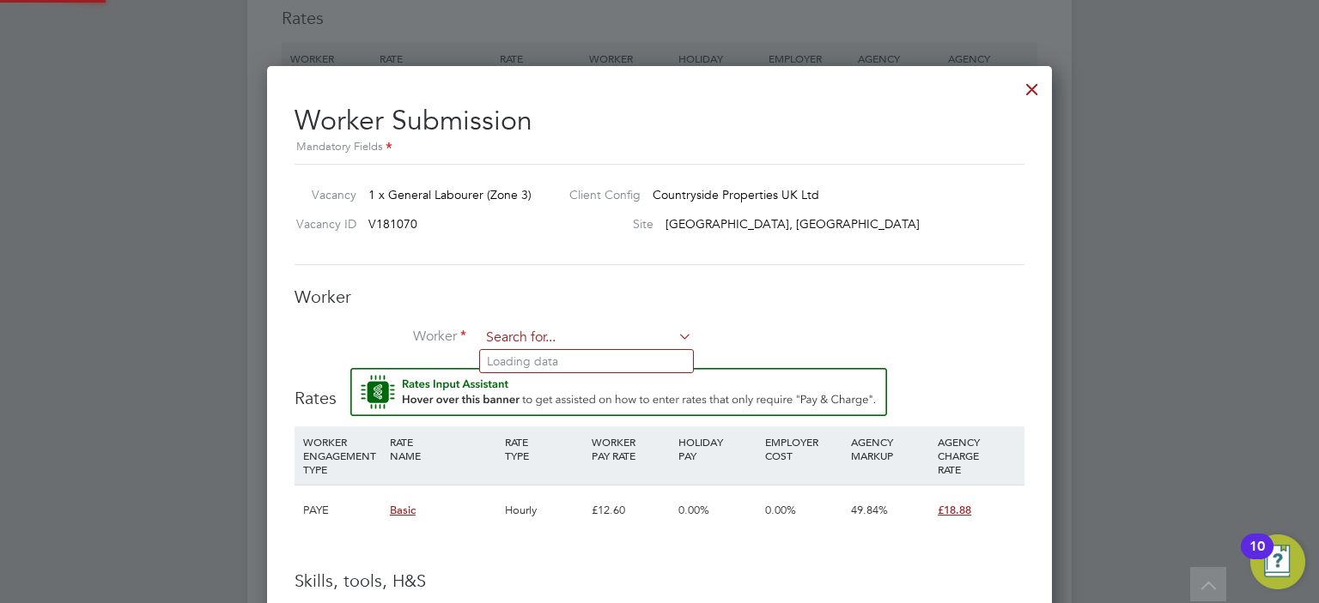
click at [512, 336] on input at bounding box center [586, 338] width 212 height 26
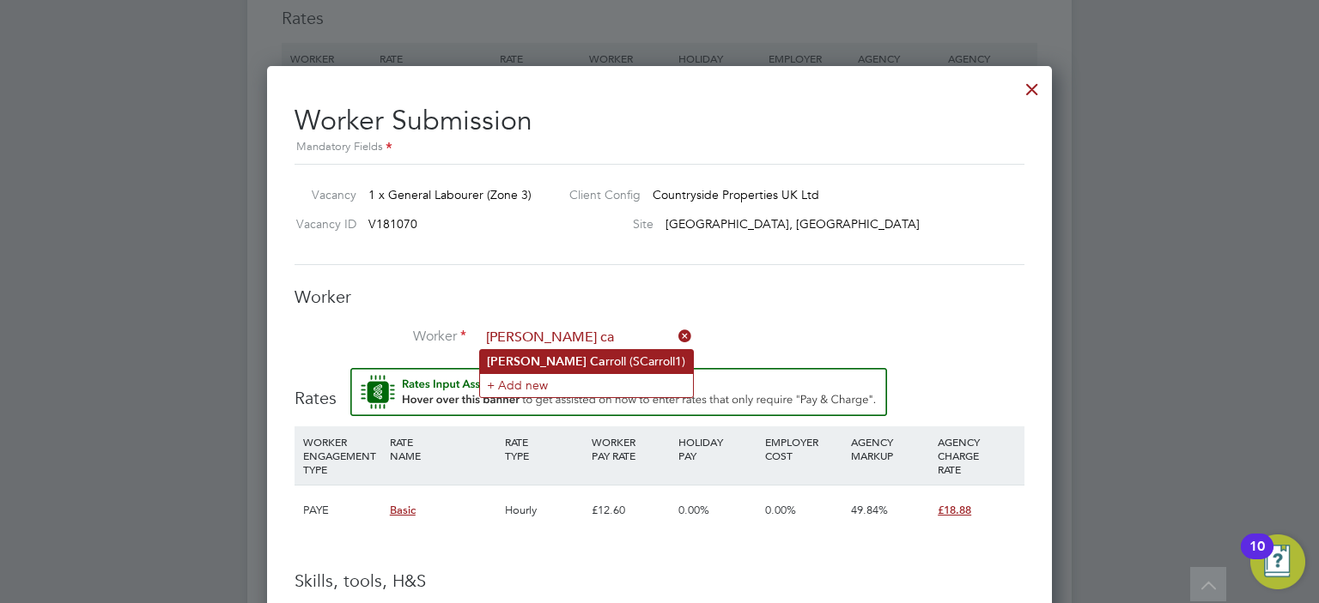
click at [542, 360] on li "Shane Ca rroll (SCarroll1)" at bounding box center [586, 361] width 213 height 23
type input "Shane Carroll (SCarroll1)"
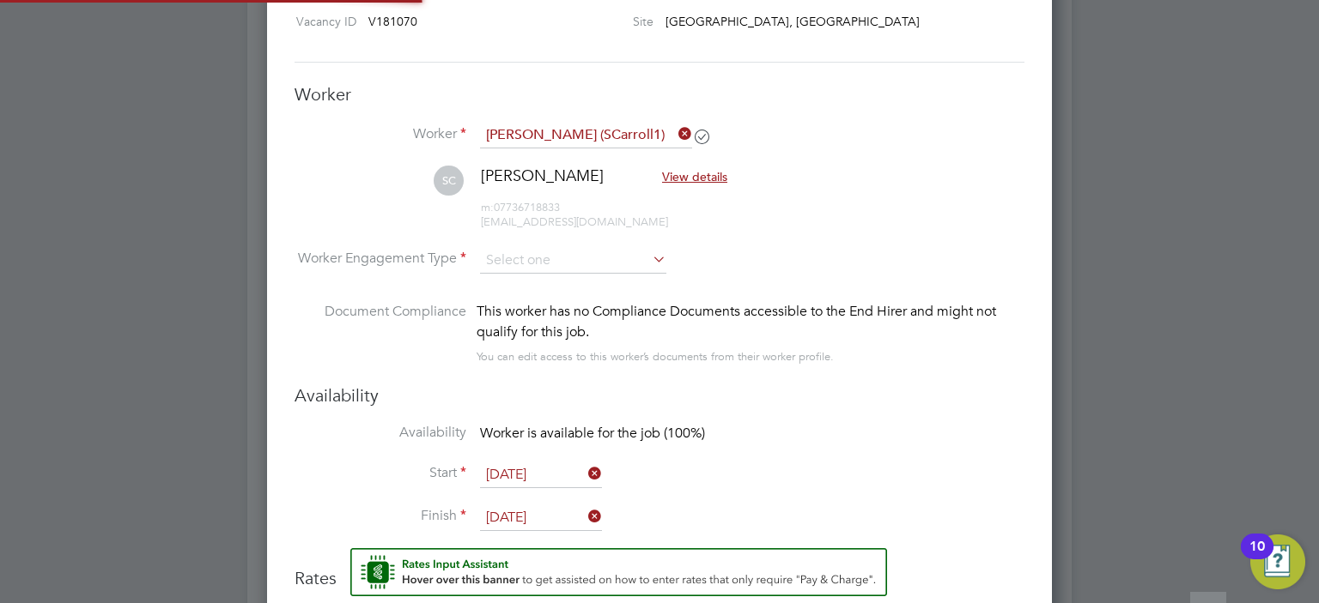
scroll to position [1353, 0]
click at [580, 252] on input at bounding box center [573, 261] width 186 height 26
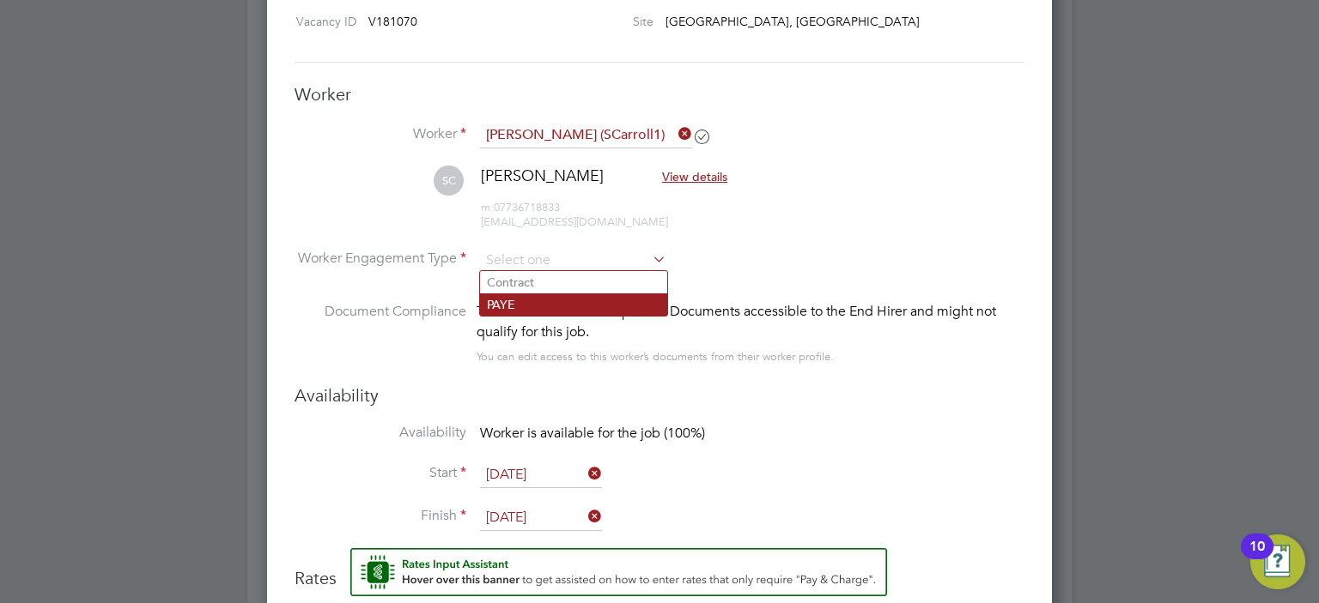
click at [549, 301] on li "PAYE" at bounding box center [573, 305] width 187 height 22
type input "PAYE"
click at [649, 252] on icon at bounding box center [649, 259] width 0 height 24
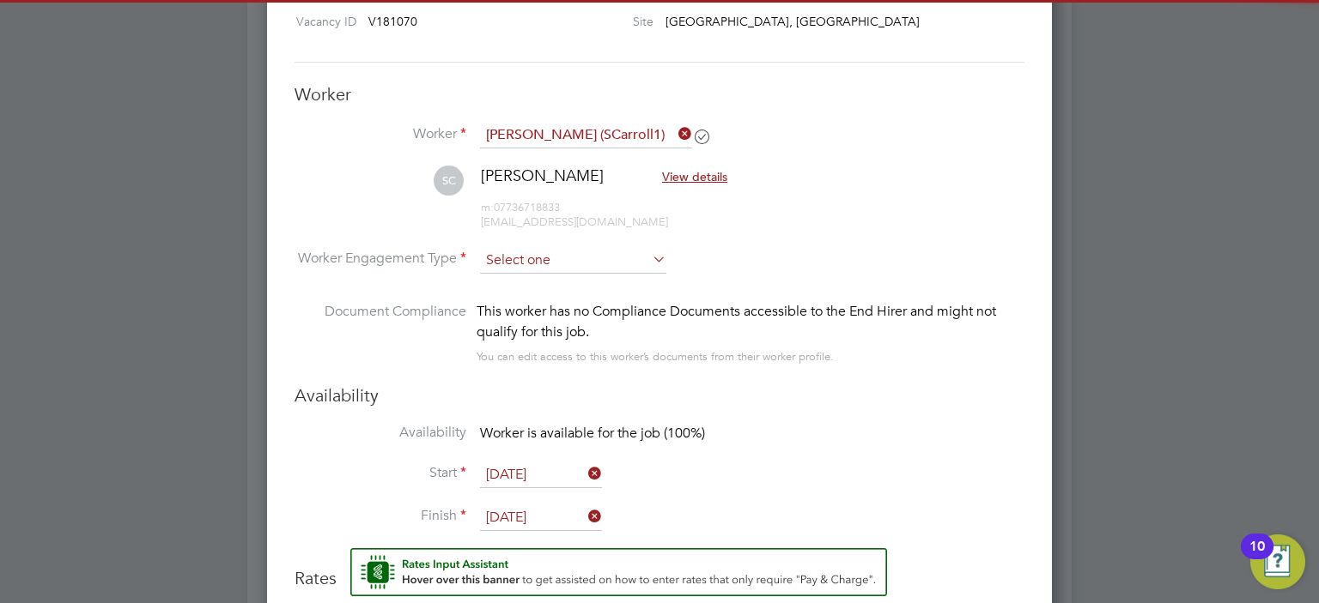
click at [587, 255] on input at bounding box center [573, 261] width 186 height 26
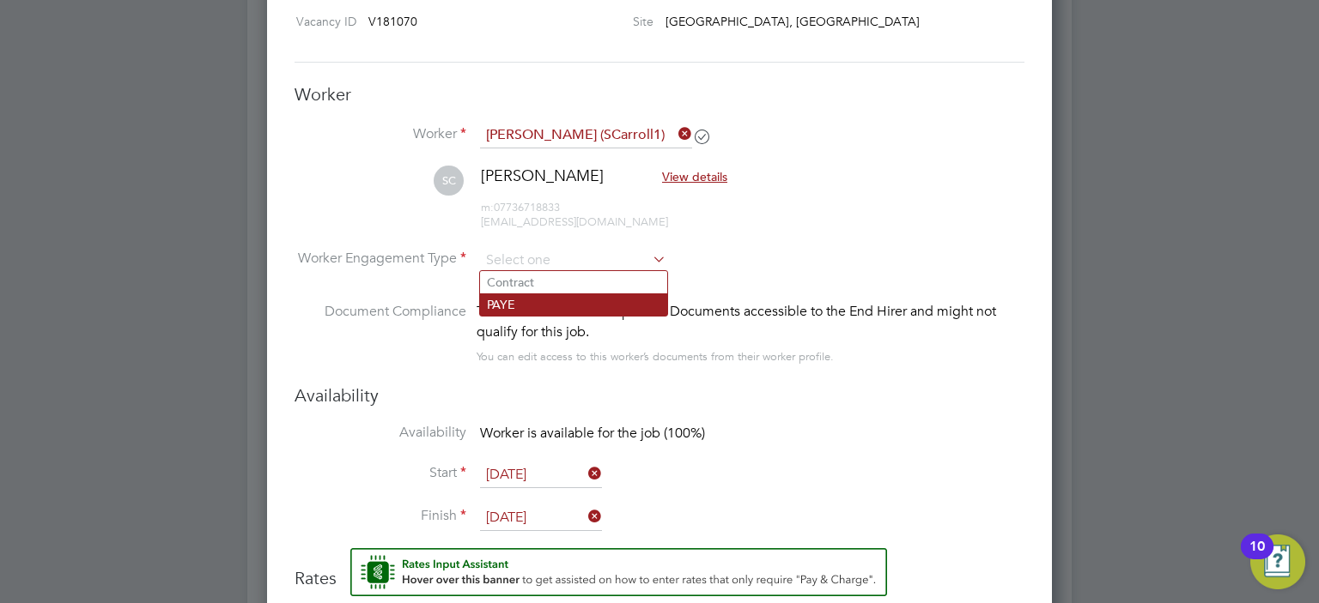
click at [560, 305] on li "PAYE" at bounding box center [573, 305] width 187 height 22
type input "PAYE"
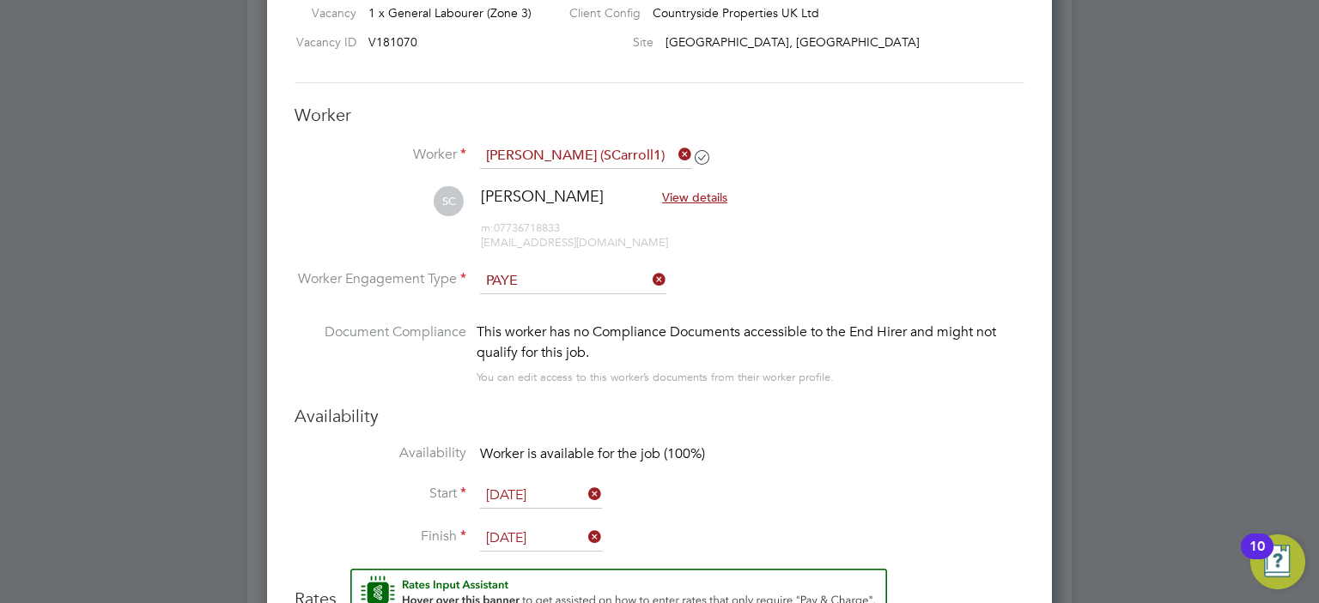
click at [649, 281] on icon at bounding box center [649, 280] width 0 height 24
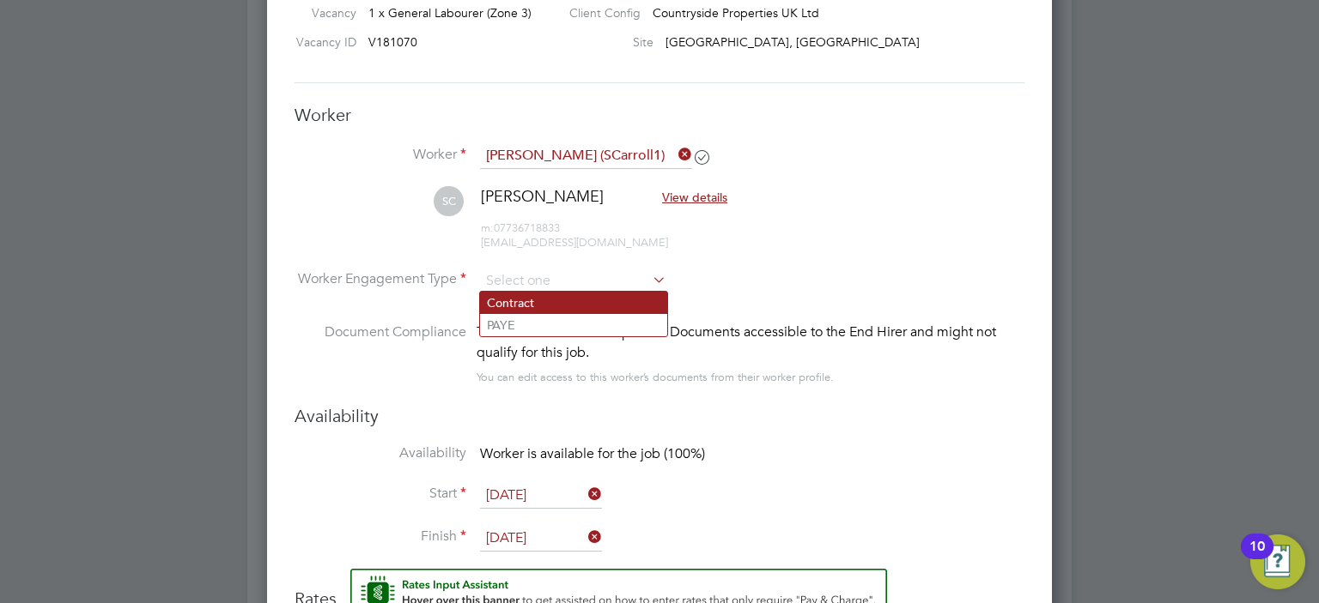
click at [619, 297] on li "Contract" at bounding box center [573, 303] width 187 height 22
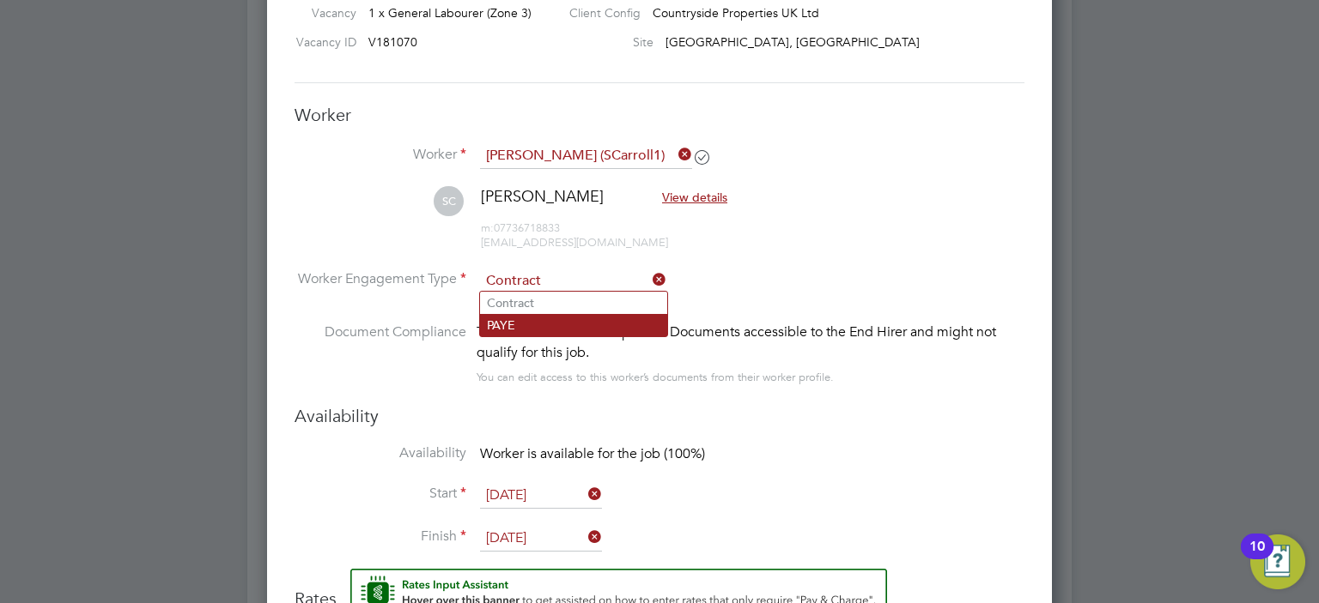
click at [583, 324] on li "PAYE" at bounding box center [573, 325] width 187 height 22
type input "PAYE"
click at [828, 432] on div "Availability Availability Worker is available for the job (100%) Start 23 Sep 2…" at bounding box center [659, 487] width 730 height 164
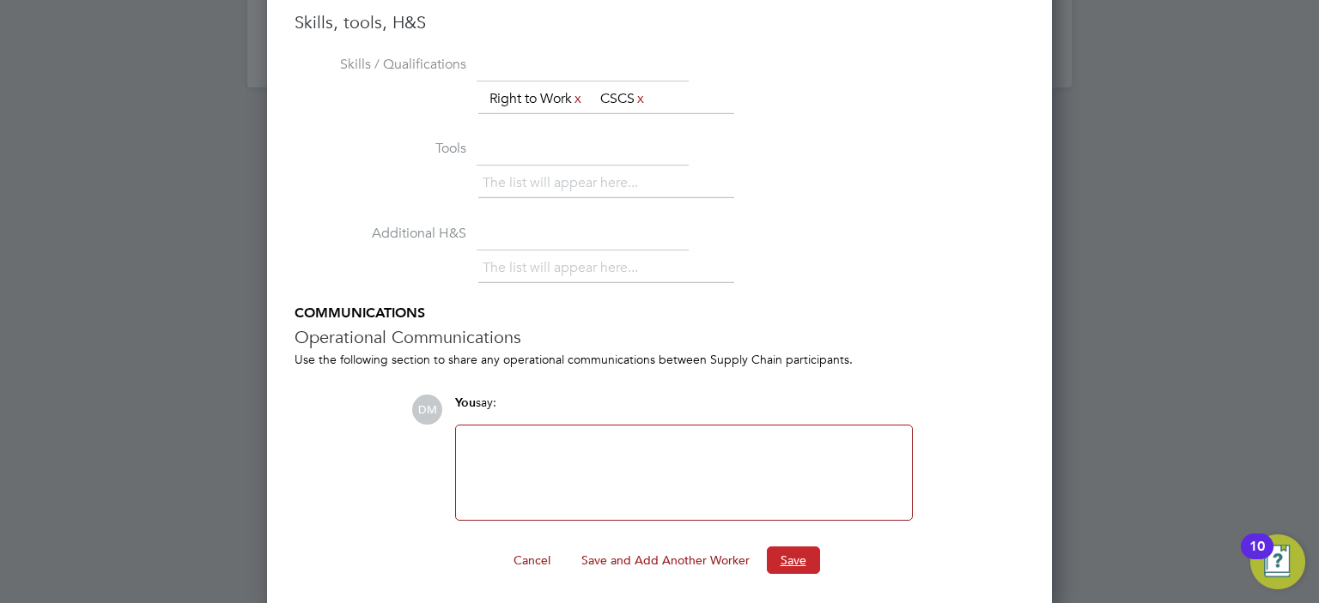
click at [776, 551] on button "Save" at bounding box center [793, 560] width 53 height 27
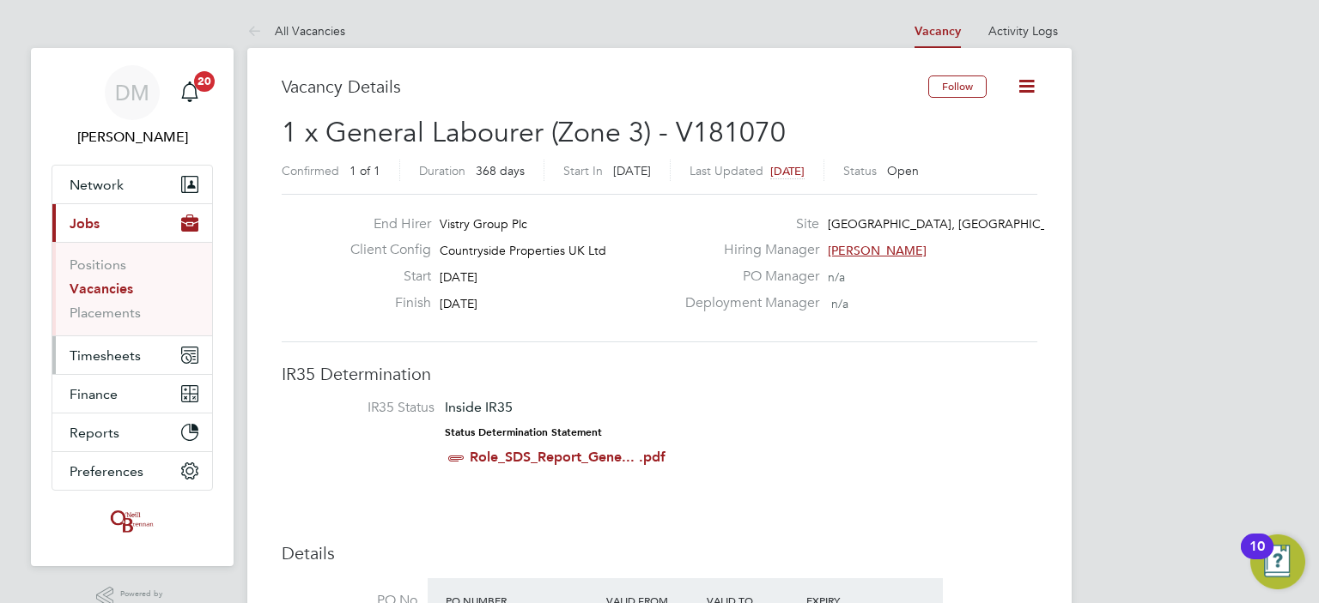
click at [131, 357] on span "Timesheets" at bounding box center [105, 356] width 71 height 16
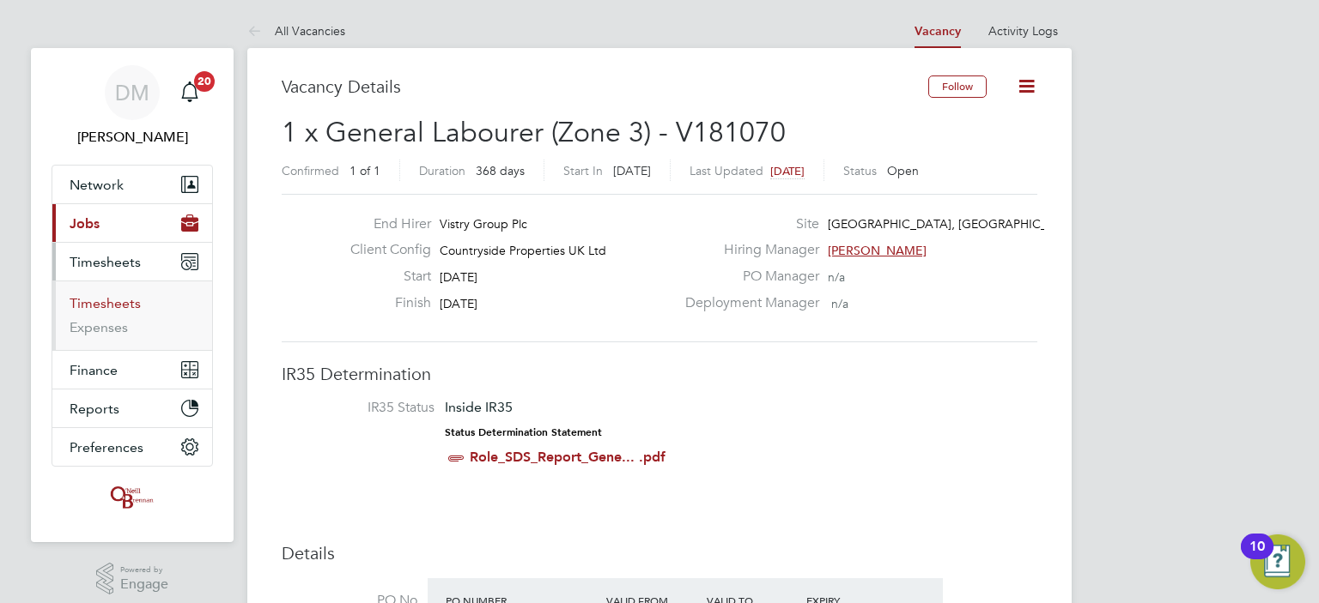
click at [110, 306] on link "Timesheets" at bounding box center [105, 303] width 71 height 16
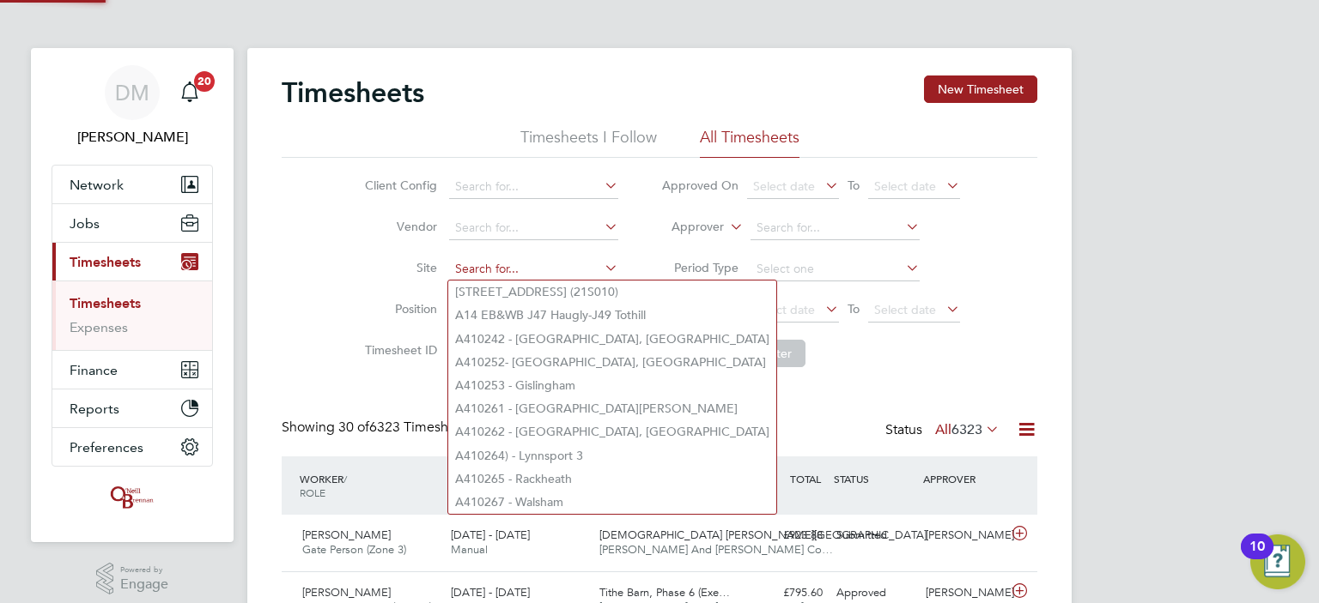
click at [522, 267] on input at bounding box center [533, 270] width 169 height 24
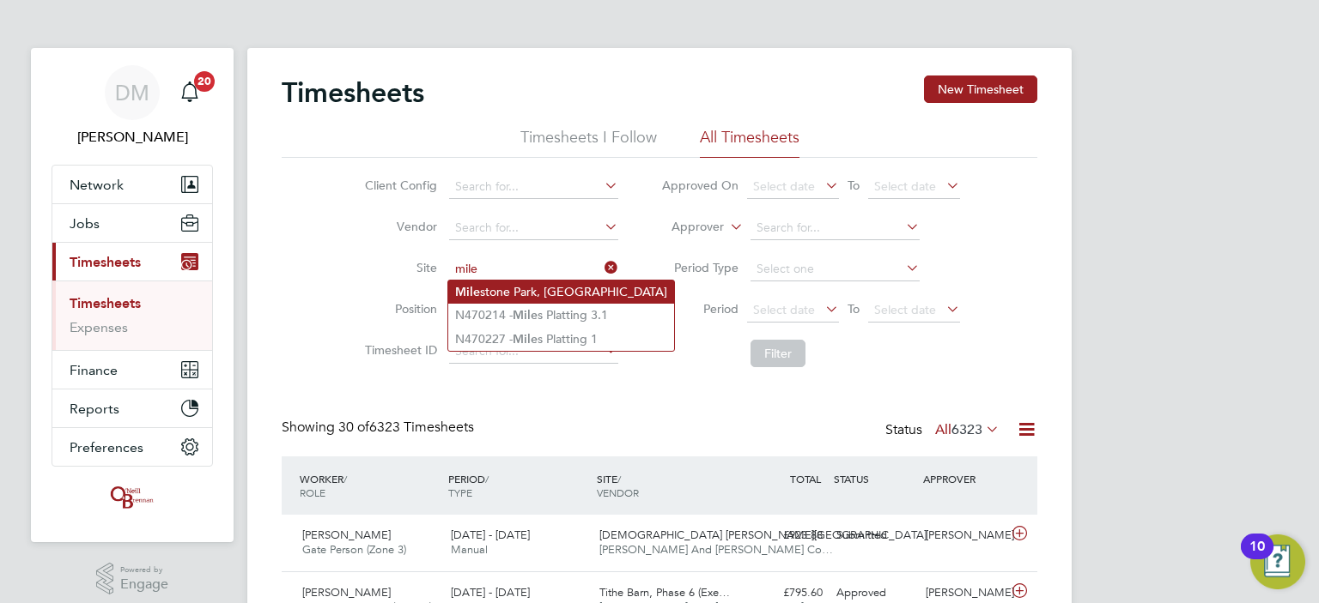
click at [518, 294] on li "Mile stone Park, Burwell" at bounding box center [561, 292] width 226 height 23
type input "[GEOGRAPHIC_DATA], [GEOGRAPHIC_DATA]"
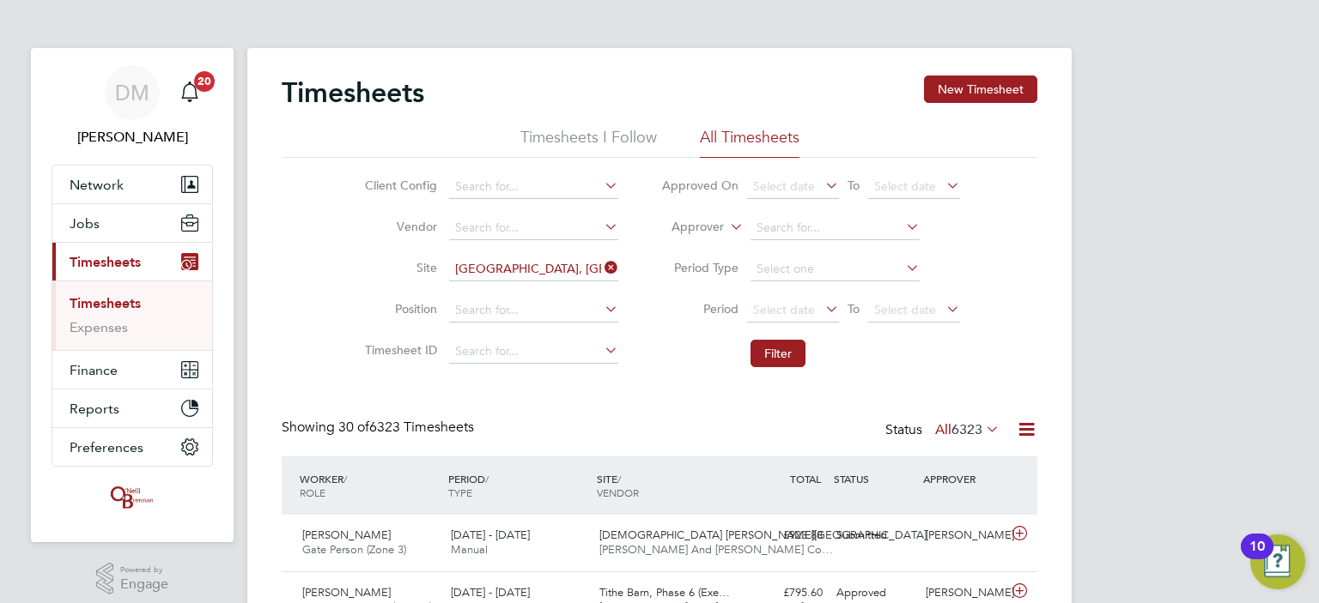
click at [822, 306] on icon at bounding box center [822, 309] width 0 height 24
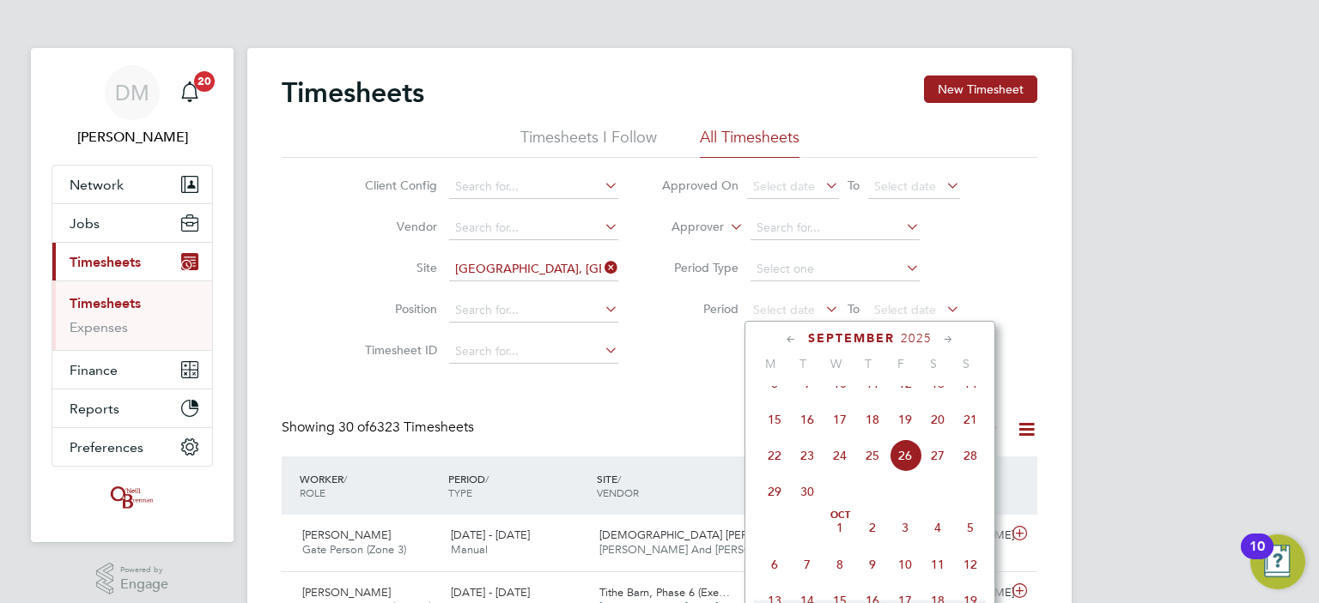
click at [767, 472] on span "22" at bounding box center [774, 456] width 33 height 33
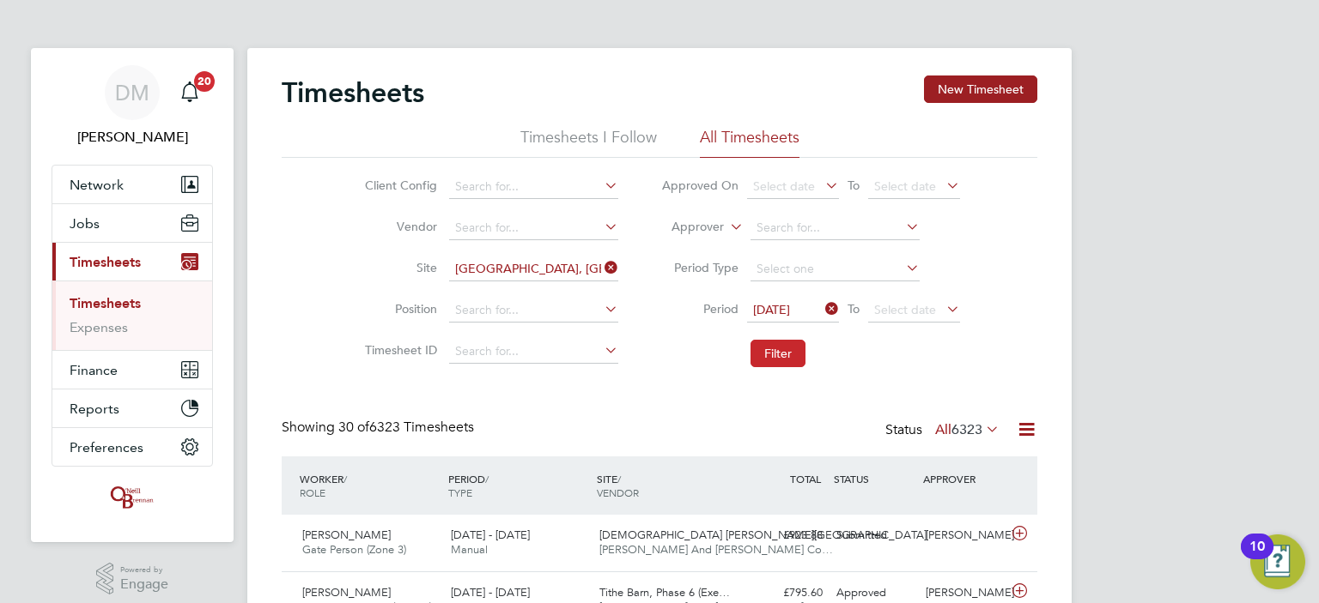
click at [774, 353] on button "Filter" at bounding box center [777, 353] width 55 height 27
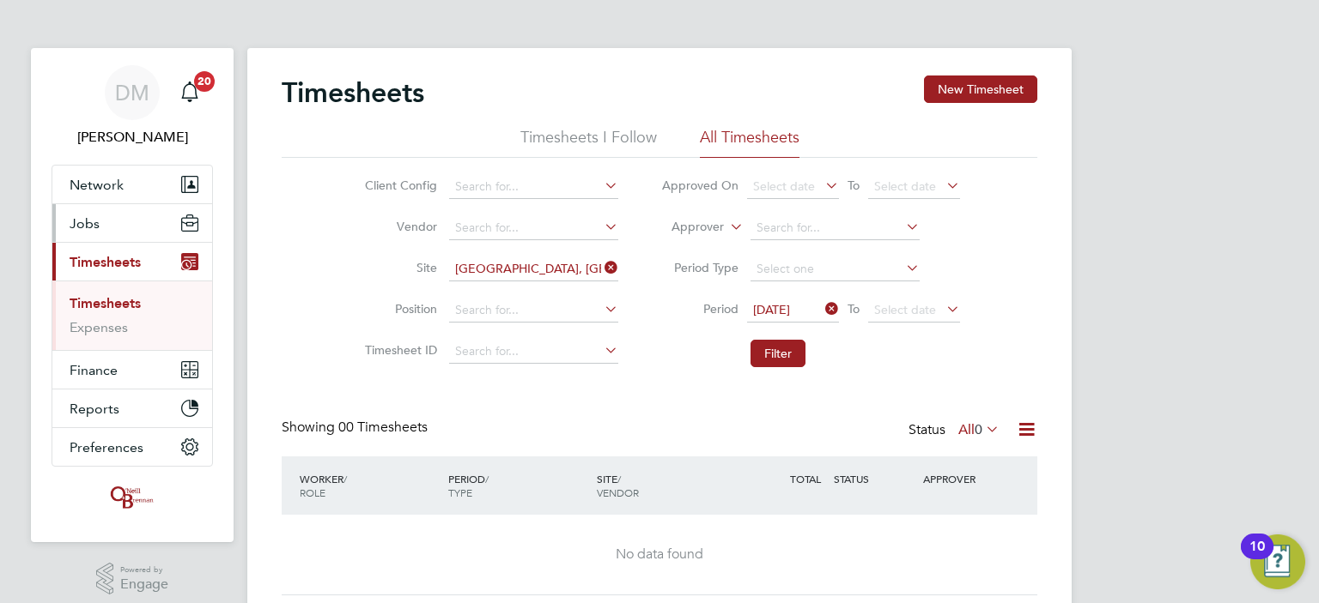
click at [113, 216] on button "Jobs" at bounding box center [132, 223] width 160 height 38
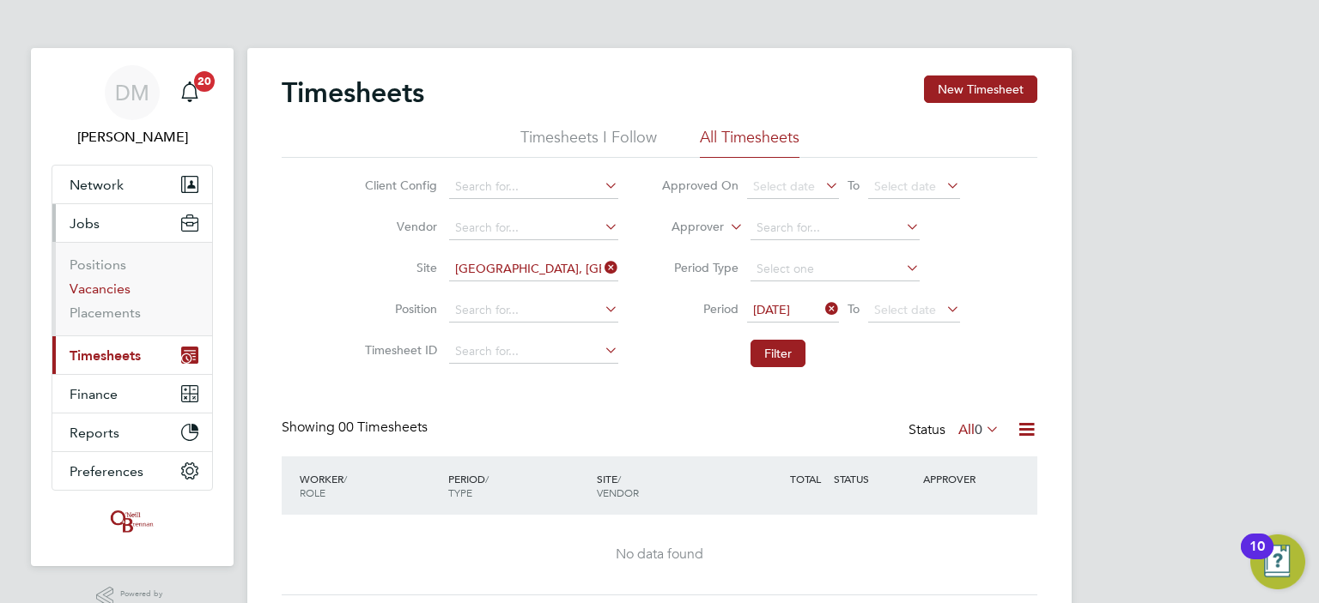
click at [117, 287] on link "Vacancies" at bounding box center [100, 289] width 61 height 16
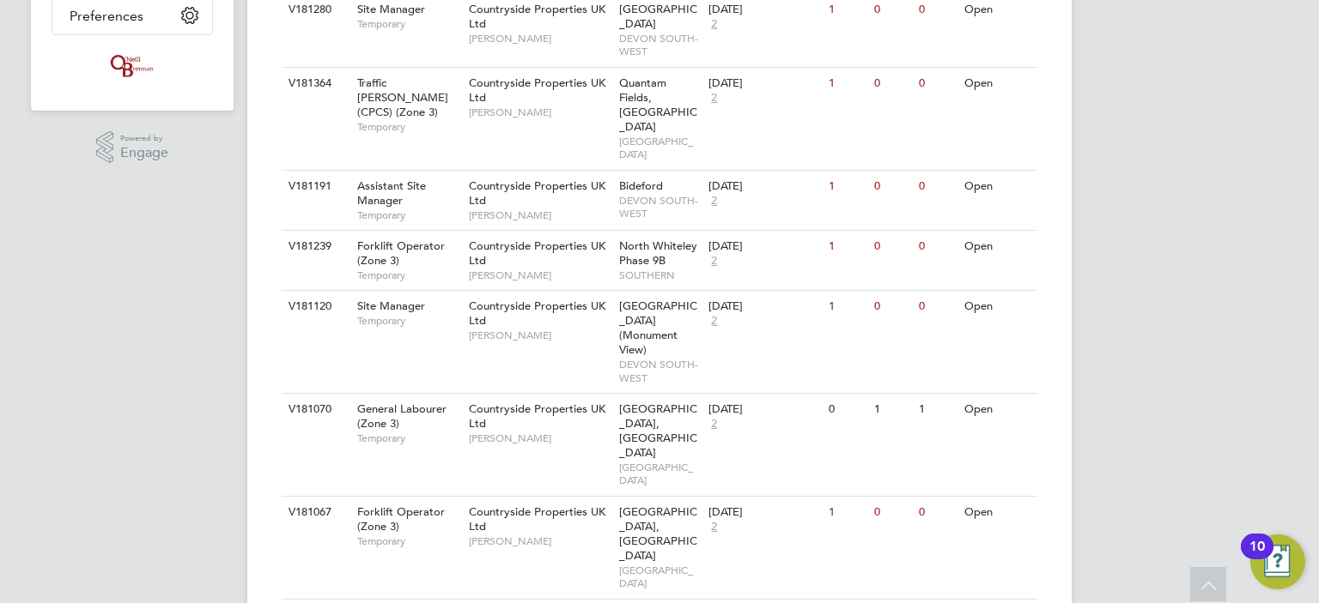
click at [534, 394] on div "Countryside Properties UK Ltd Mike Rose" at bounding box center [539, 423] width 150 height 59
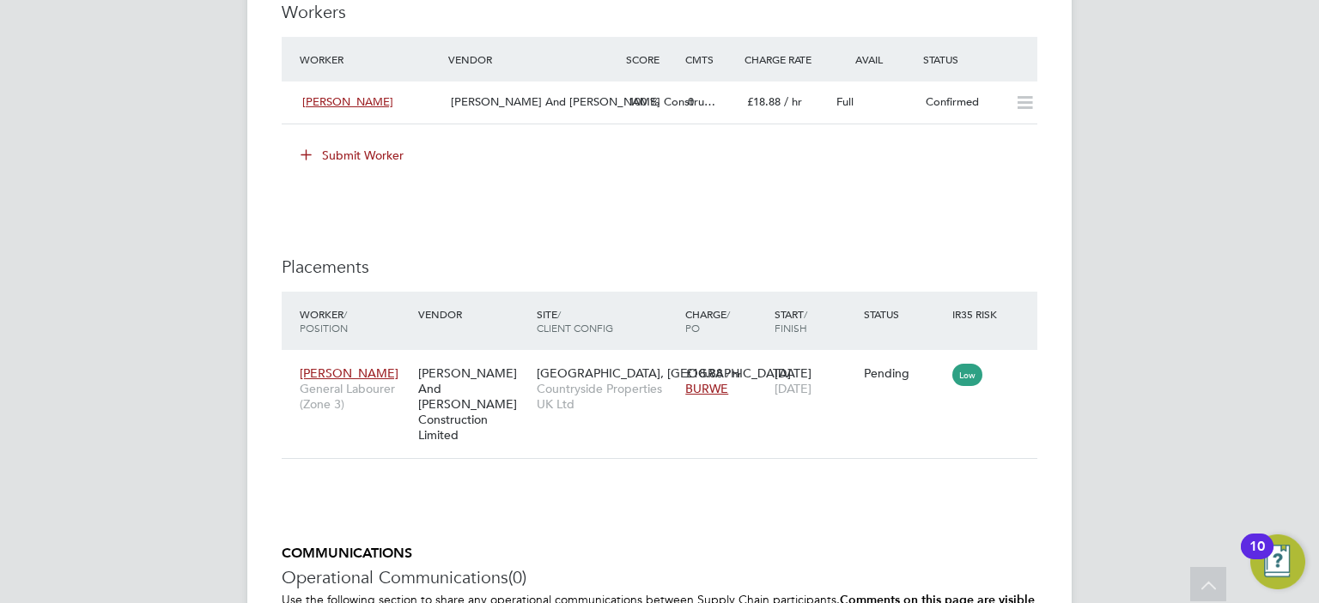
scroll to position [1372, 0]
